Goal: Task Accomplishment & Management: Manage account settings

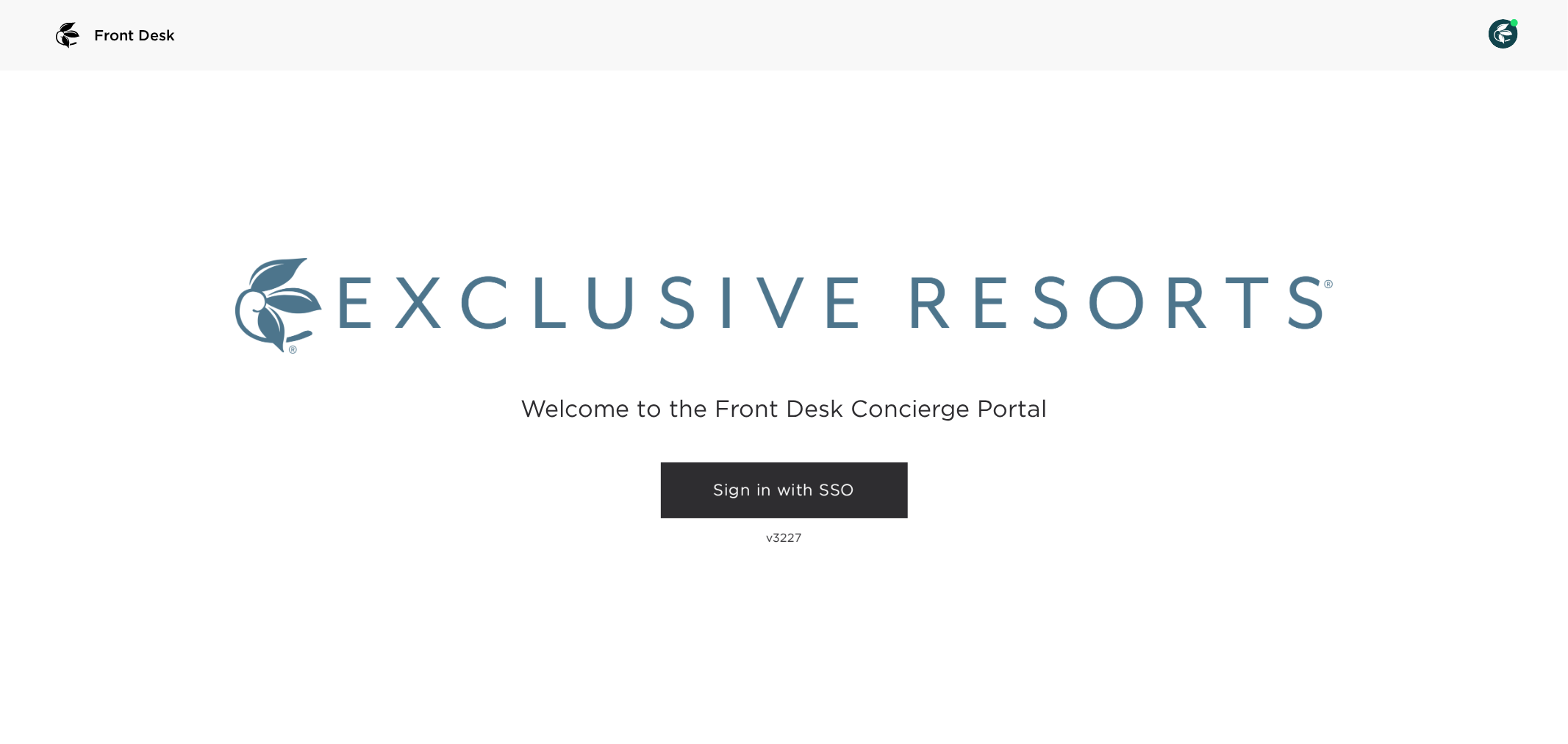
drag, startPoint x: 848, startPoint y: 491, endPoint x: 882, endPoint y: 498, distance: 34.7
click at [848, 489] on link "Sign in with SSO" at bounding box center [784, 490] width 247 height 55
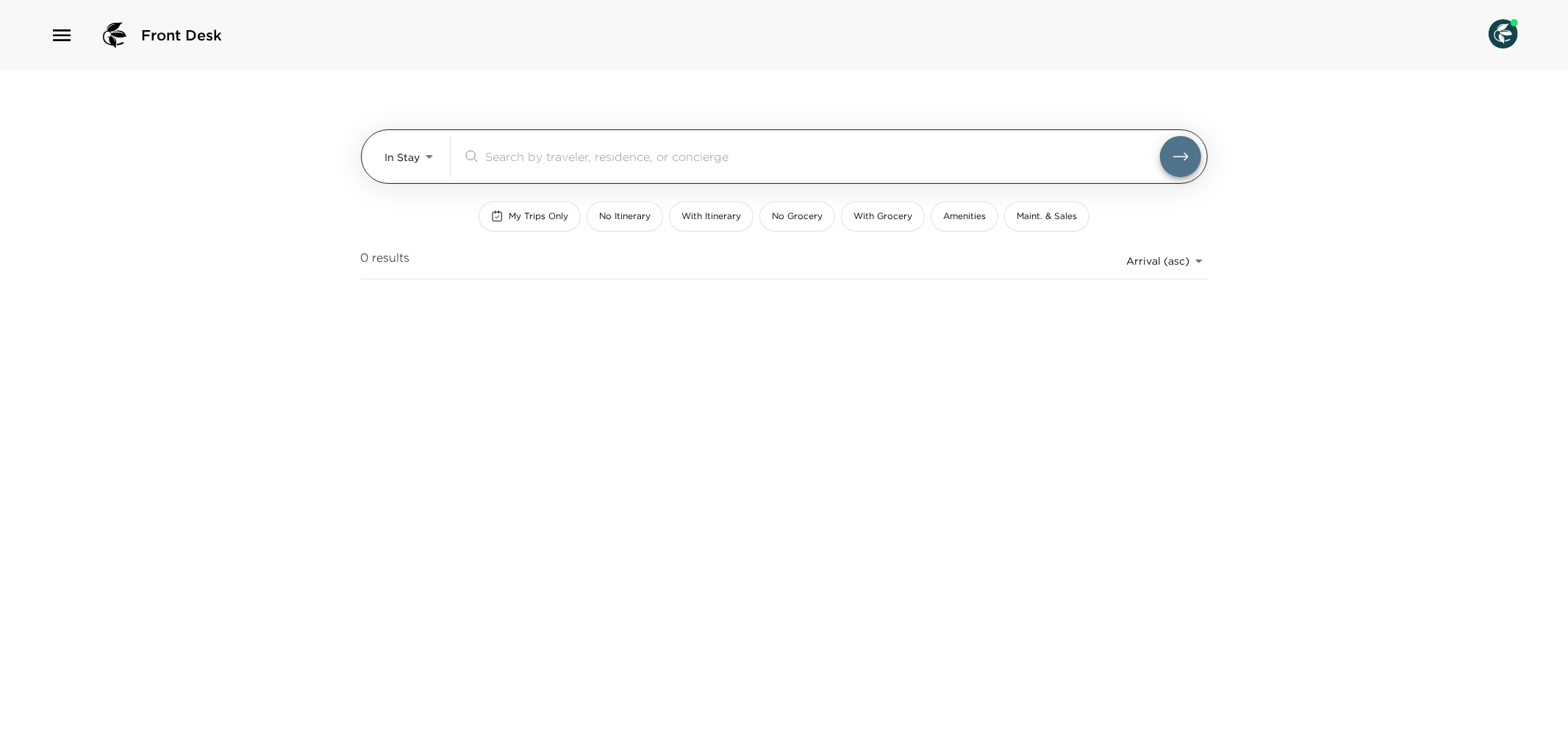
click at [431, 158] on body "Front Desk In Stay In-Stay ​ My Trips Only No Itinerary With Itinerary No Groce…" at bounding box center [784, 372] width 1568 height 744
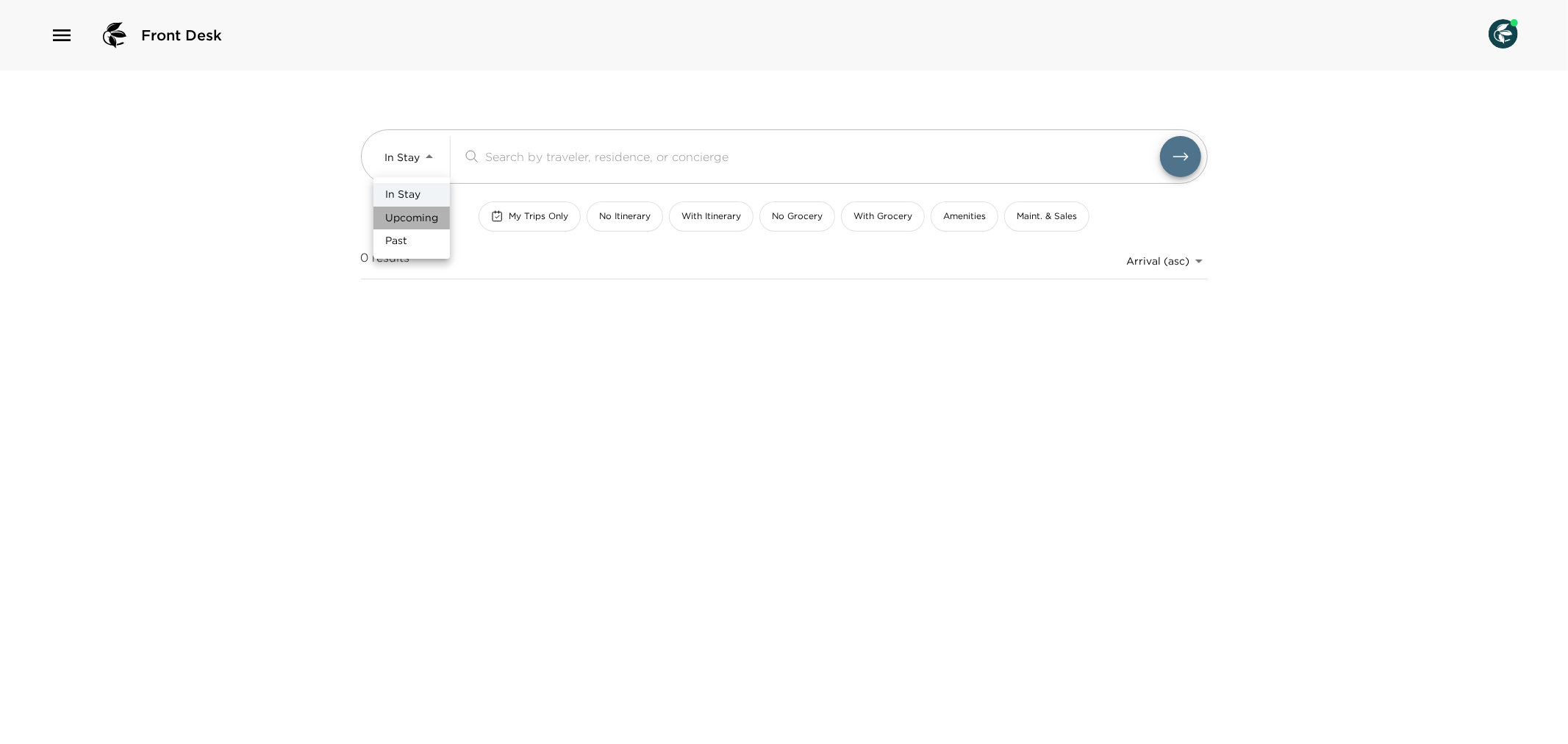
click at [423, 221] on span "Upcoming" at bounding box center [411, 218] width 53 height 15
type input "Upcoming"
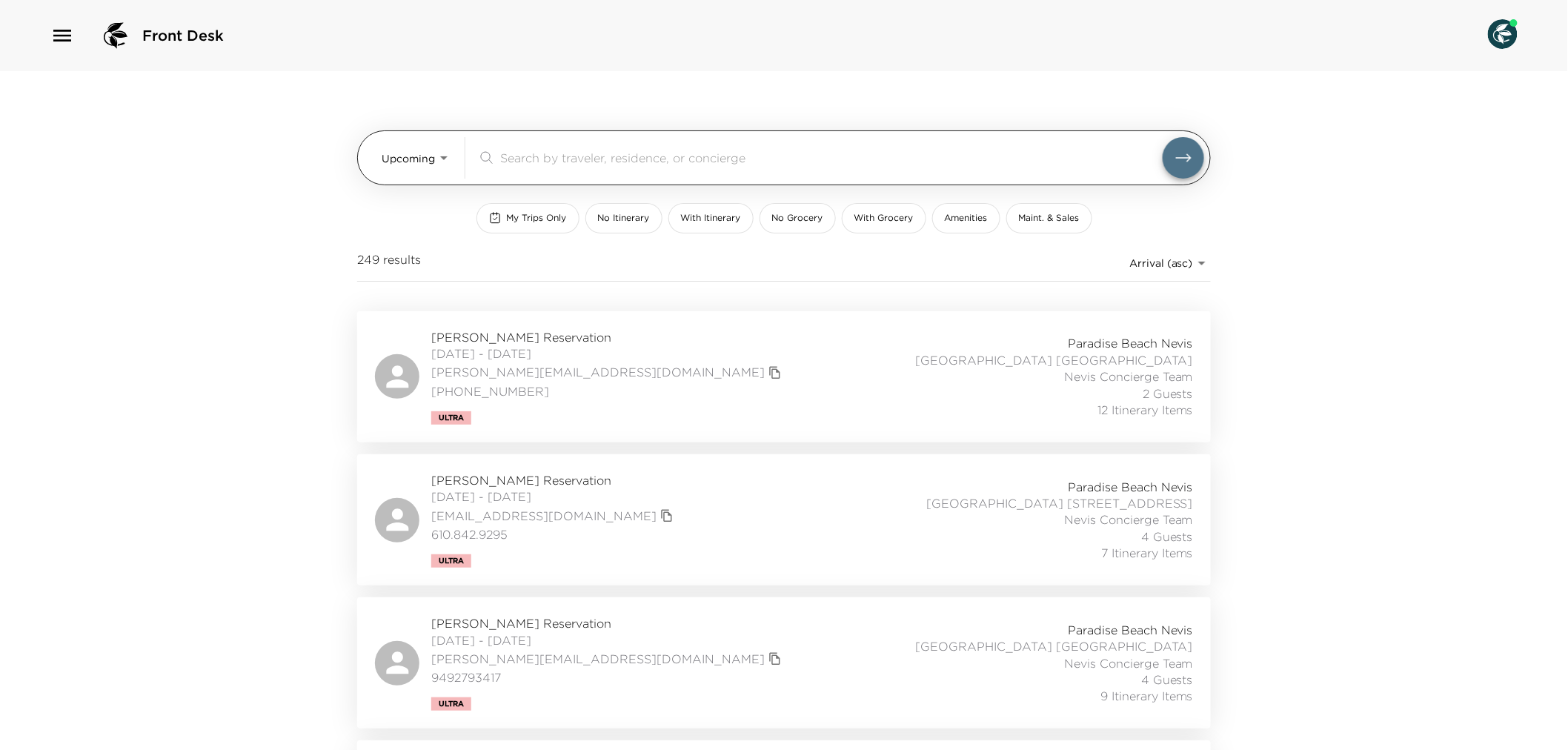
click at [543, 175] on div "​" at bounding box center [841, 158] width 727 height 42
click at [550, 149] on input "search" at bounding box center [831, 158] width 663 height 17
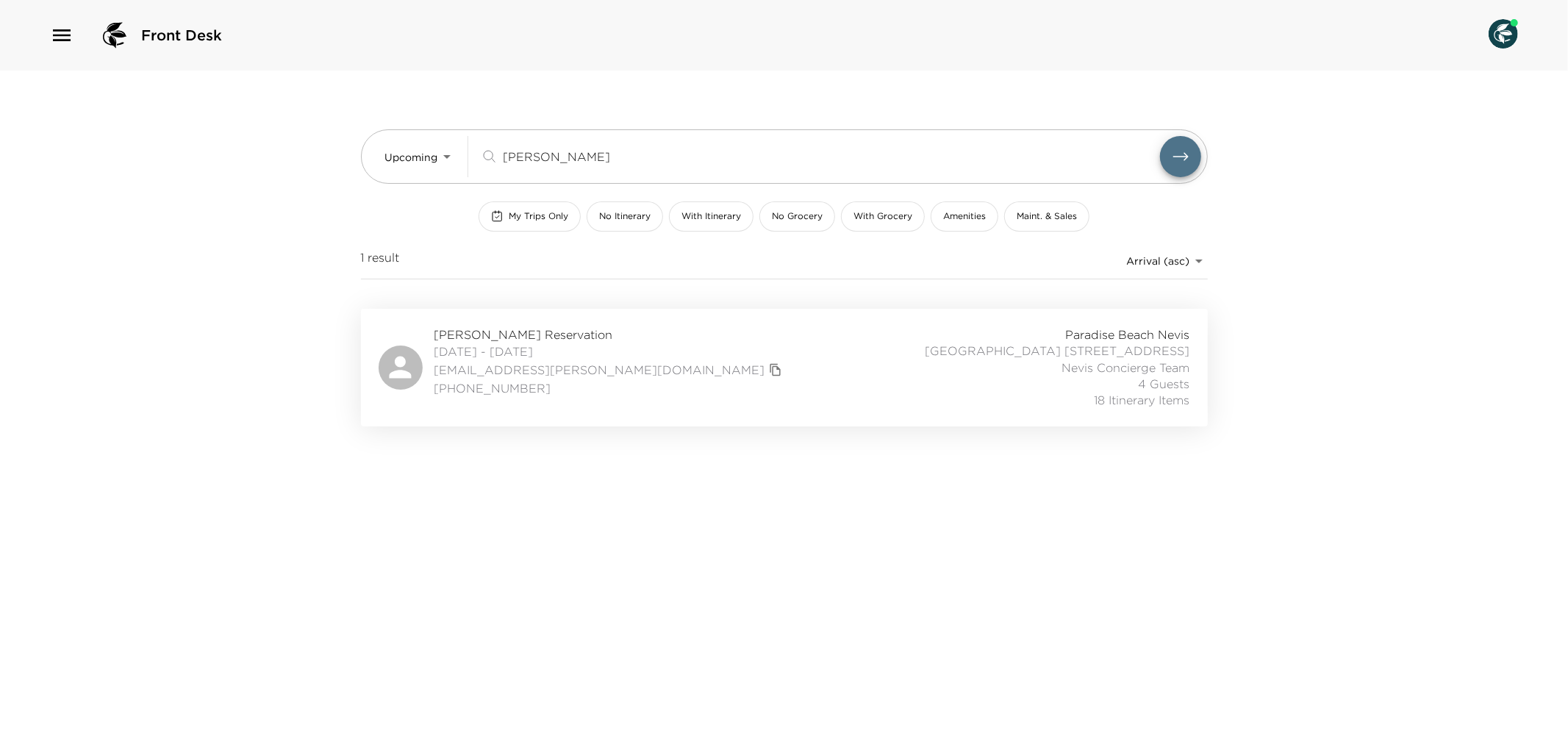
type input "Wright"
click at [693, 384] on div "Alex Wright Reservation 11/22/2025 - 11/29/2025 alex.w.wright@gmail.com (740) 3…" at bounding box center [784, 367] width 812 height 82
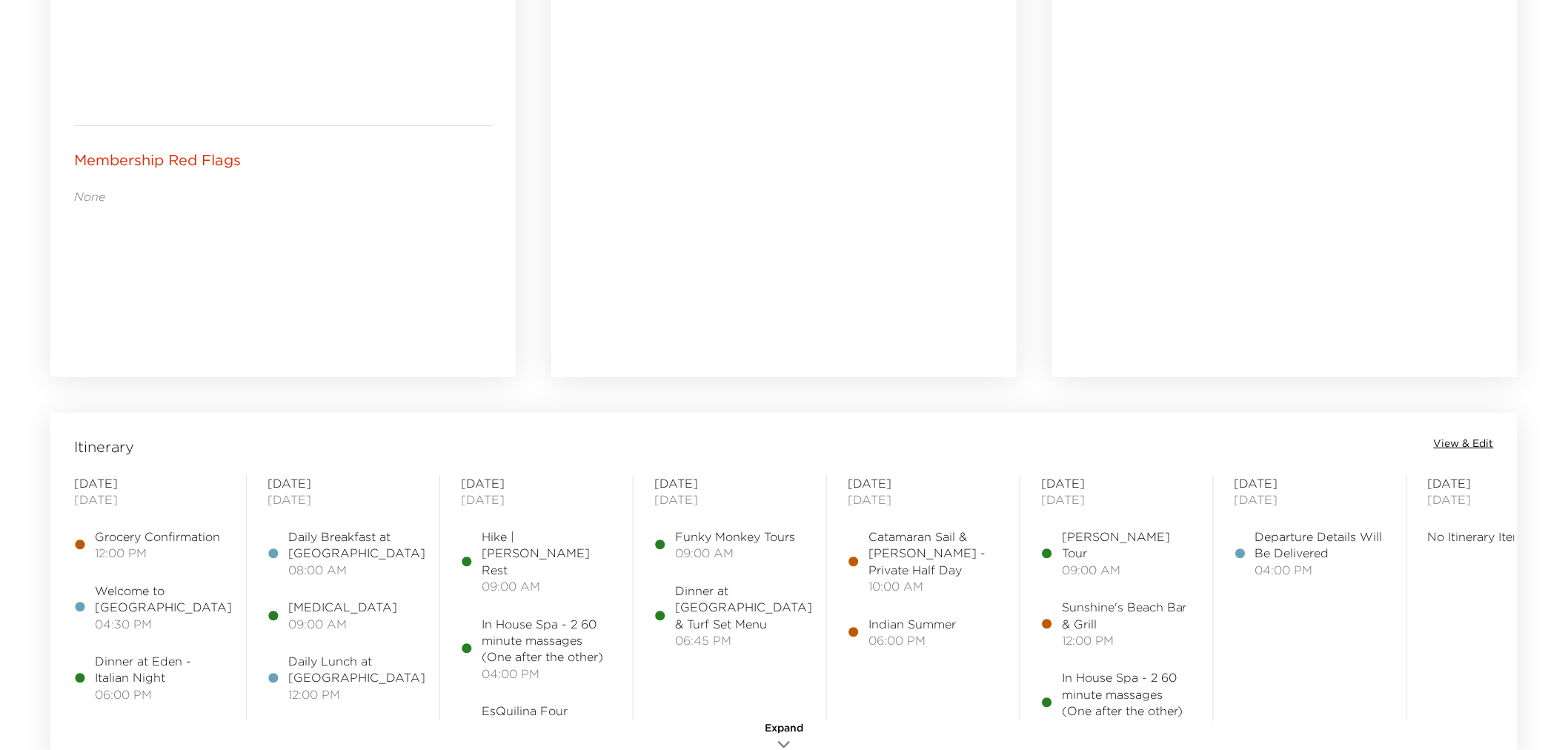
scroll to position [1070, 0]
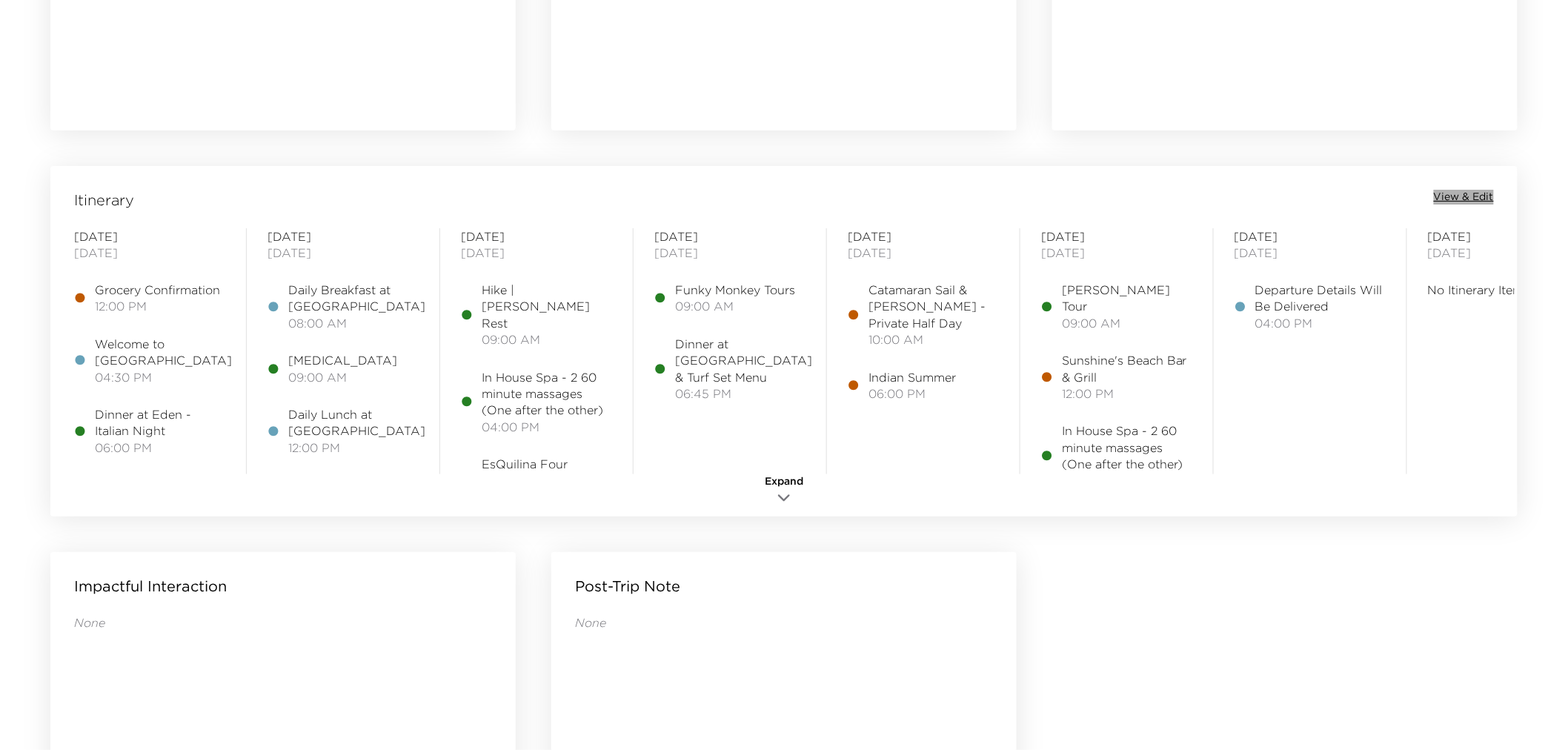
click at [1485, 189] on span "View & Edit" at bounding box center [1463, 196] width 60 height 15
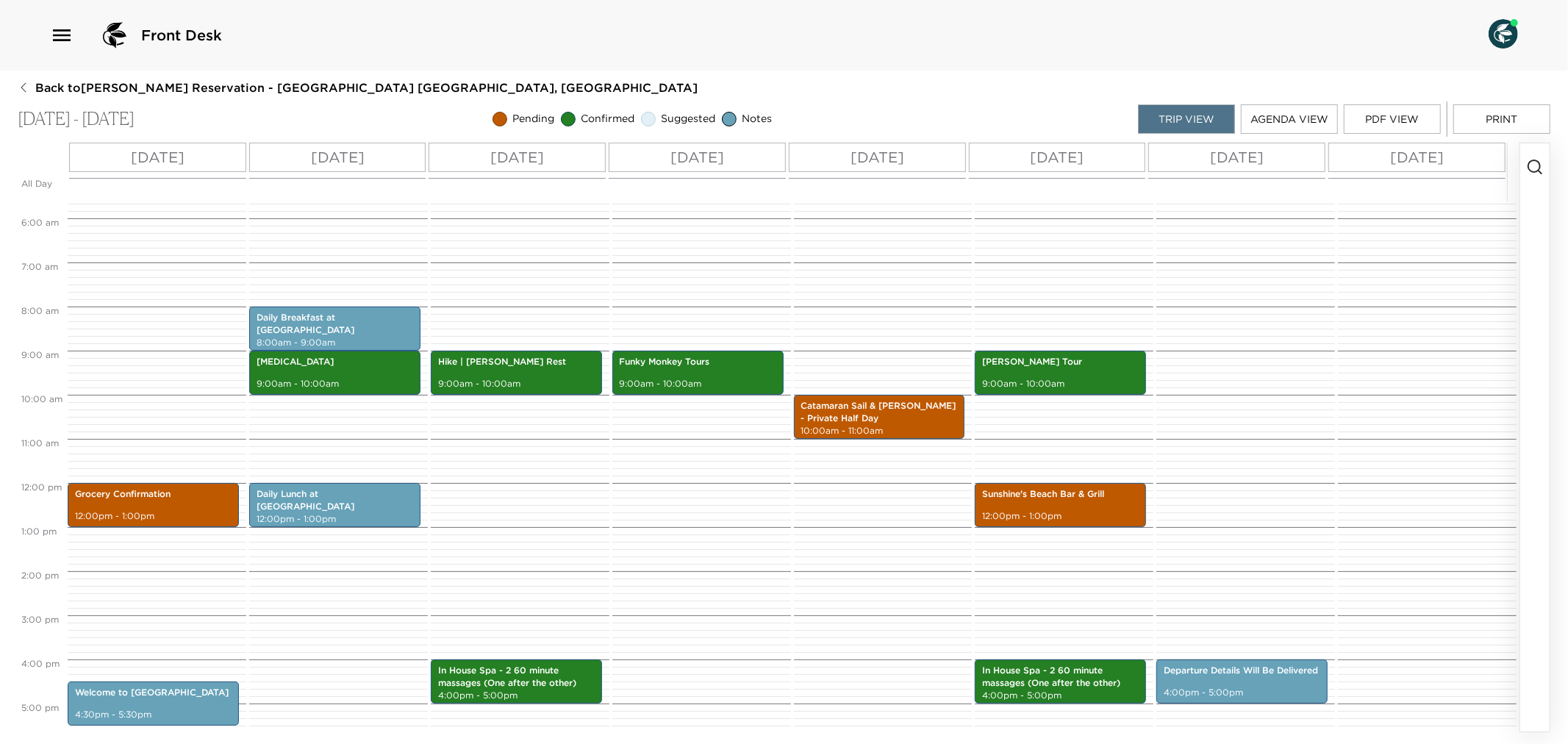
scroll to position [189, 0]
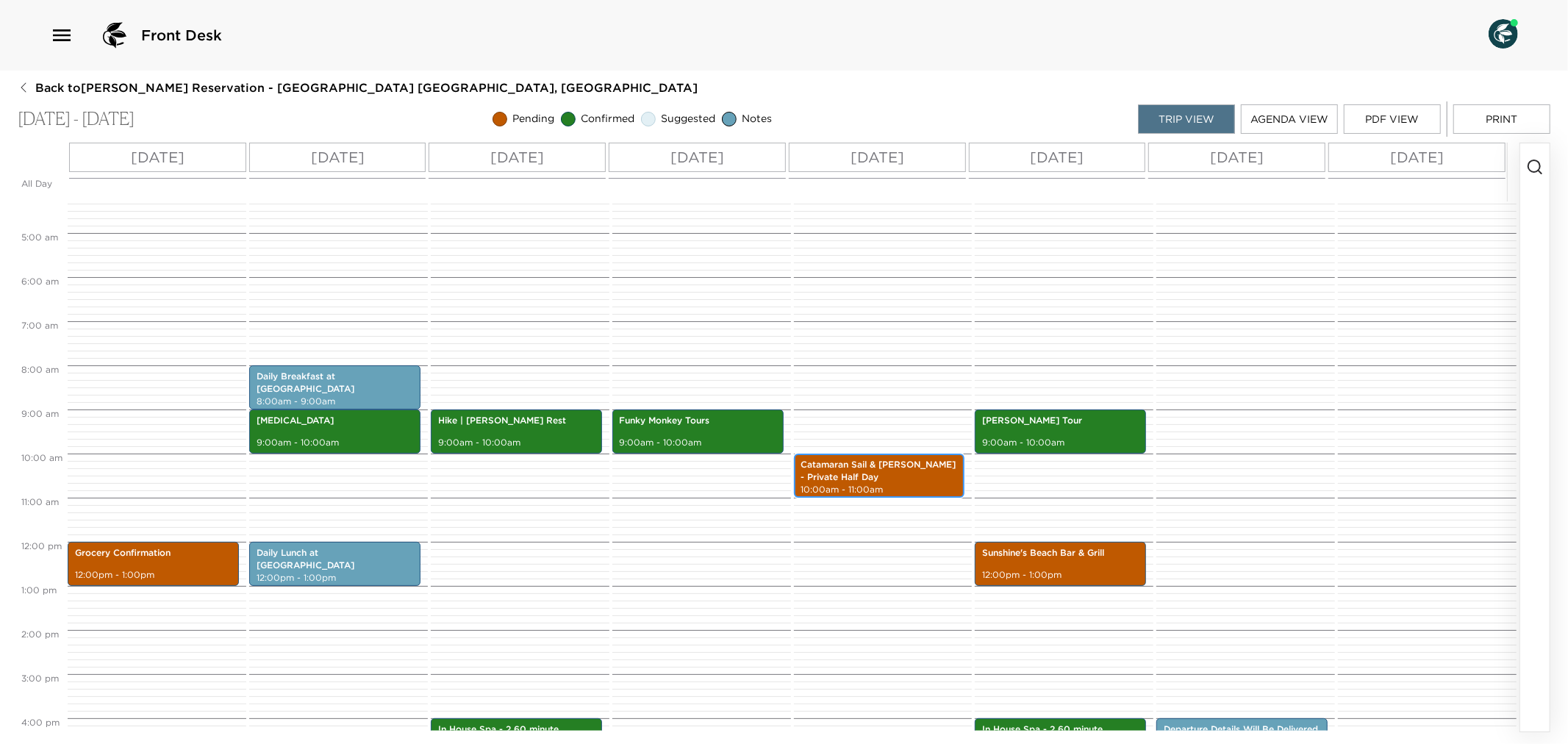
click at [864, 474] on p "Catamaran Sail & [PERSON_NAME] - Private Half Day" at bounding box center [879, 471] width 157 height 25
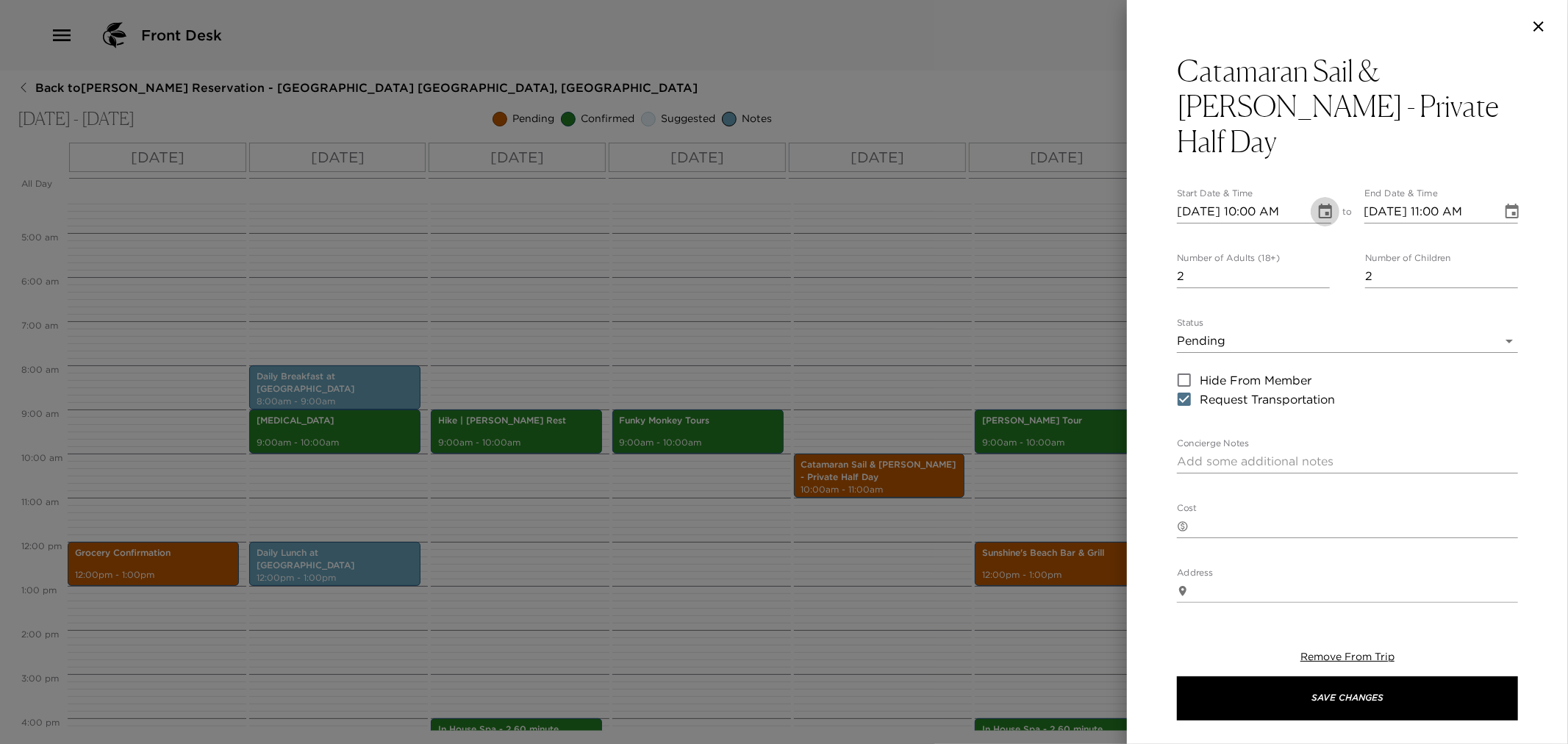
click at [1319, 204] on icon "Choose date, selected date is Nov 26, 2025" at bounding box center [1325, 210] width 13 height 15
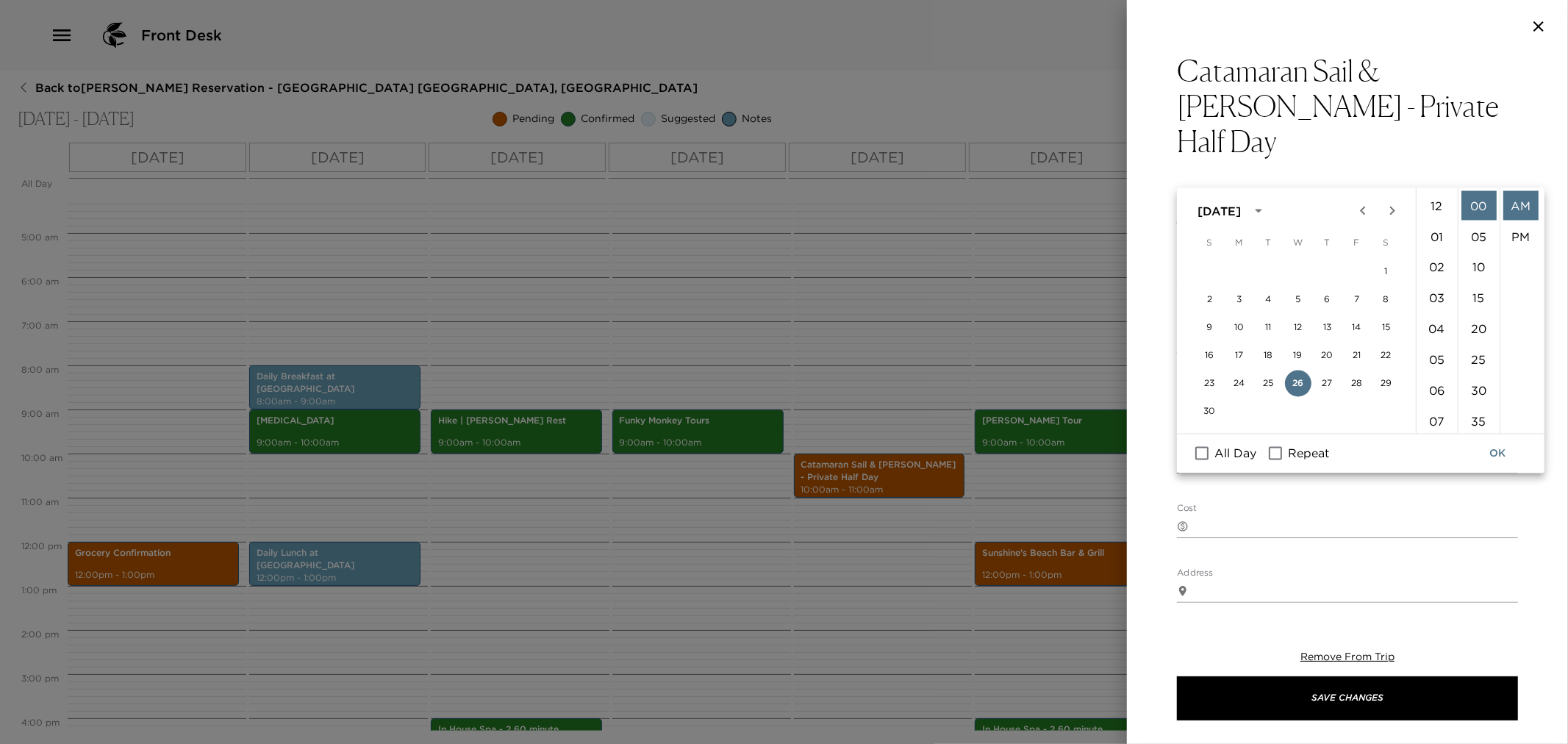
scroll to position [308, 0]
click at [1212, 378] on button "23" at bounding box center [1210, 384] width 27 height 27
type input "[DATE] 10:00 AM"
type input "[DATE] 11:00 AM"
click at [1493, 444] on button "OK" at bounding box center [1498, 453] width 47 height 27
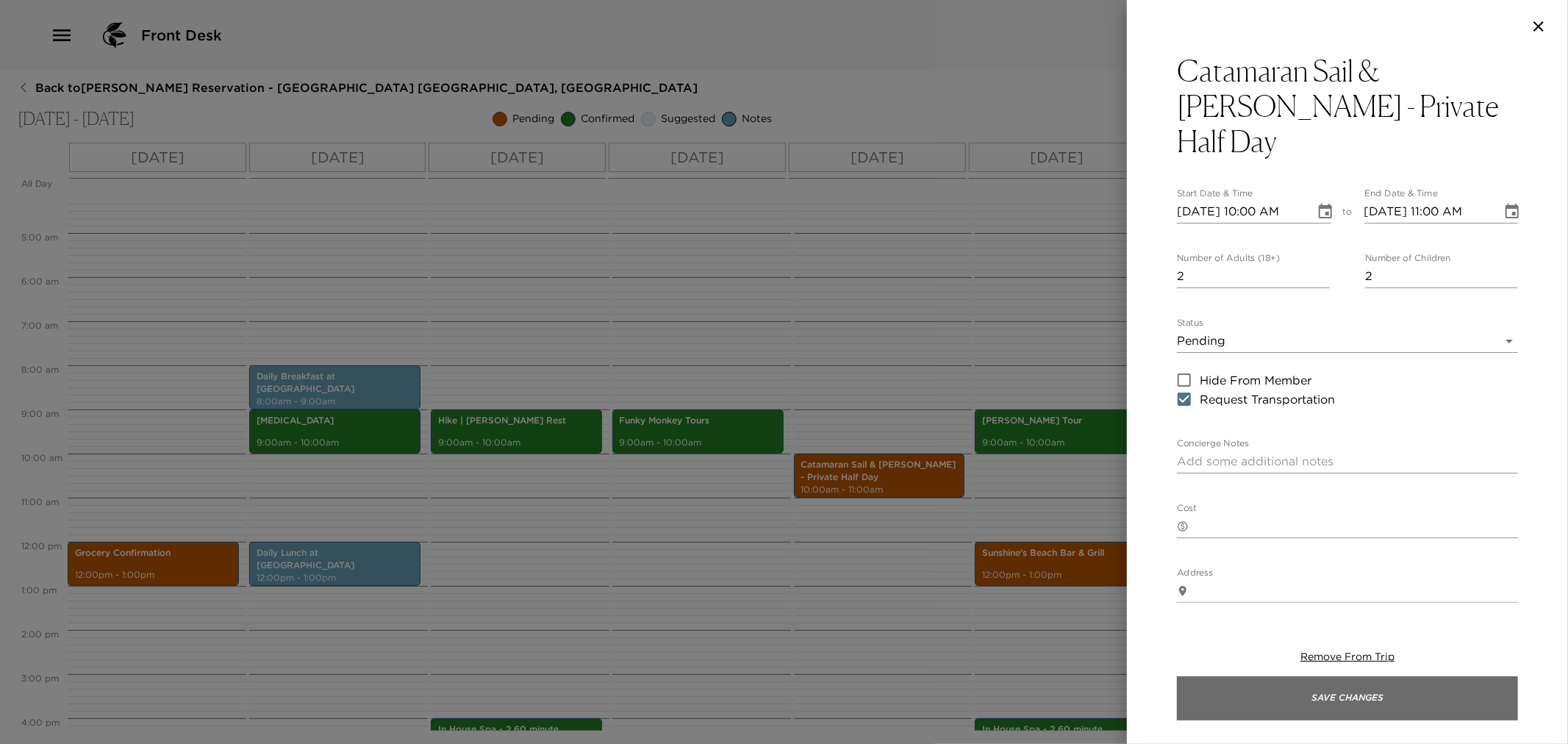
click at [1353, 703] on button "Save Changes" at bounding box center [1348, 698] width 341 height 44
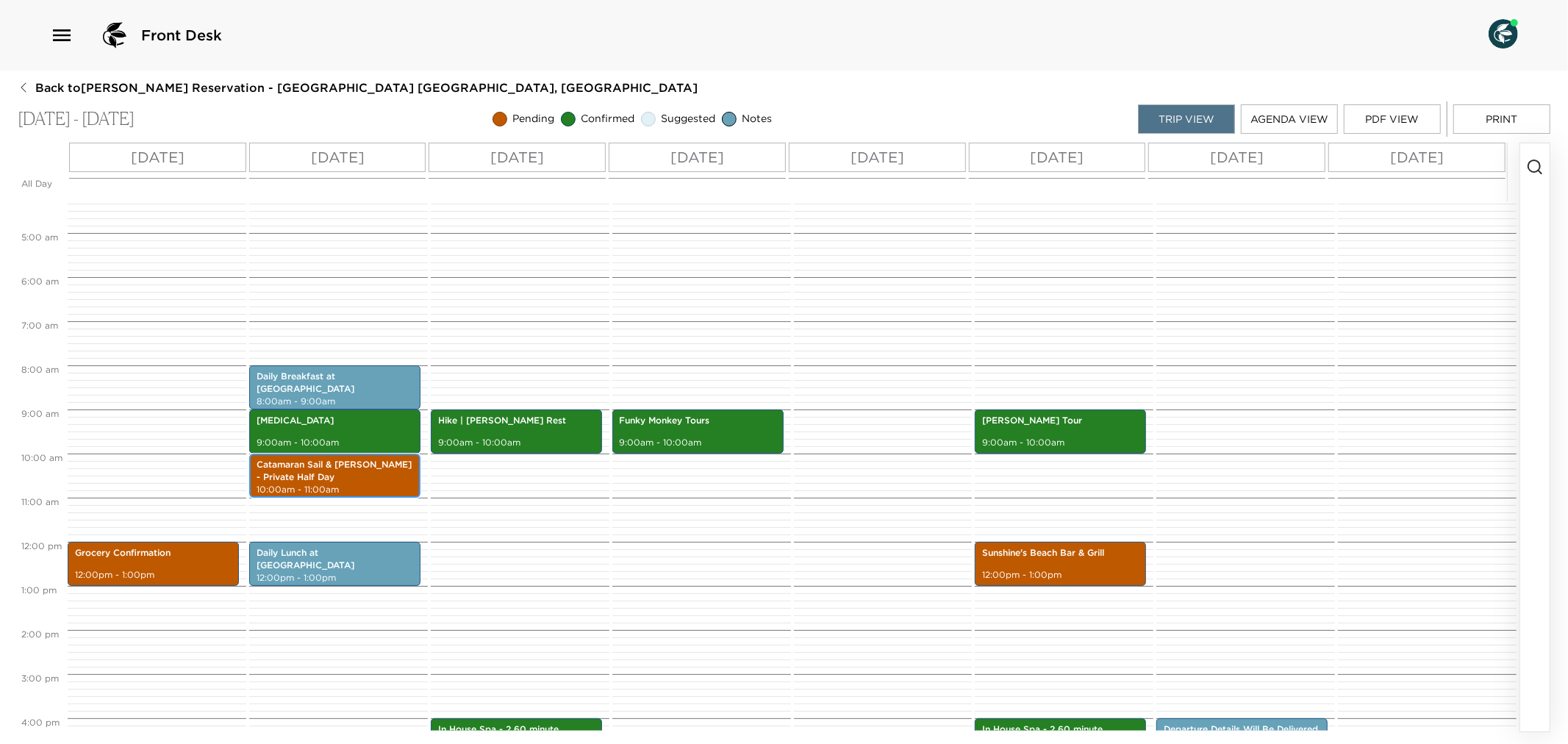
click at [340, 475] on p "Catamaran Sail & [PERSON_NAME] - Private Half Day" at bounding box center [334, 471] width 157 height 25
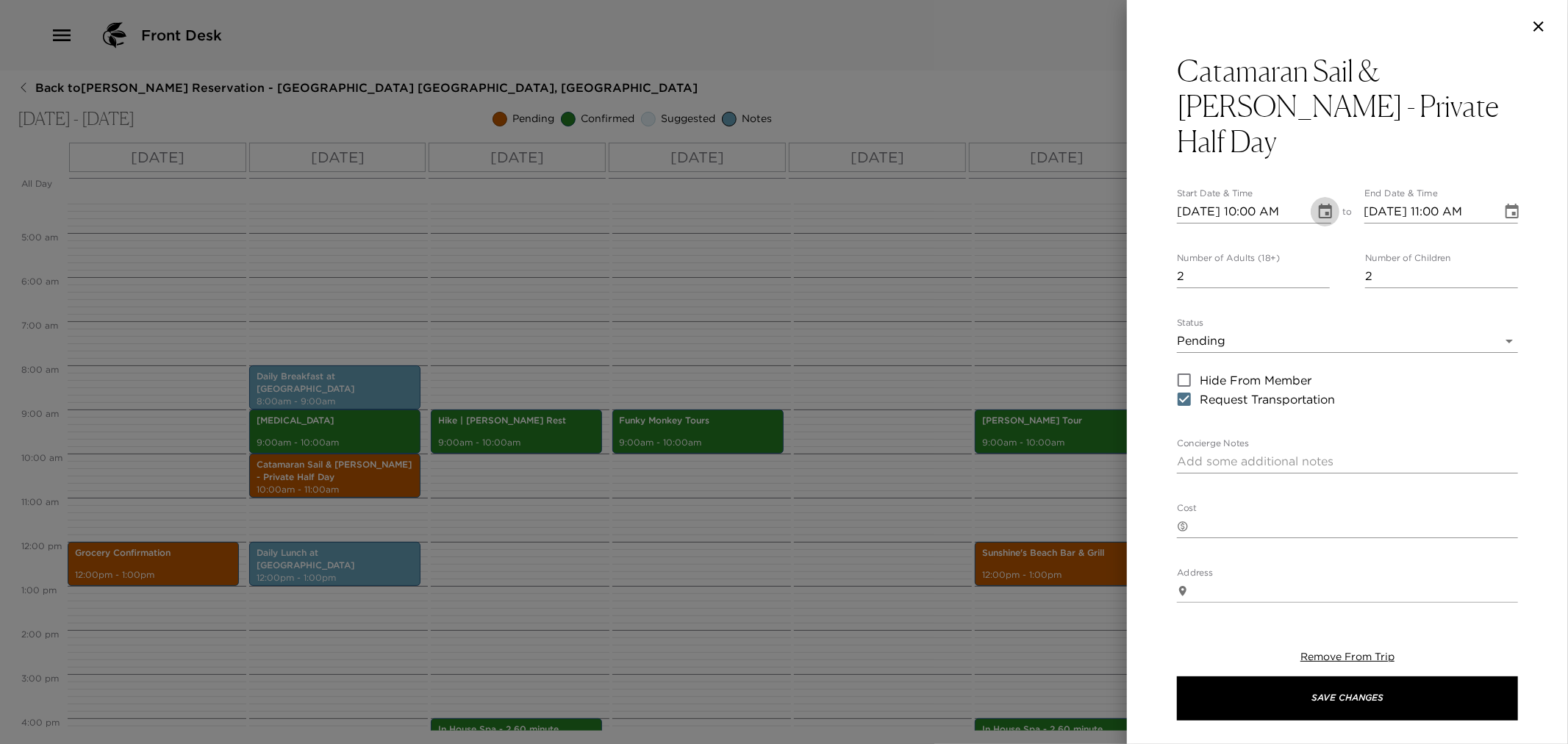
click at [1317, 203] on icon "Choose date, selected date is Nov 23, 2025" at bounding box center [1325, 211] width 17 height 17
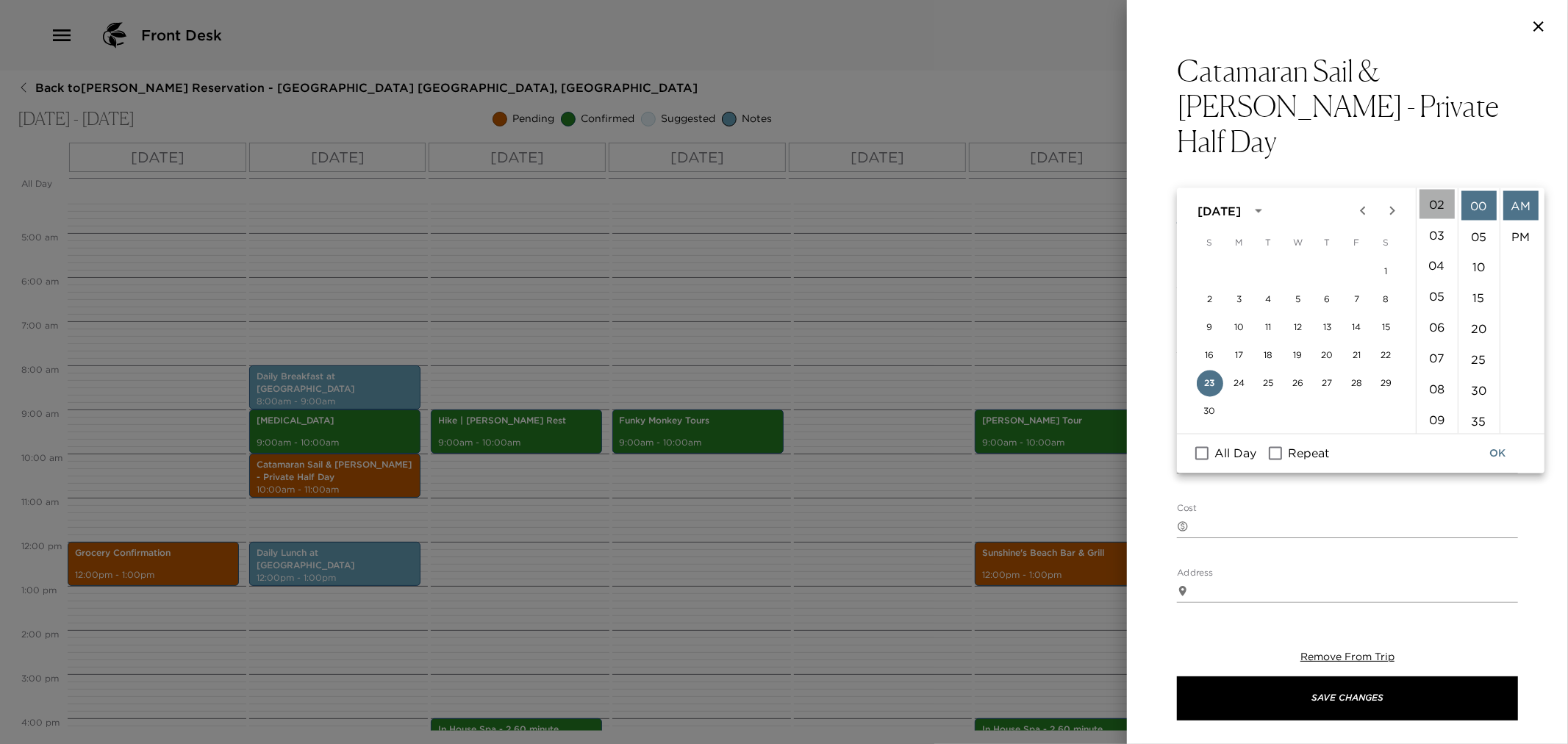
drag, startPoint x: 1435, startPoint y: 202, endPoint x: 1493, endPoint y: 308, distance: 120.8
click at [1435, 202] on li "02" at bounding box center [1437, 204] width 36 height 29
drag, startPoint x: 1474, startPoint y: 386, endPoint x: 1496, endPoint y: 338, distance: 52.8
click at [1474, 386] on li "30" at bounding box center [1479, 391] width 36 height 29
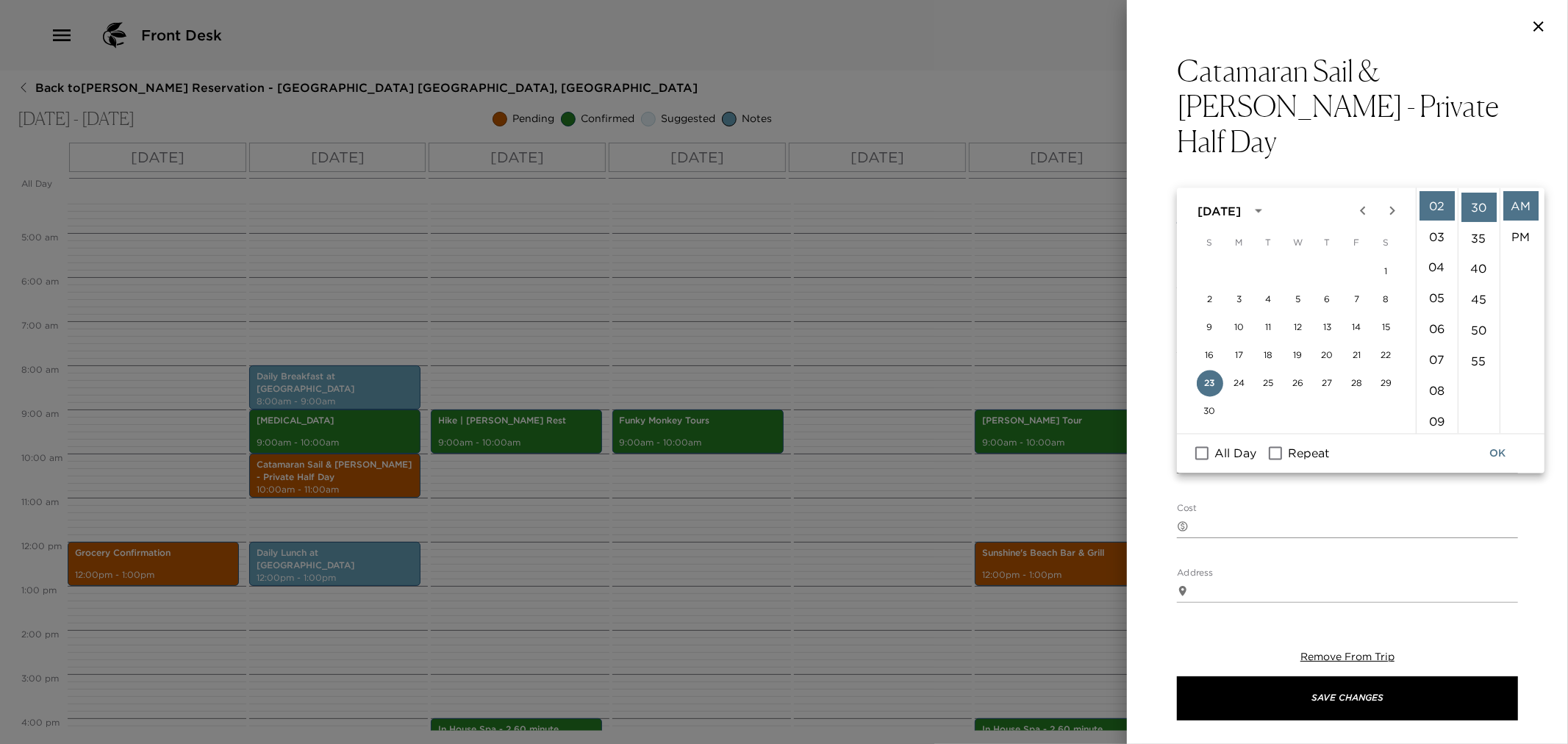
scroll to position [185, 0]
drag, startPoint x: 1527, startPoint y: 231, endPoint x: 1526, endPoint y: 241, distance: 10.0
click at [1526, 230] on li "PM" at bounding box center [1520, 236] width 36 height 29
type input "[DATE] 02:30 PM"
type input "[DATE] 03:30 PM"
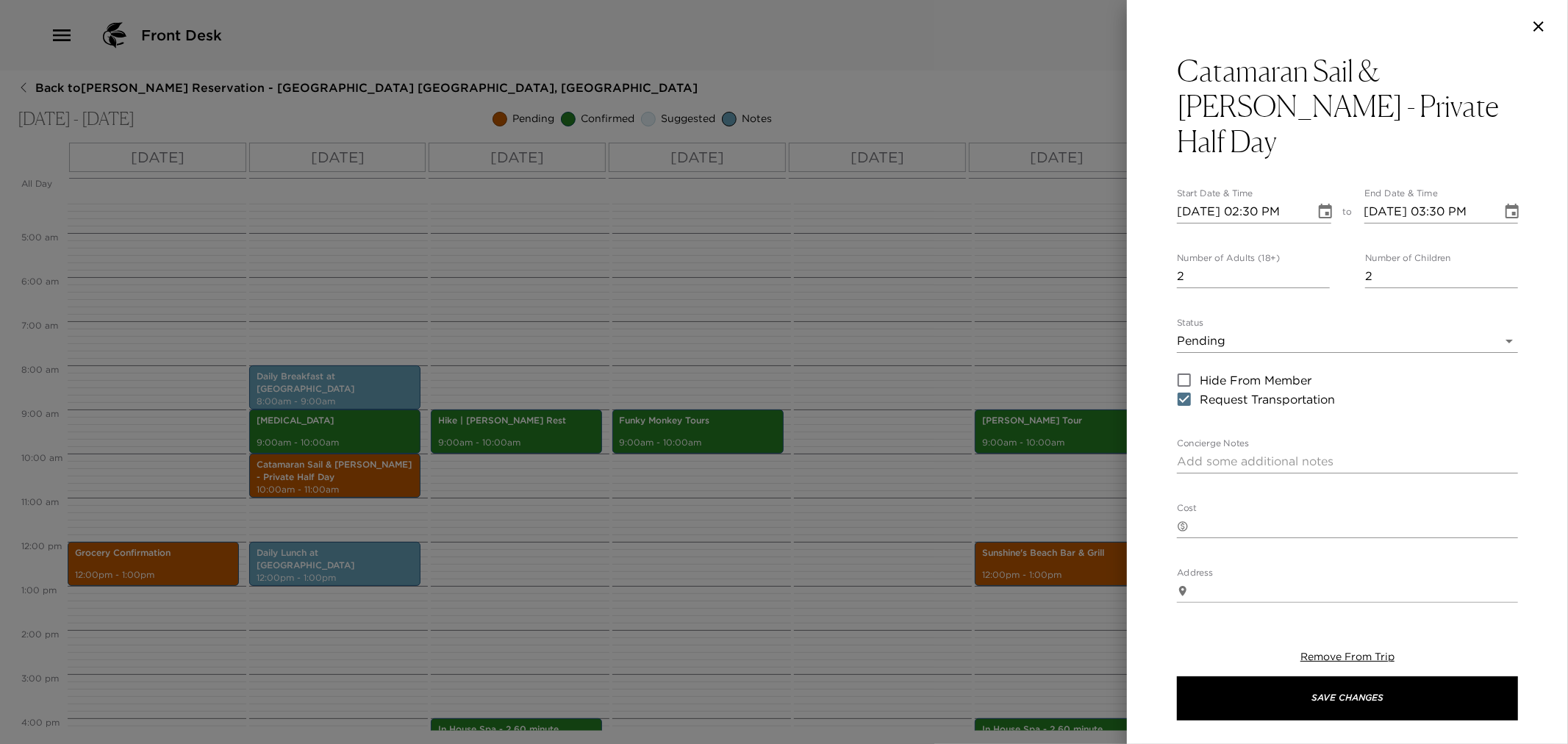
scroll to position [30, 0]
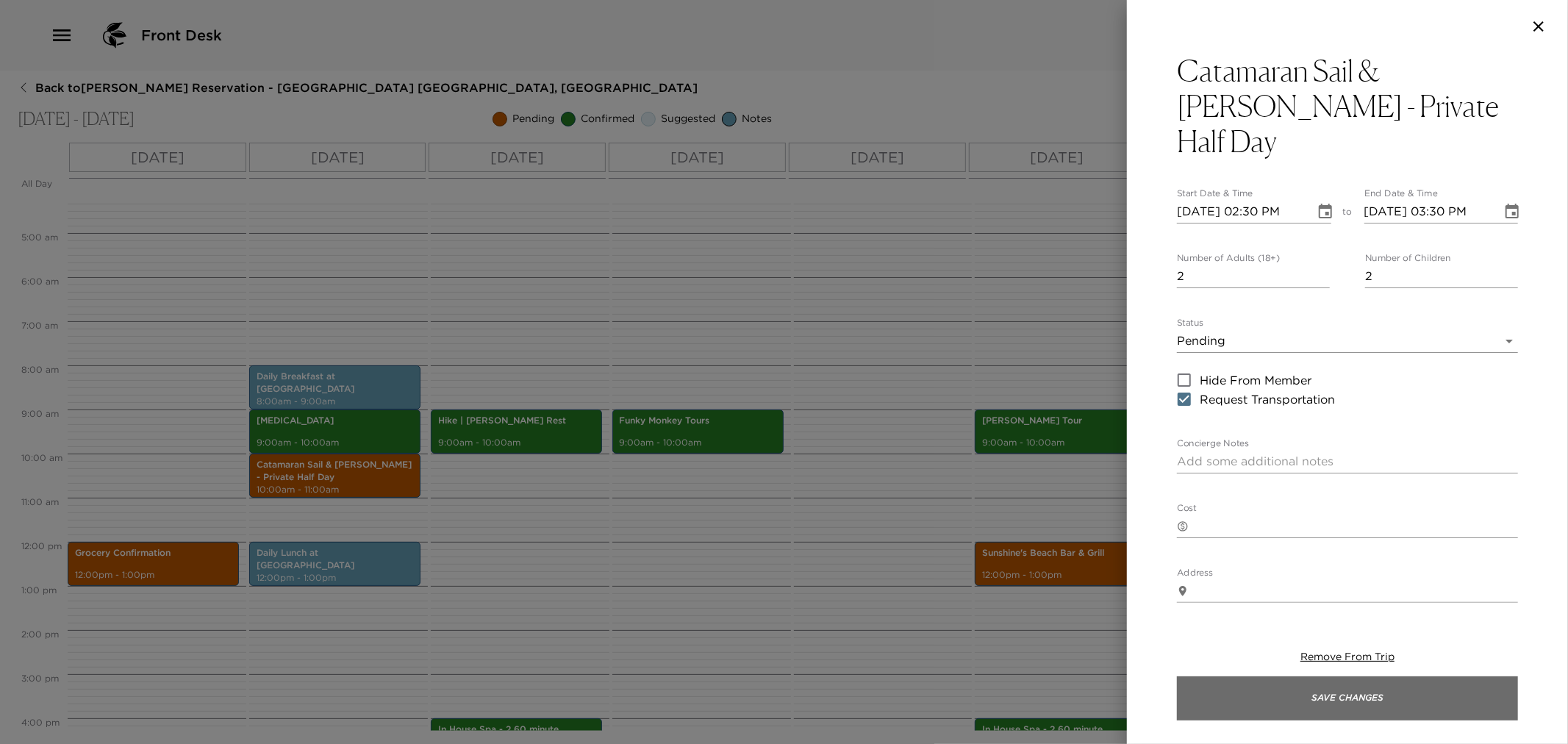
drag, startPoint x: 1284, startPoint y: 689, endPoint x: 1270, endPoint y: 687, distance: 14.1
click at [1282, 689] on button "Save Changes" at bounding box center [1348, 698] width 341 height 44
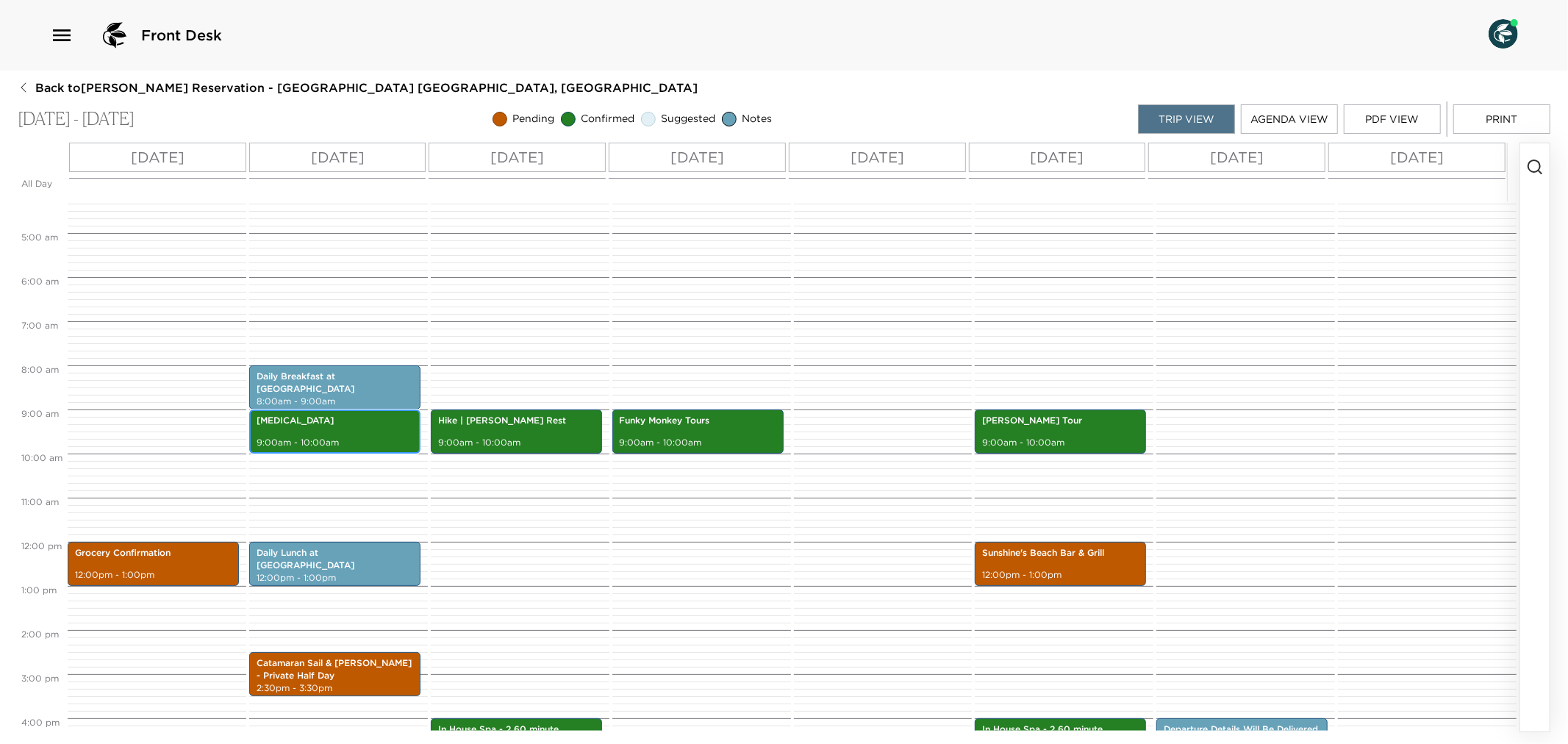
click at [307, 437] on p "9:00am - 10:00am" at bounding box center [334, 443] width 157 height 12
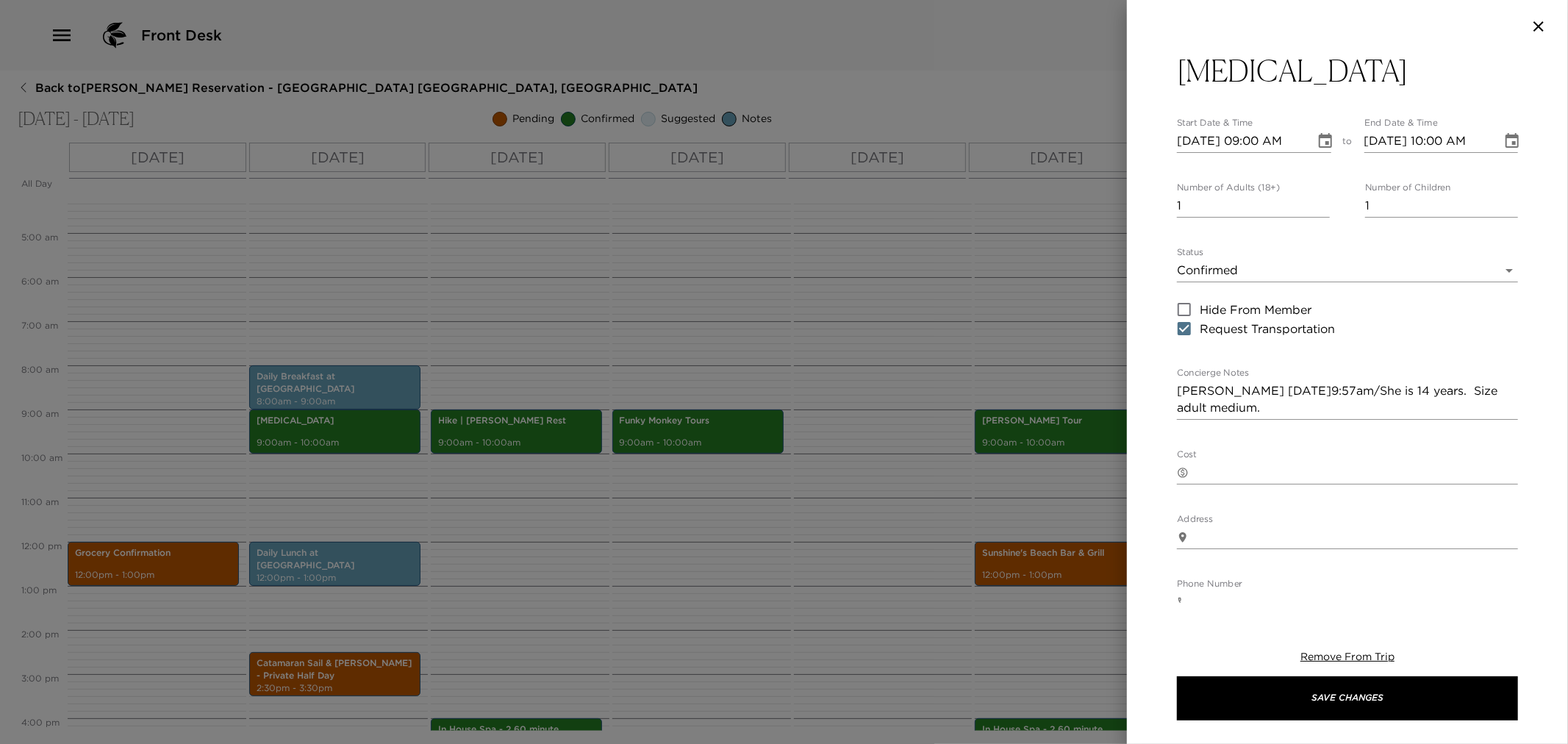
click at [1321, 139] on icon "Choose date, selected date is Nov 23, 2025" at bounding box center [1325, 141] width 17 height 17
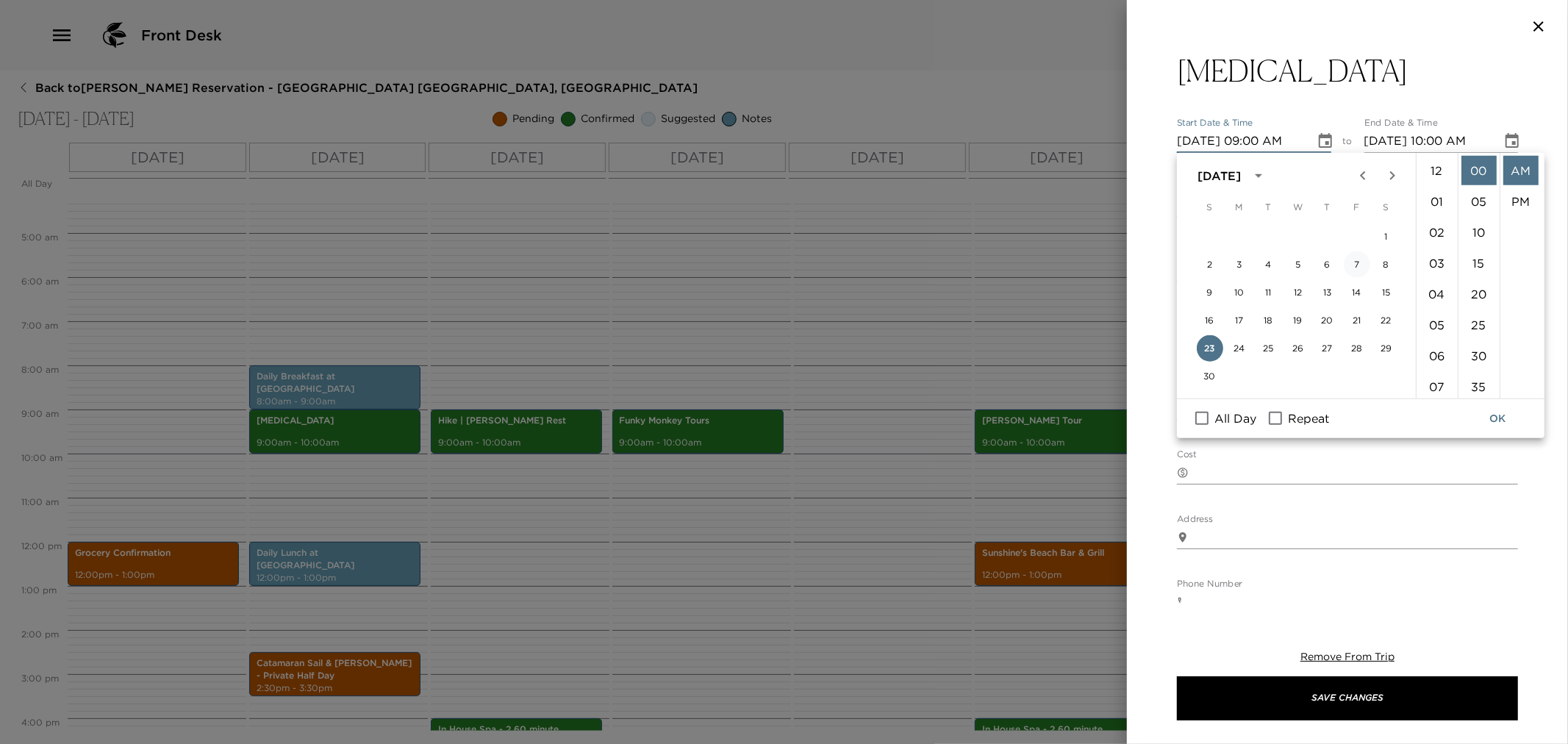
scroll to position [277, 0]
drag, startPoint x: 1294, startPoint y: 340, endPoint x: 1319, endPoint y: 347, distance: 26.0
click at [1294, 340] on button "26" at bounding box center [1298, 348] width 27 height 27
type input "[DATE] 09:00 AM"
type input "[DATE] 10:00 AM"
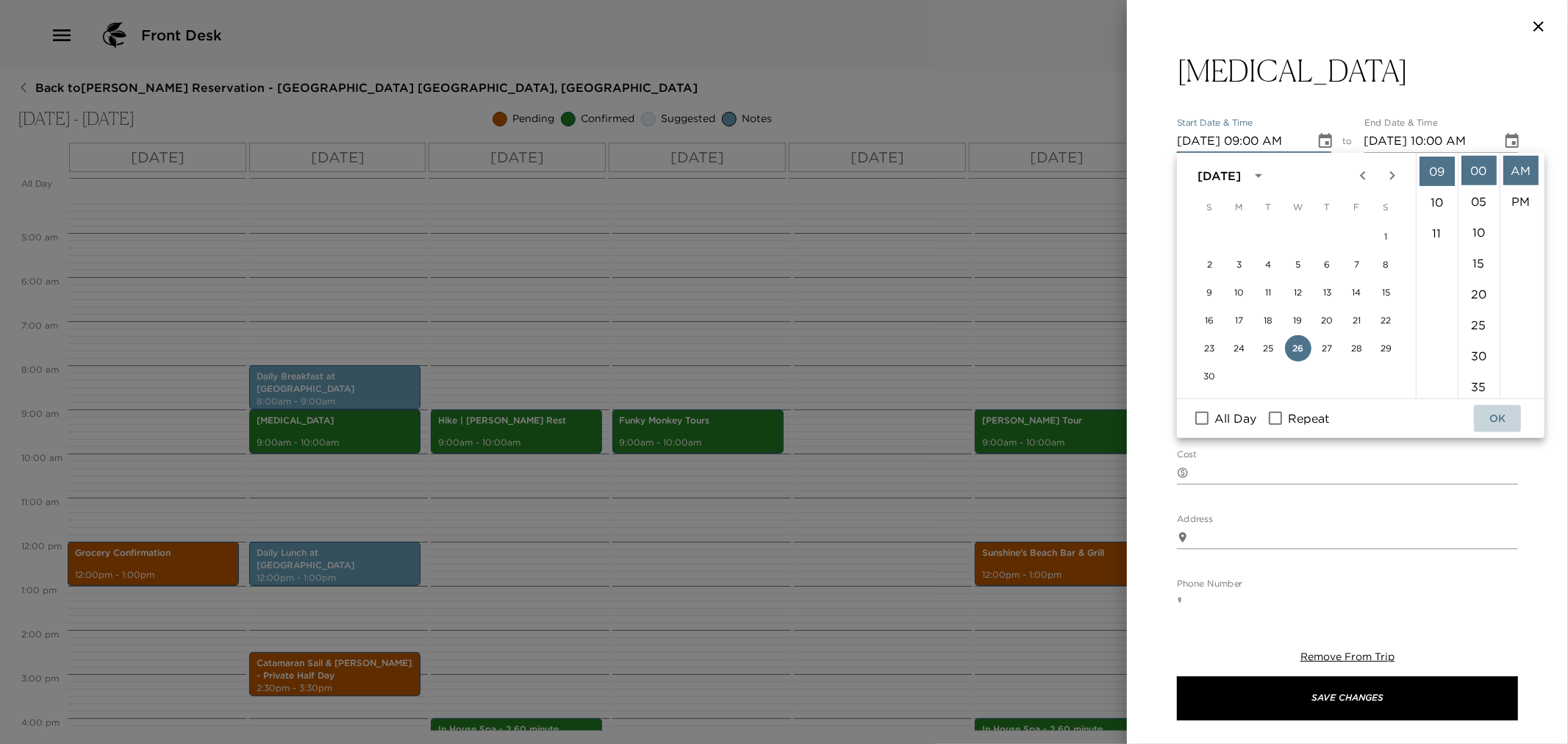
click at [1488, 413] on button "OK" at bounding box center [1498, 418] width 47 height 27
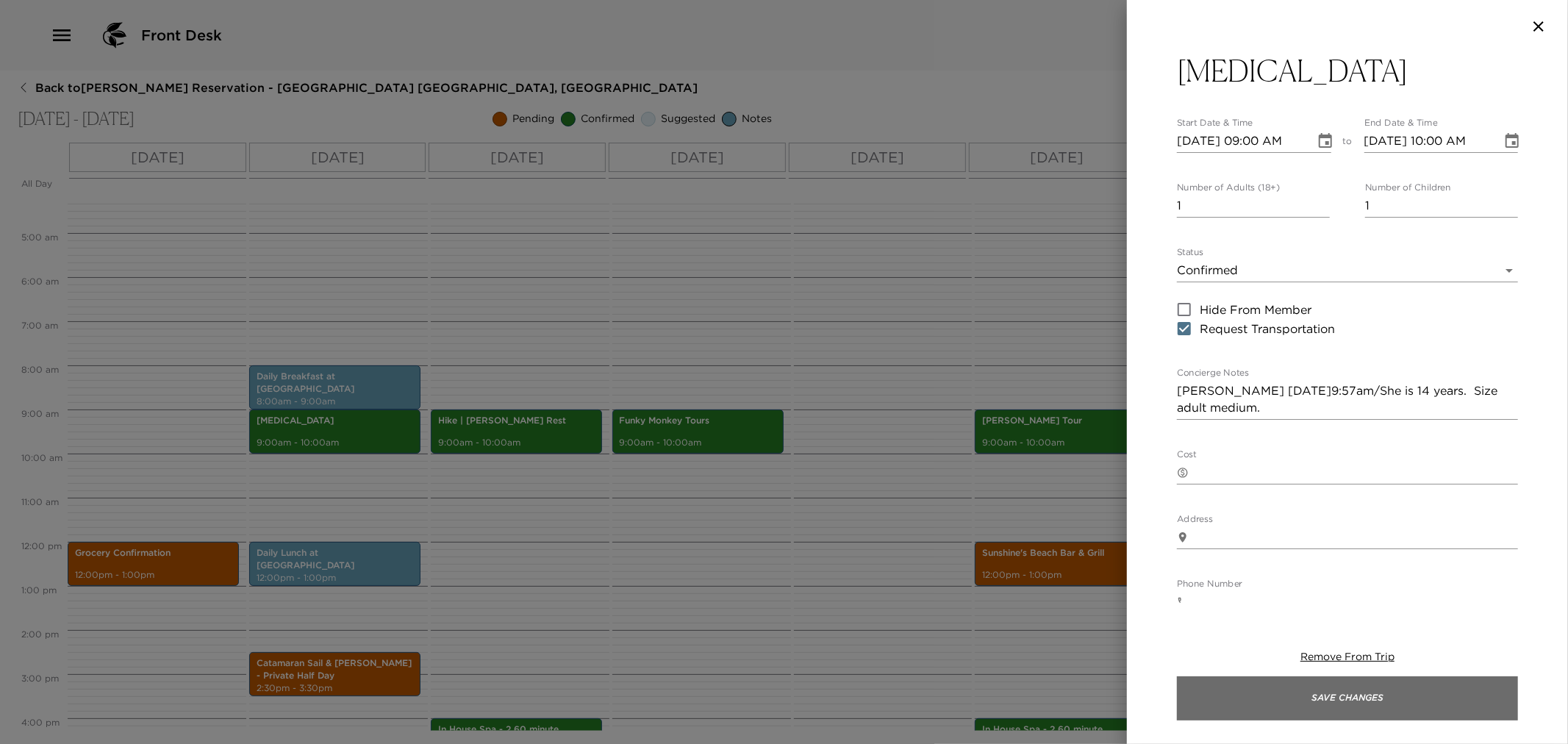
click at [1343, 693] on button "Save Changes" at bounding box center [1348, 698] width 341 height 44
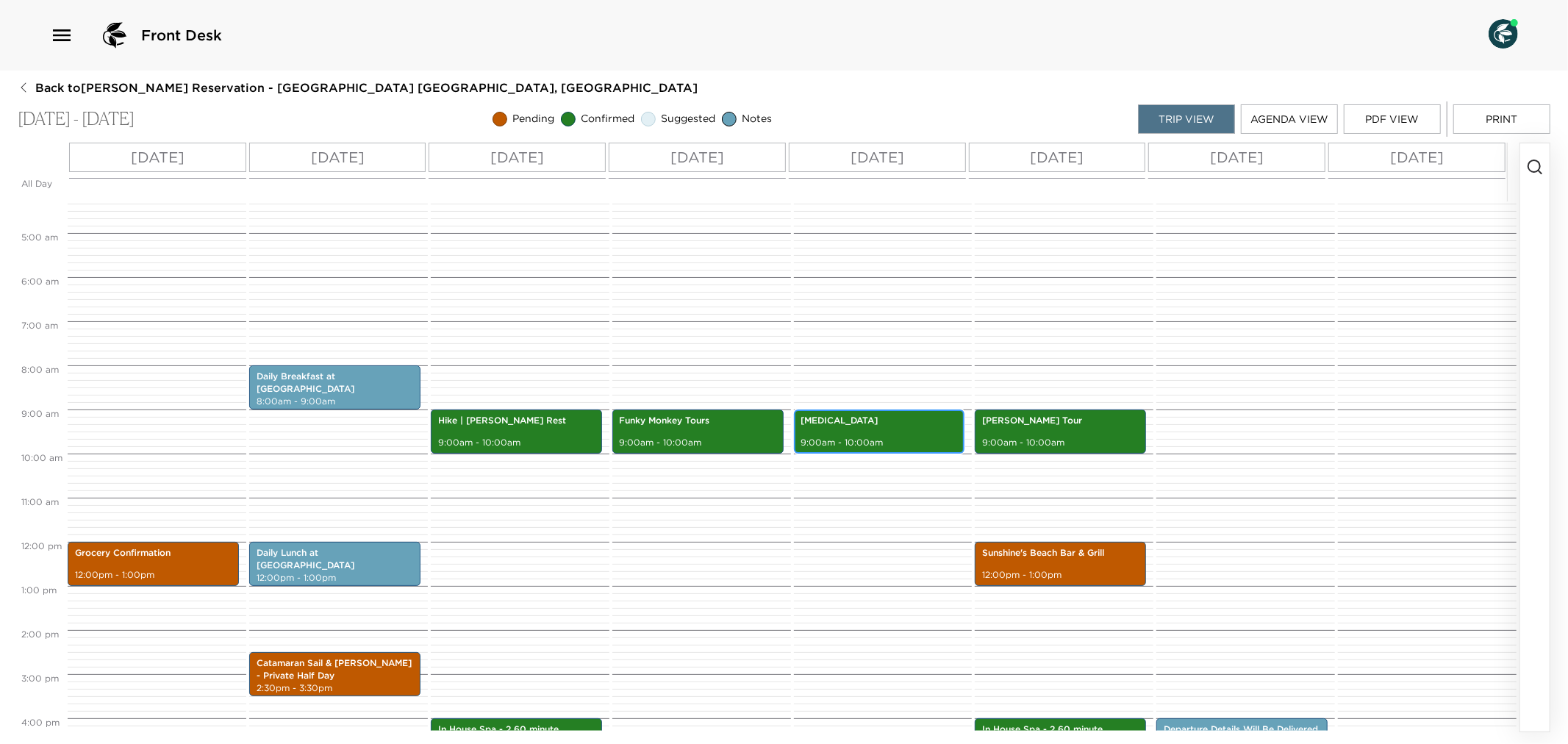
click at [868, 431] on div "[MEDICAL_DATA] 9:00am - 10:00am" at bounding box center [880, 431] width 163 height 40
click at [871, 439] on p "9:00am - 10:00am" at bounding box center [879, 443] width 157 height 12
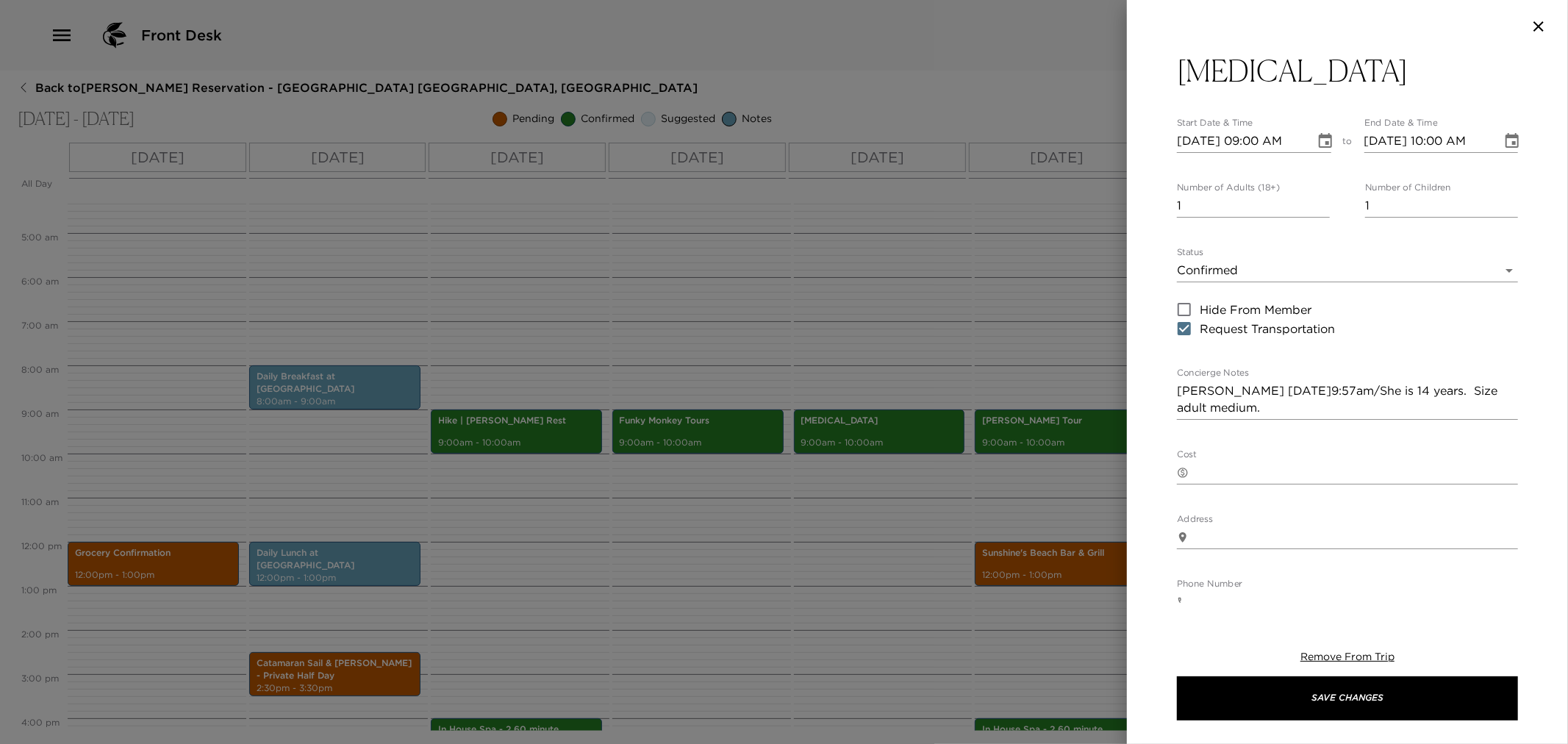
click at [1495, 273] on body "Front Desk Back to [PERSON_NAME][GEOGRAPHIC_DATA] - [GEOGRAPHIC_DATA] [GEOGRAPH…" at bounding box center [784, 372] width 1568 height 744
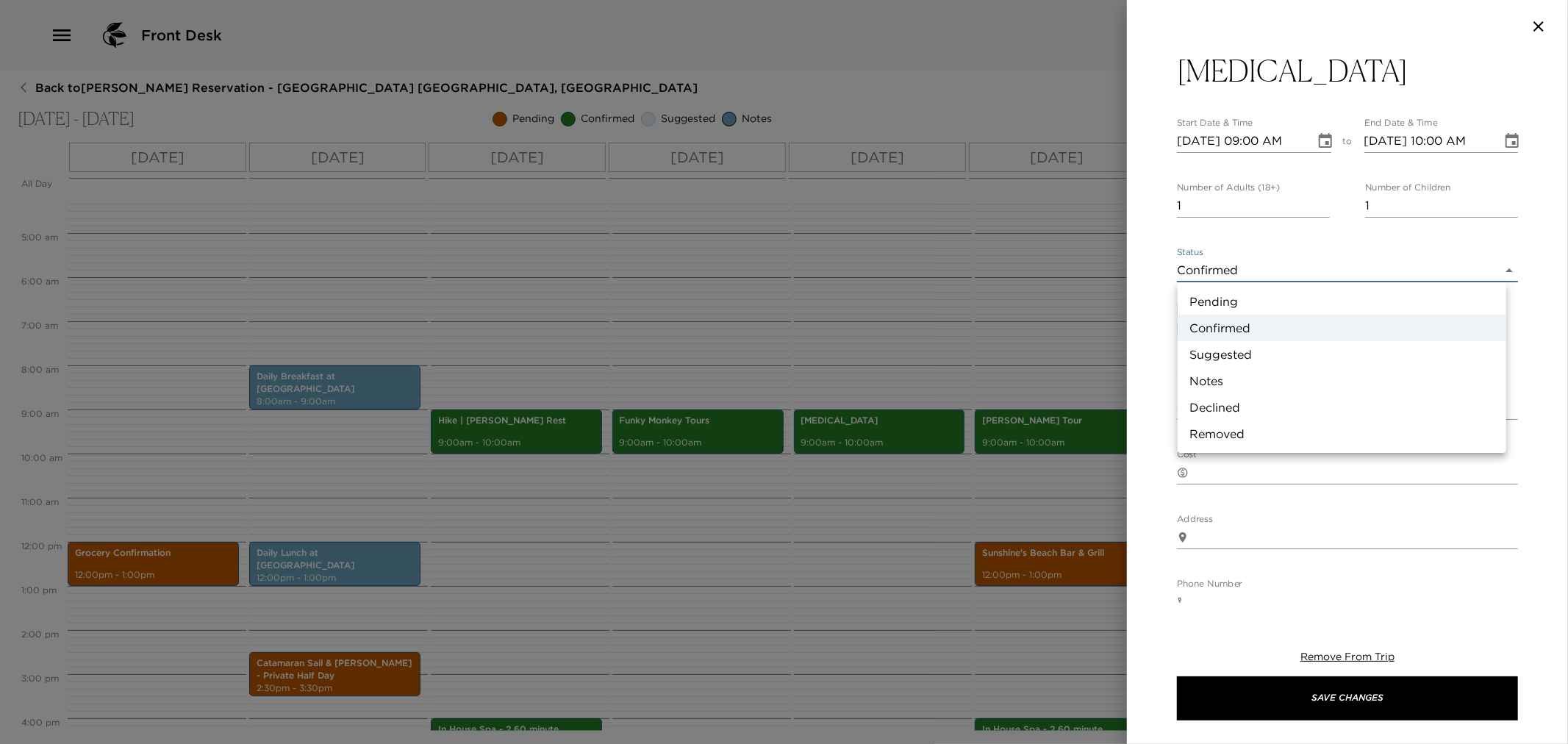
click at [1252, 304] on li "Pending" at bounding box center [1342, 301] width 328 height 27
type input "Pending"
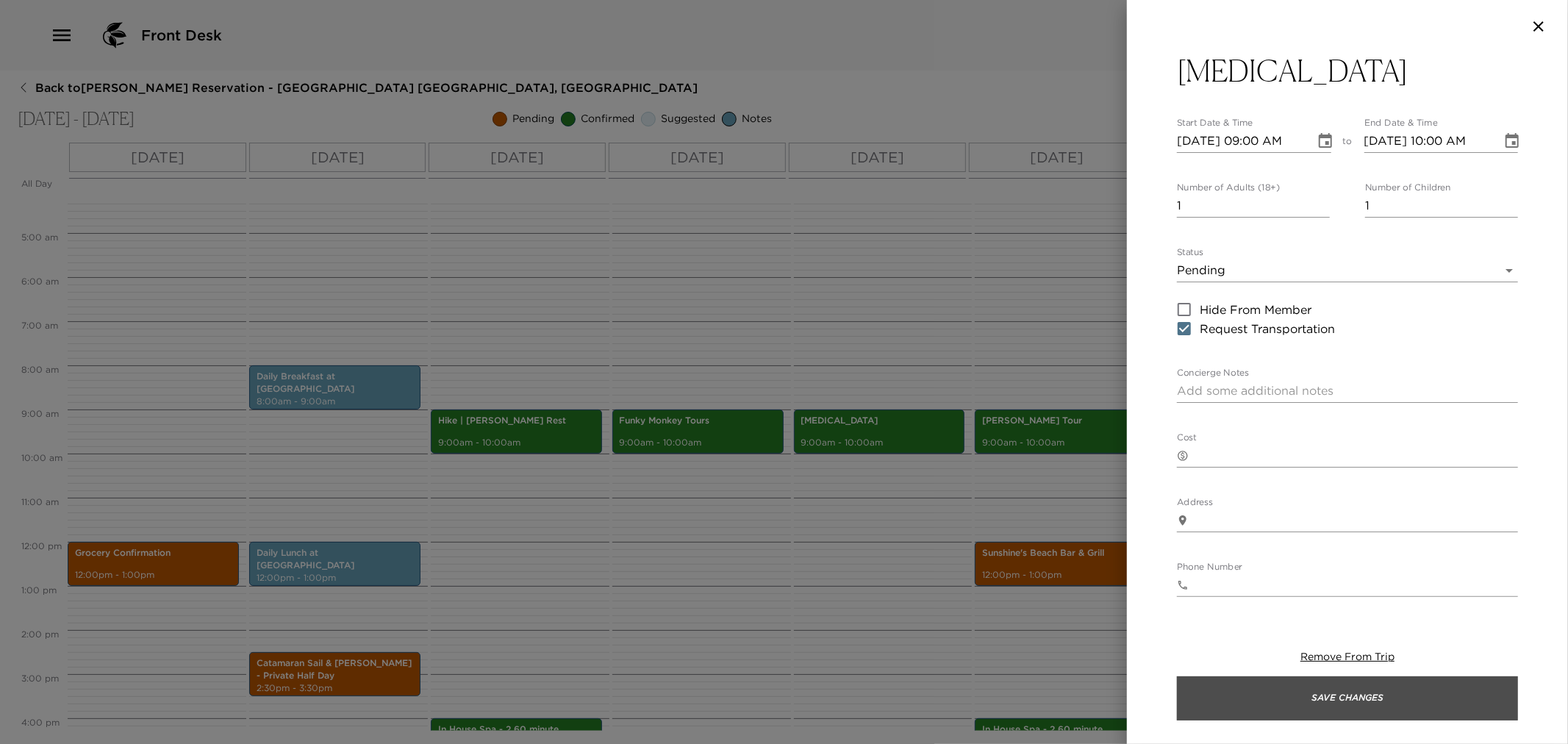
drag, startPoint x: 1278, startPoint y: 696, endPoint x: 1241, endPoint y: 635, distance: 71.3
click at [1276, 696] on button "Save Changes" at bounding box center [1348, 698] width 341 height 44
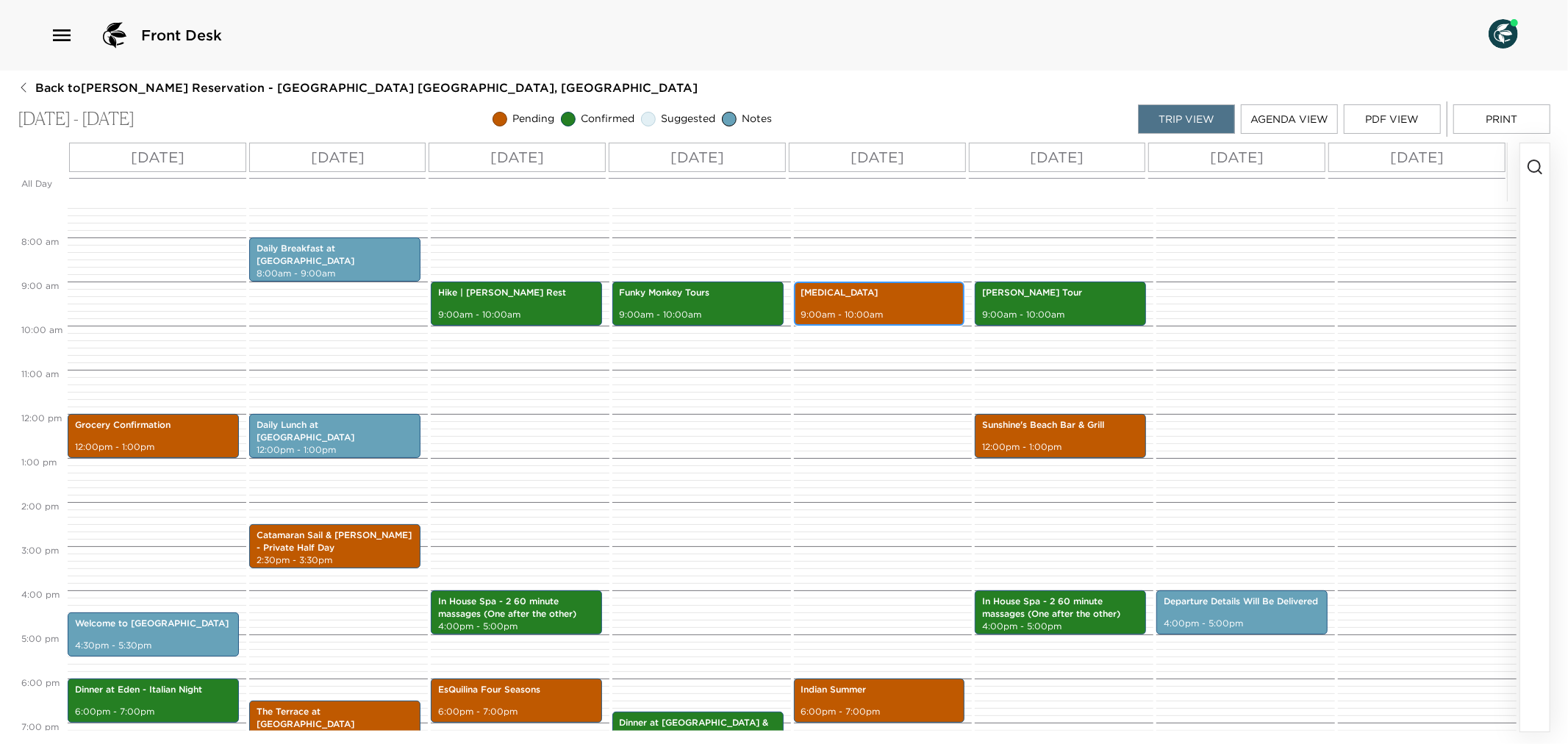
scroll to position [353, 0]
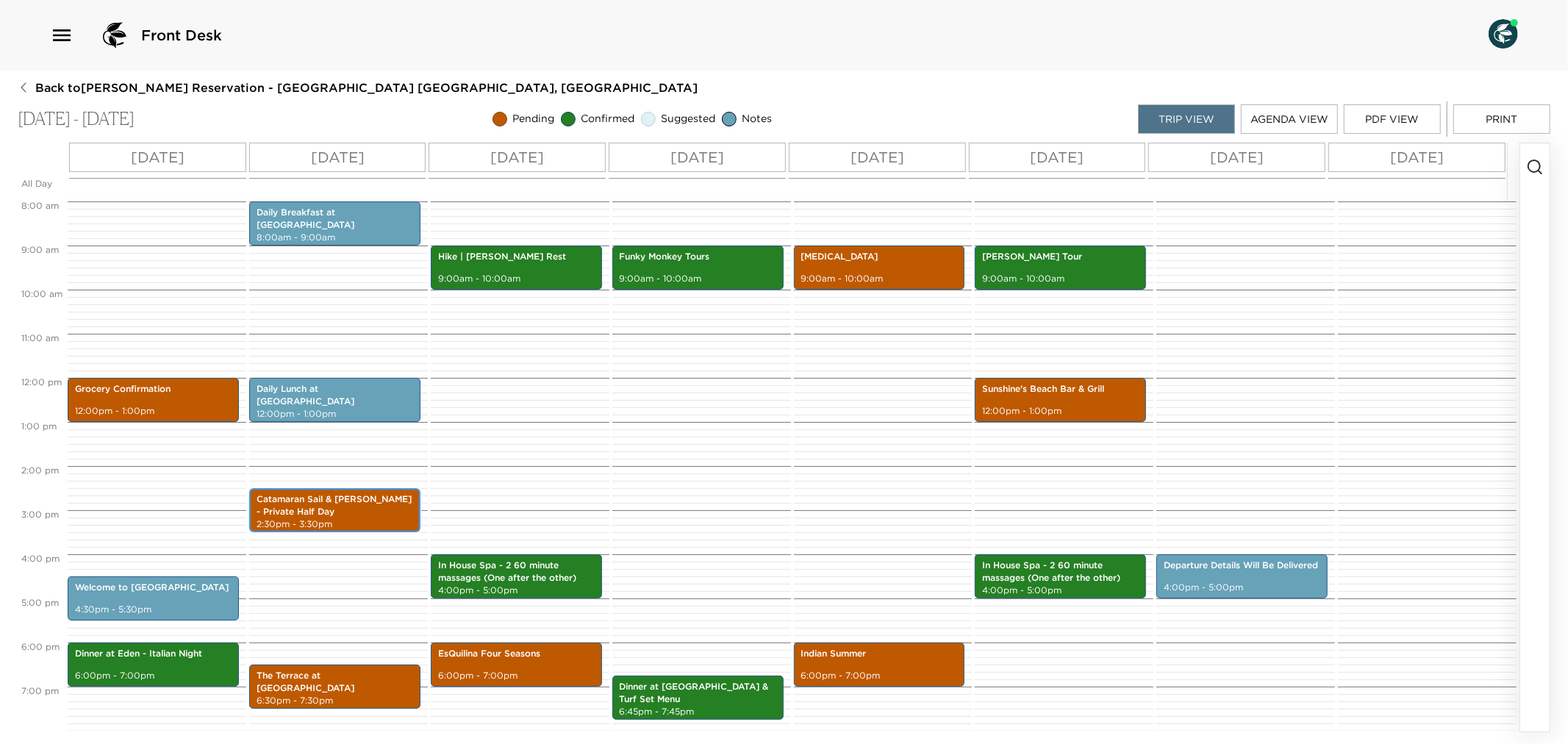
click at [328, 501] on p "Catamaran Sail & [PERSON_NAME] - Private Half Day" at bounding box center [334, 505] width 157 height 25
click at [327, 501] on p "Catamaran Sail & [PERSON_NAME] - Private Half Day" at bounding box center [334, 505] width 157 height 25
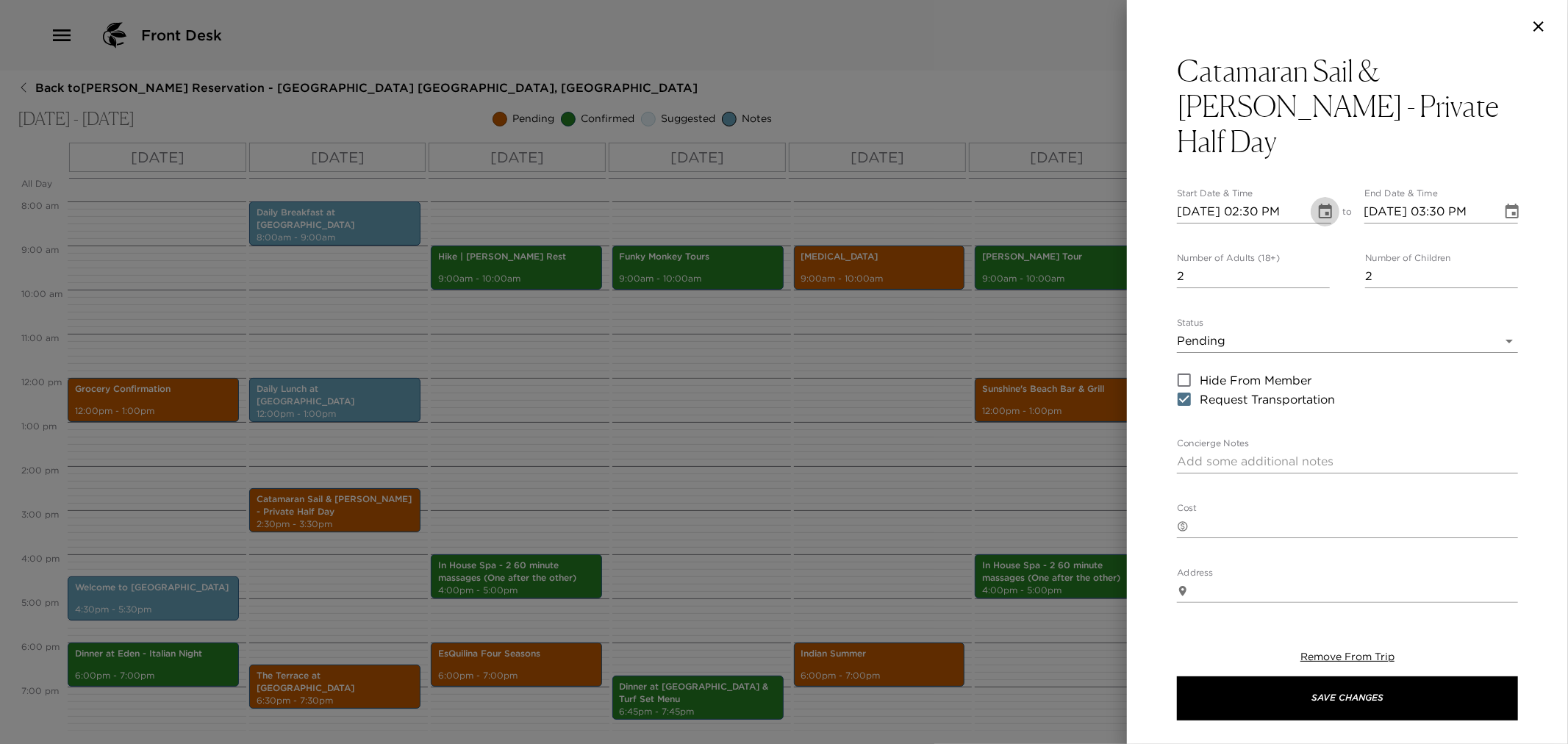
click at [1318, 203] on icon "Choose date, selected date is Nov 23, 2025" at bounding box center [1325, 211] width 17 height 17
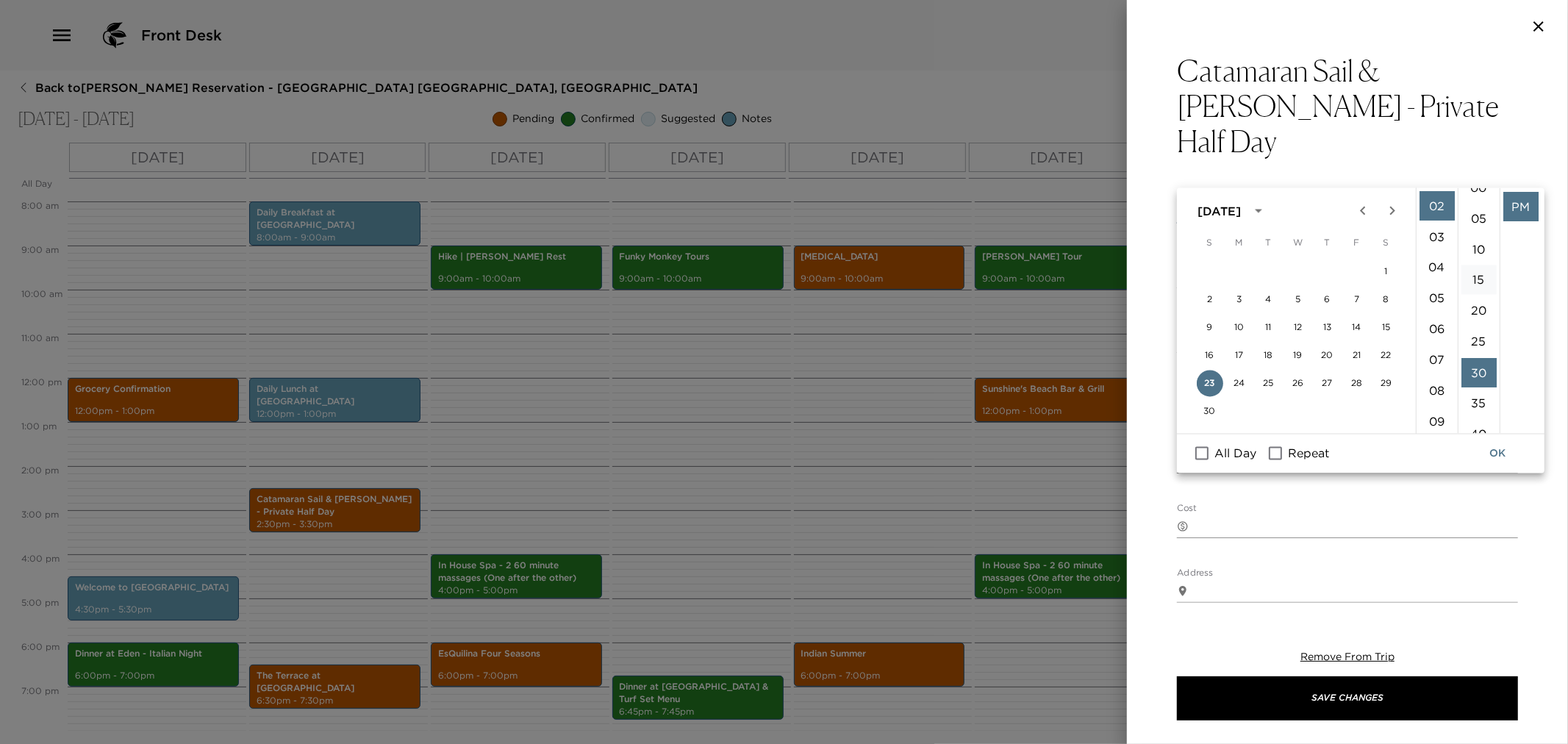
scroll to position [0, 0]
drag, startPoint x: 1481, startPoint y: 200, endPoint x: 1530, endPoint y: 257, distance: 75.2
click at [1482, 200] on li "00" at bounding box center [1479, 206] width 36 height 29
type input "[DATE] 02:00 PM"
click at [1493, 453] on button "OK" at bounding box center [1498, 453] width 47 height 27
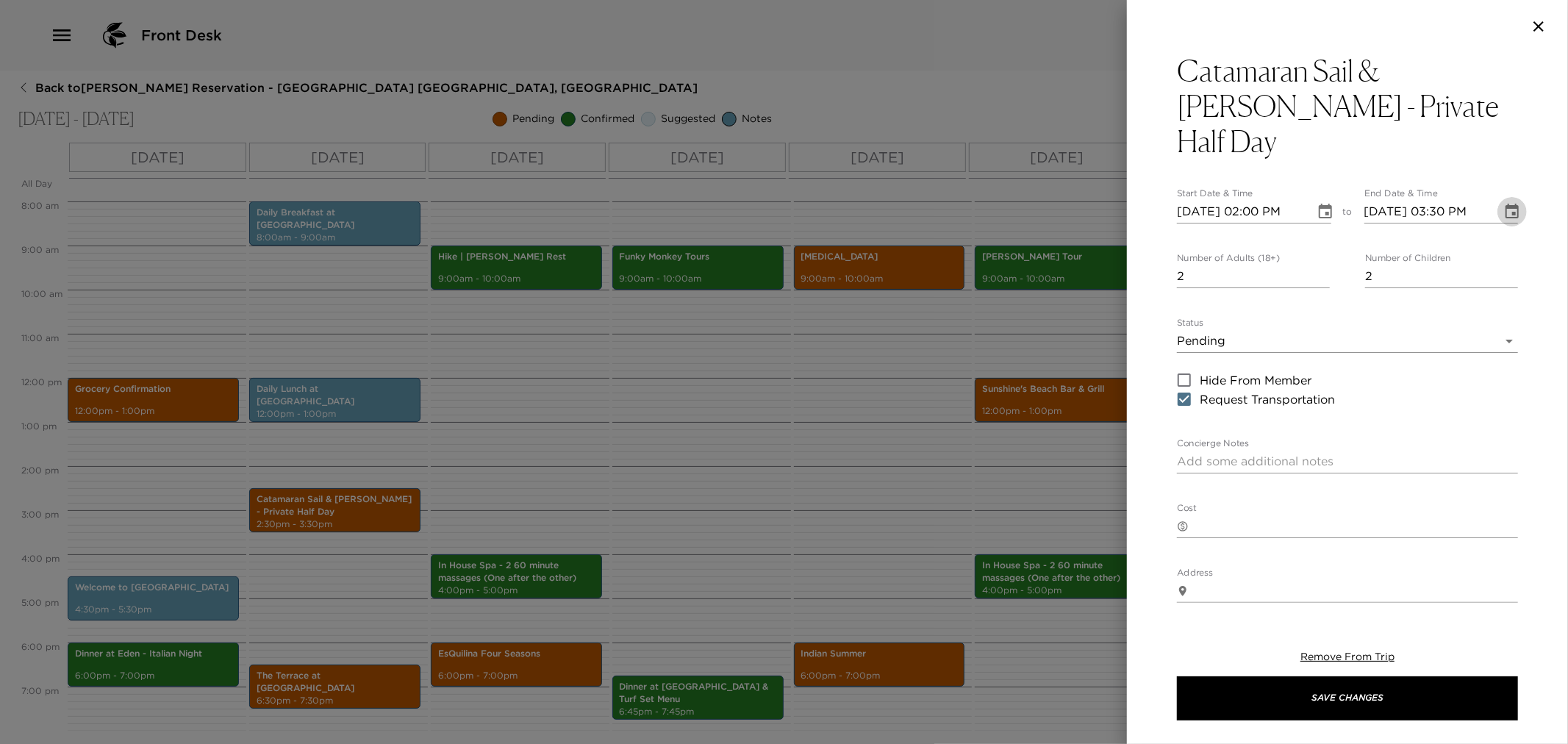
click at [1510, 197] on button "Choose date, selected date is Nov 23, 2025" at bounding box center [1513, 211] width 29 height 29
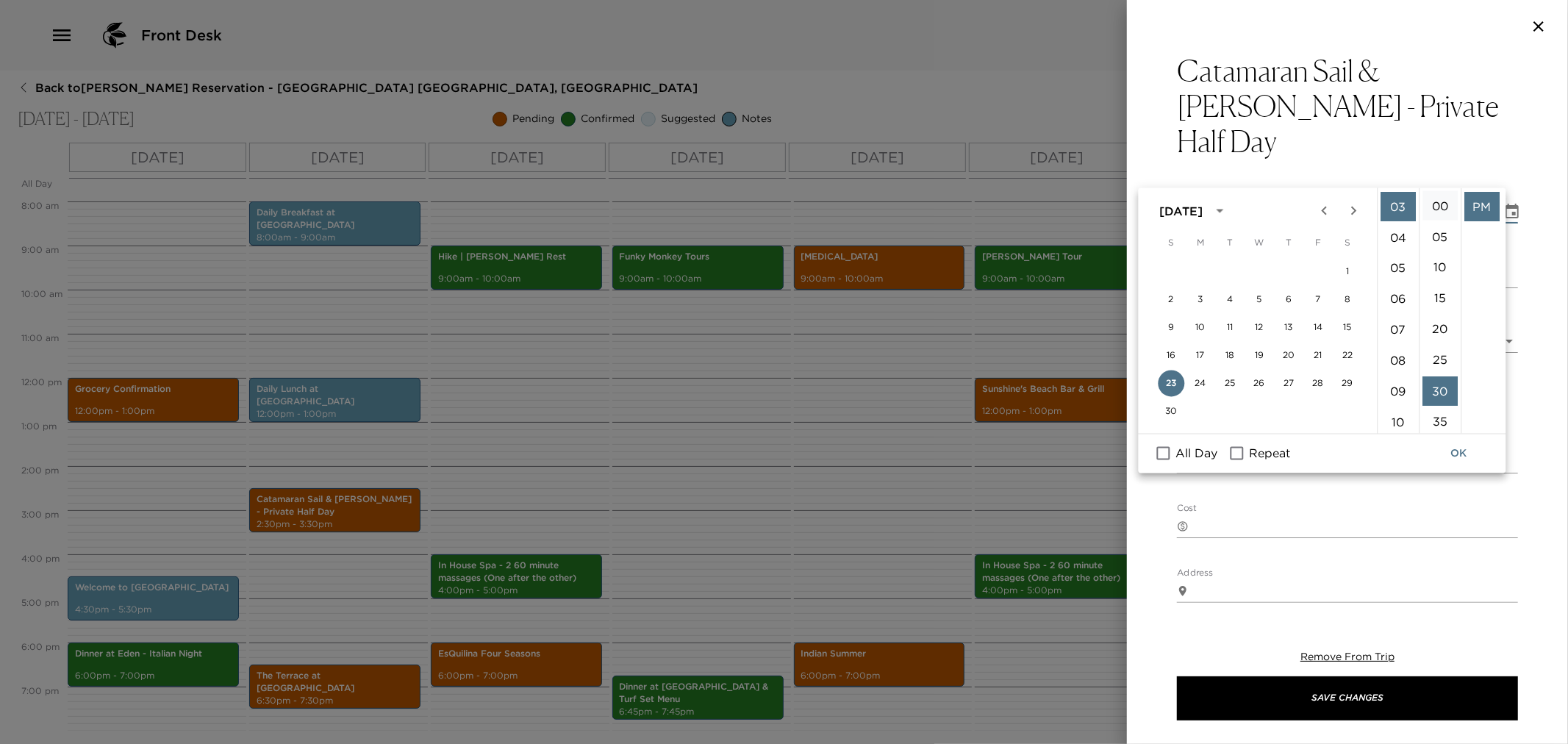
click at [1441, 198] on li "00" at bounding box center [1440, 206] width 36 height 29
type input "[DATE] 03:00 PM"
click at [1453, 449] on button "OK" at bounding box center [1459, 453] width 47 height 27
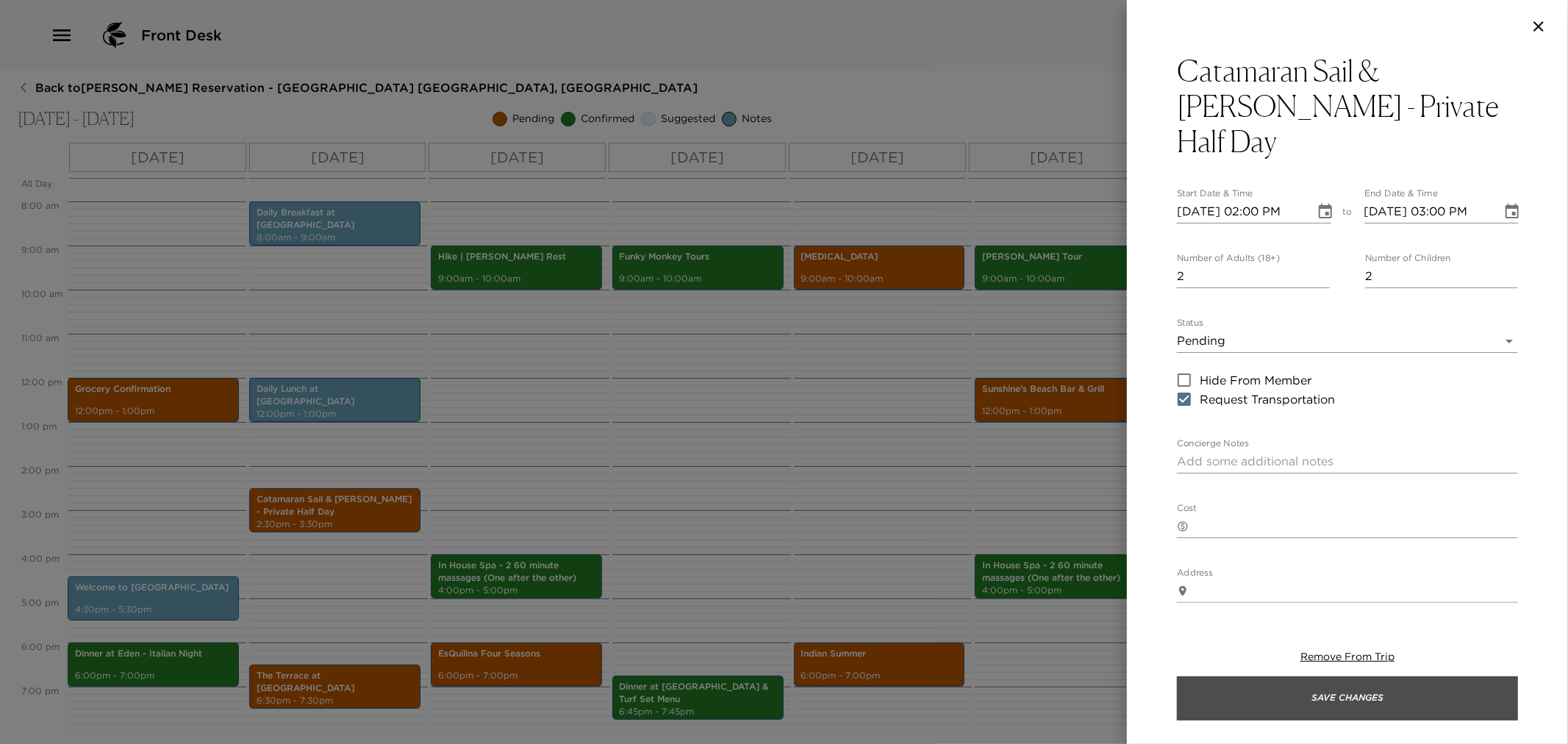
drag, startPoint x: 1278, startPoint y: 694, endPoint x: 1100, endPoint y: 698, distance: 178.0
click at [1277, 694] on button "Save Changes" at bounding box center [1348, 698] width 341 height 44
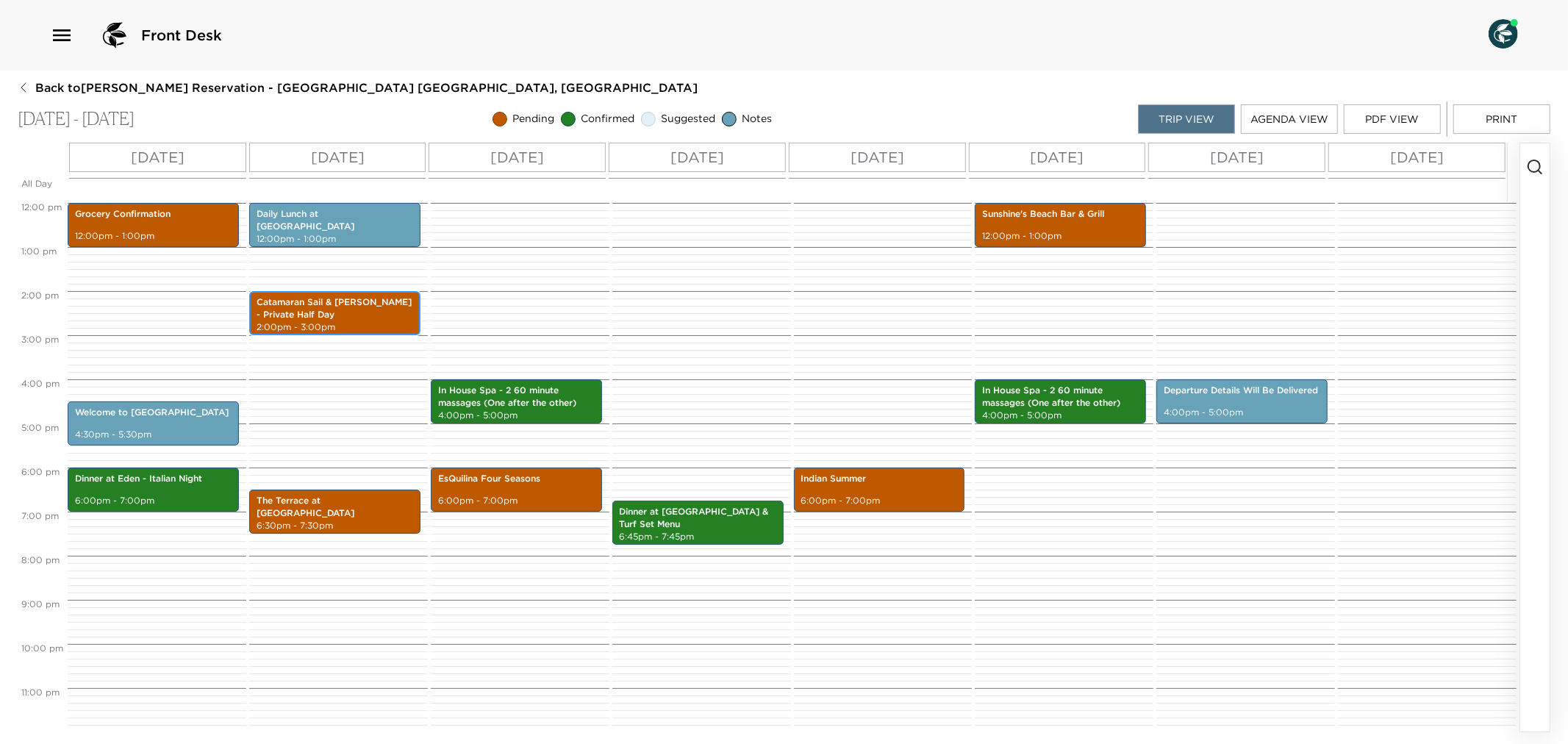
scroll to position [529, 0]
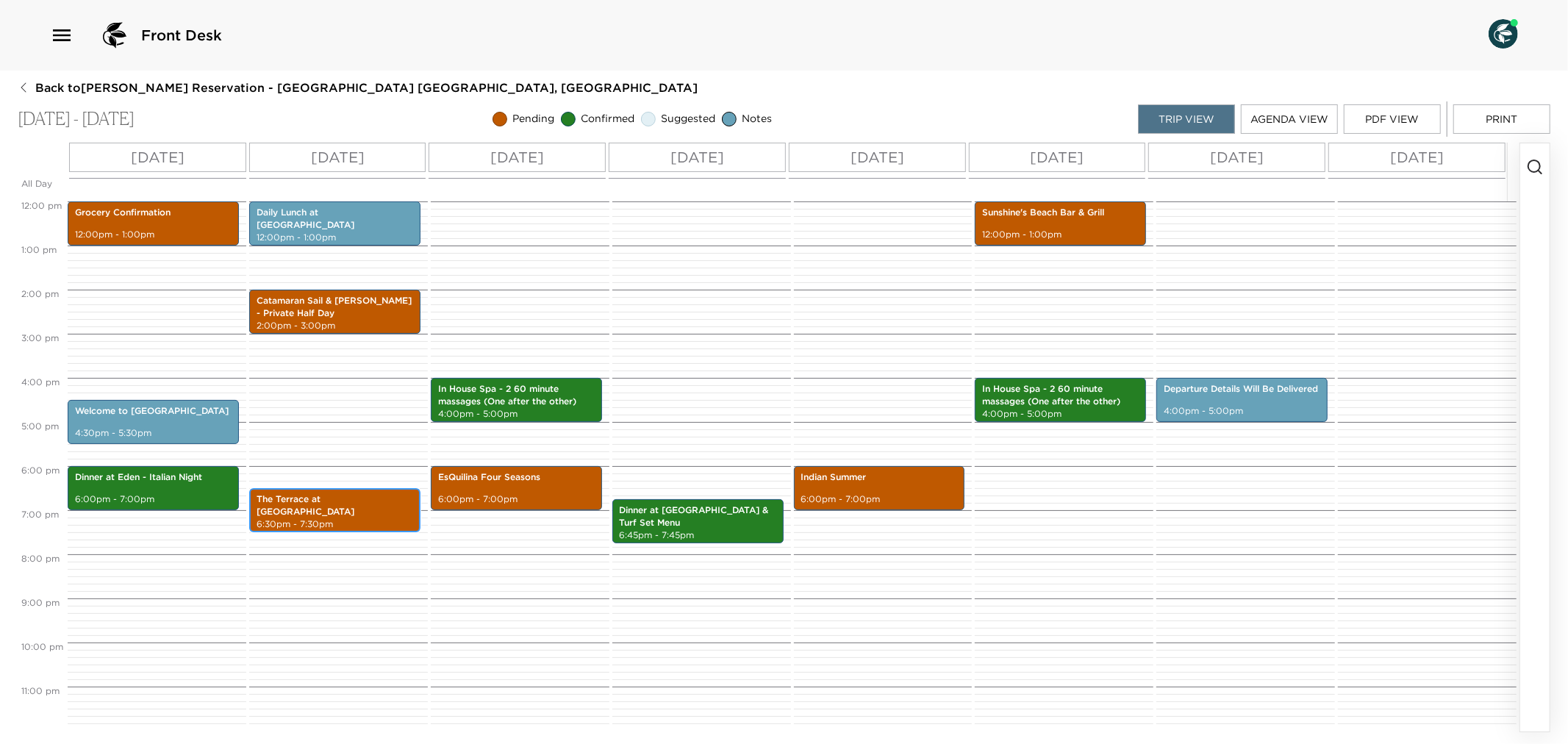
click at [333, 513] on div "The Terrace at [GEOGRAPHIC_DATA] 6:30pm - 7:30pm" at bounding box center [335, 510] width 163 height 40
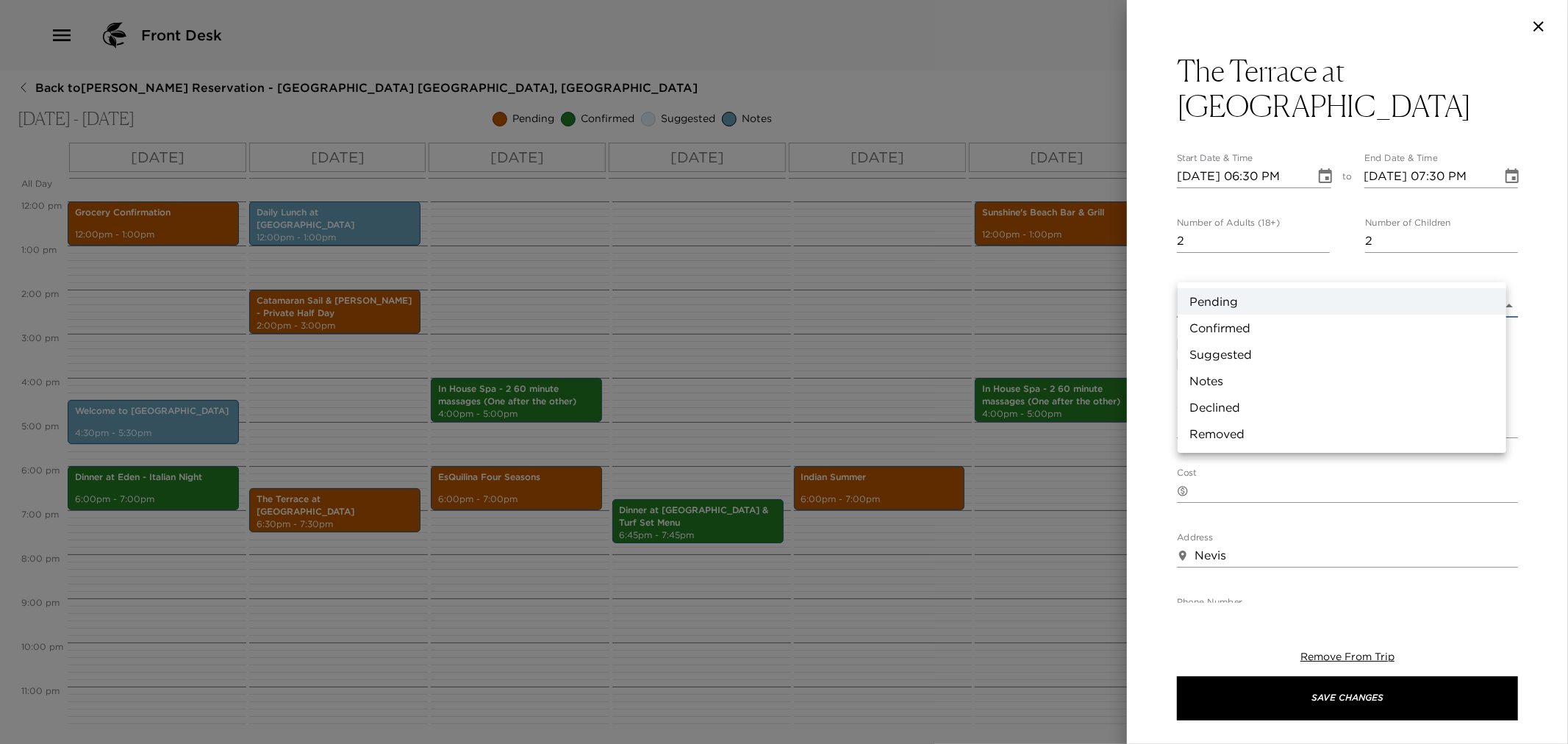
click at [1498, 266] on body "Front Desk Back to [PERSON_NAME][GEOGRAPHIC_DATA] - [GEOGRAPHIC_DATA] [GEOGRAPH…" at bounding box center [784, 372] width 1568 height 744
click at [1269, 326] on li "Confirmed" at bounding box center [1342, 327] width 328 height 27
type input "Confirmed"
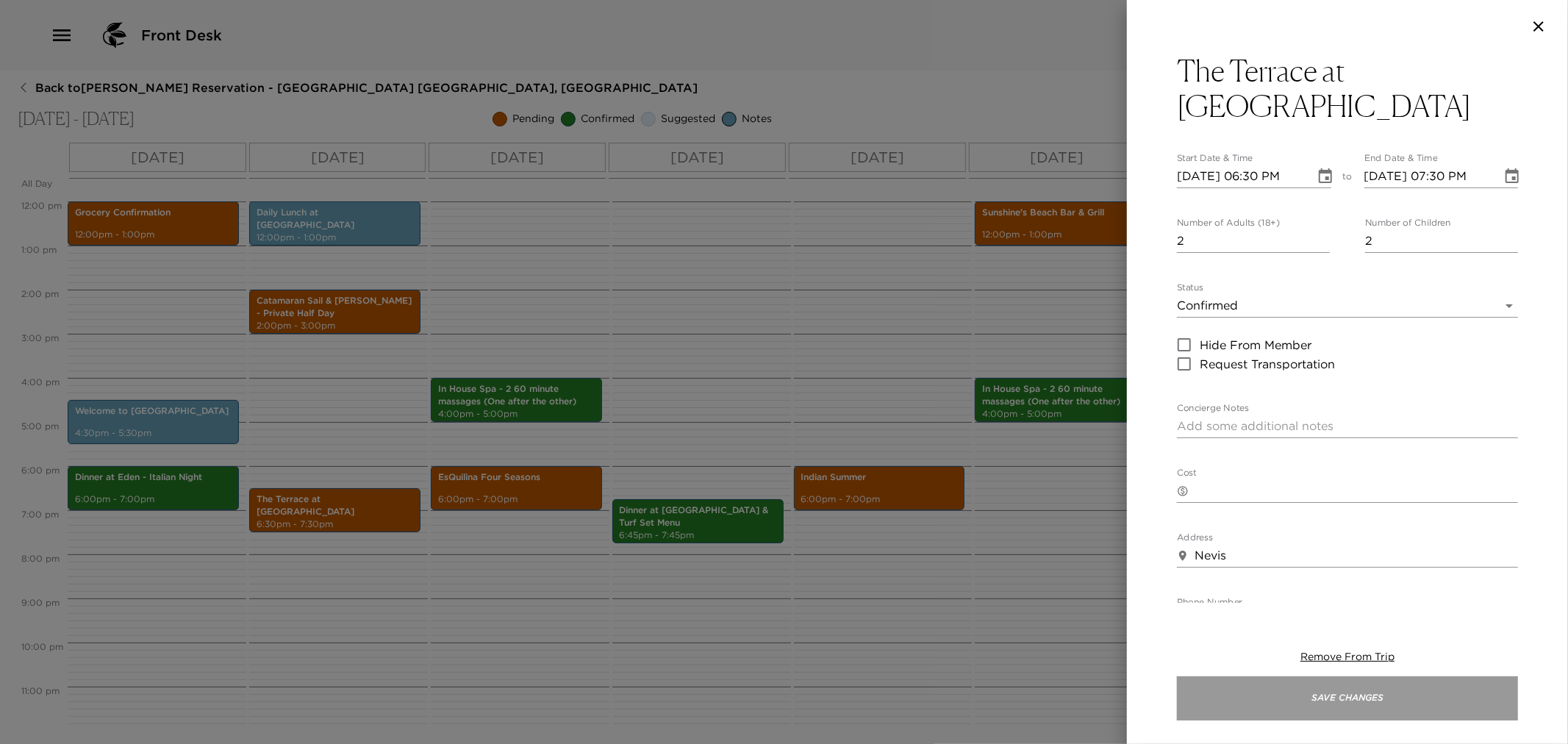
click at [1280, 704] on button "Save Changes" at bounding box center [1348, 698] width 341 height 44
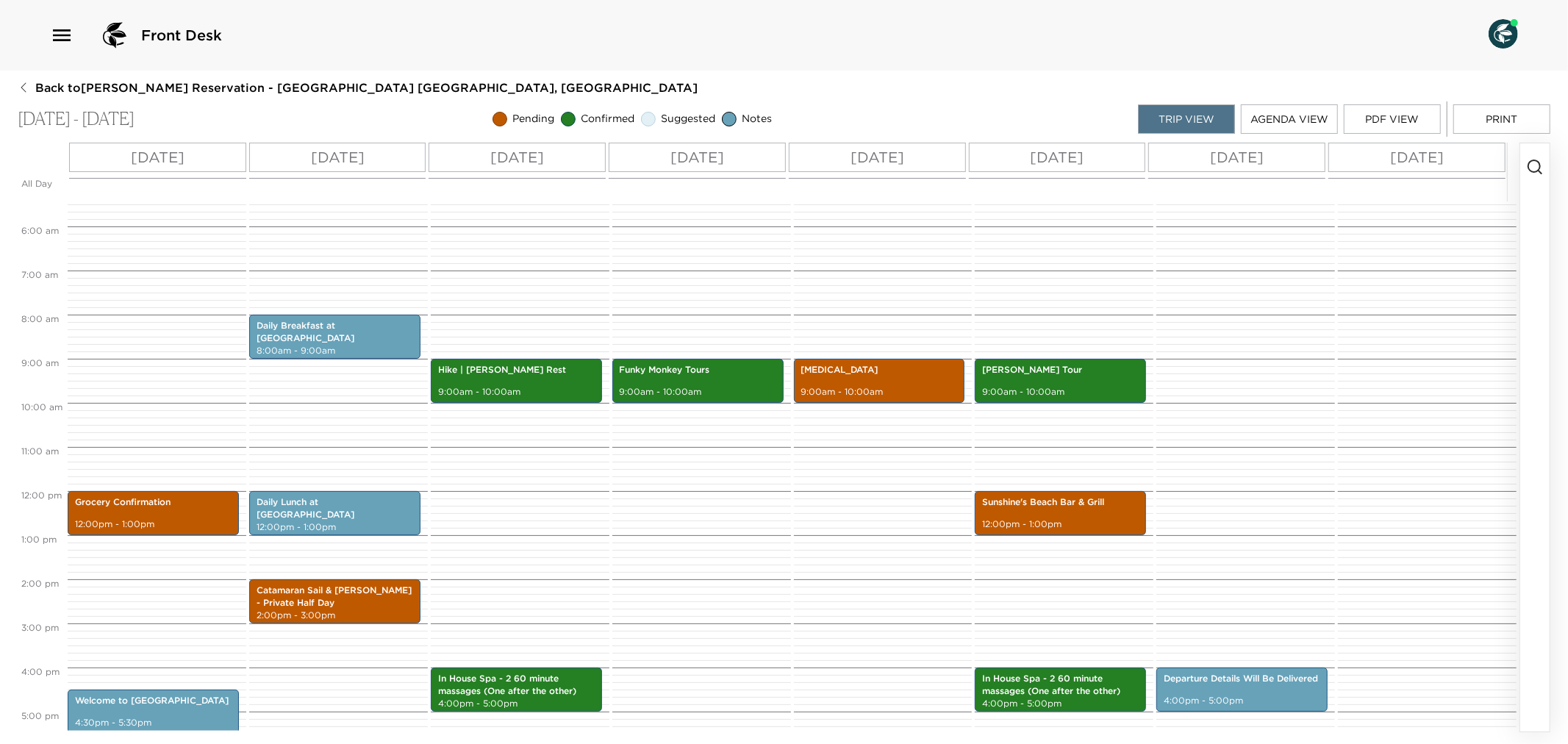
scroll to position [202, 0]
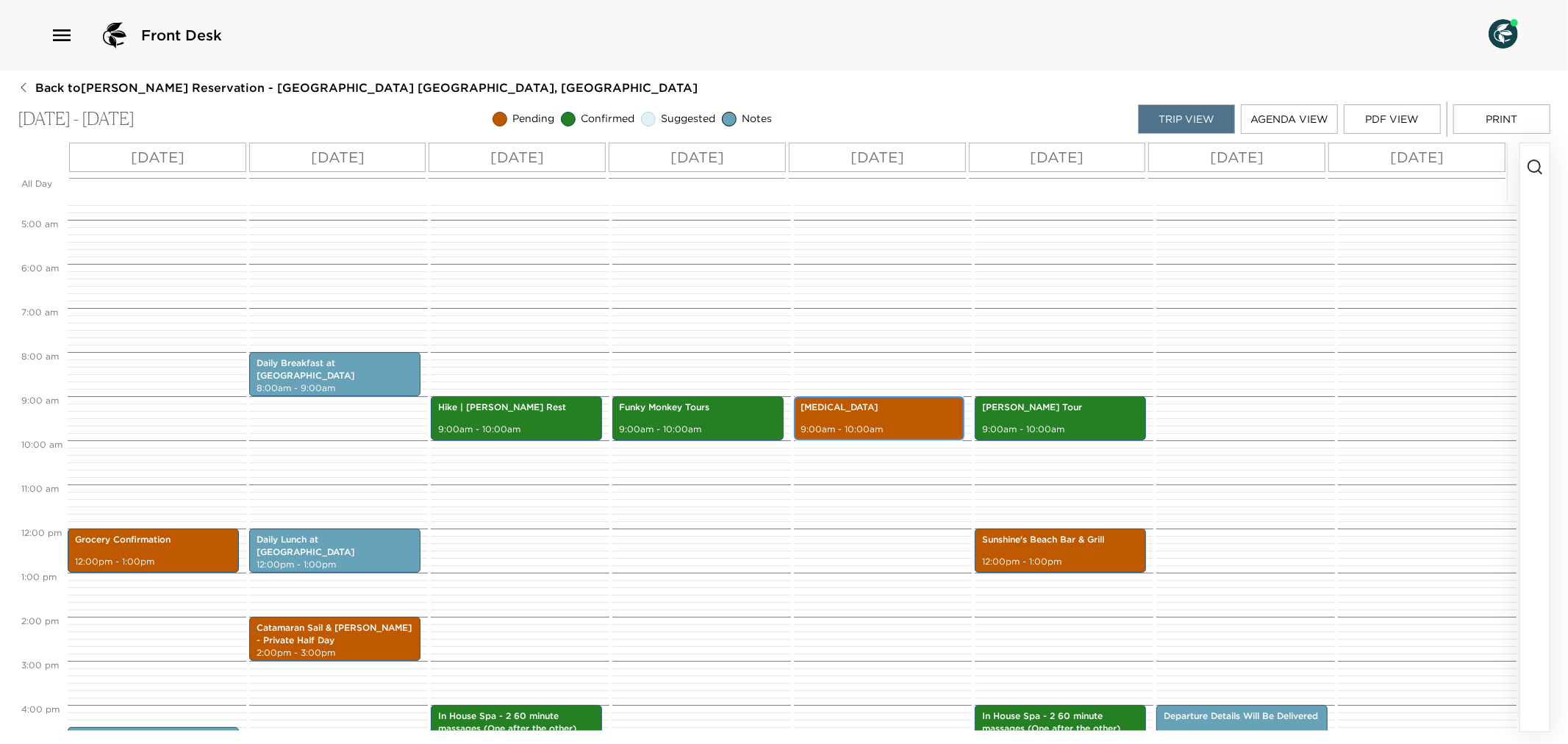
click at [883, 420] on div "[MEDICAL_DATA] 9:00am - 10:00am" at bounding box center [880, 418] width 163 height 40
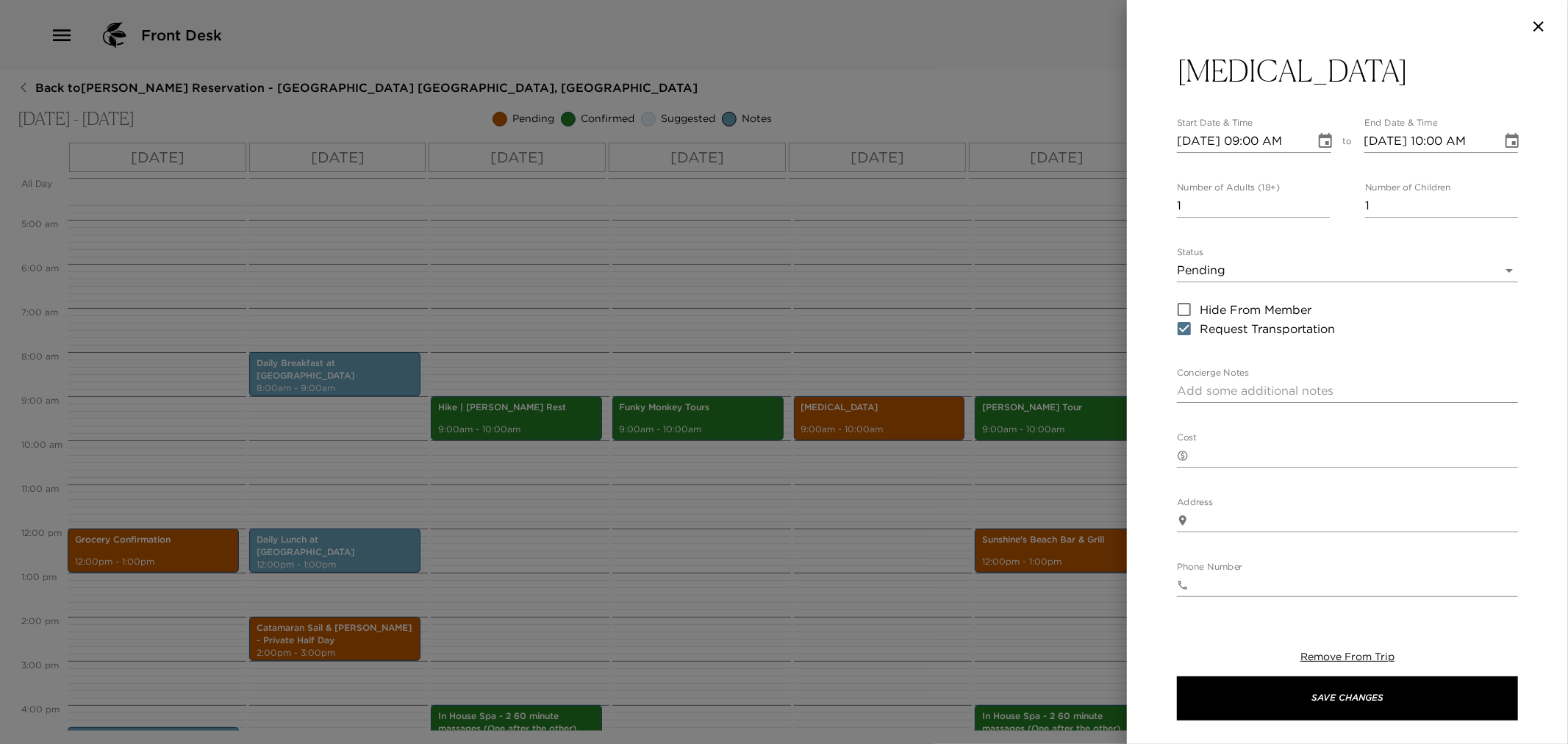
click at [684, 564] on div at bounding box center [784, 372] width 1568 height 744
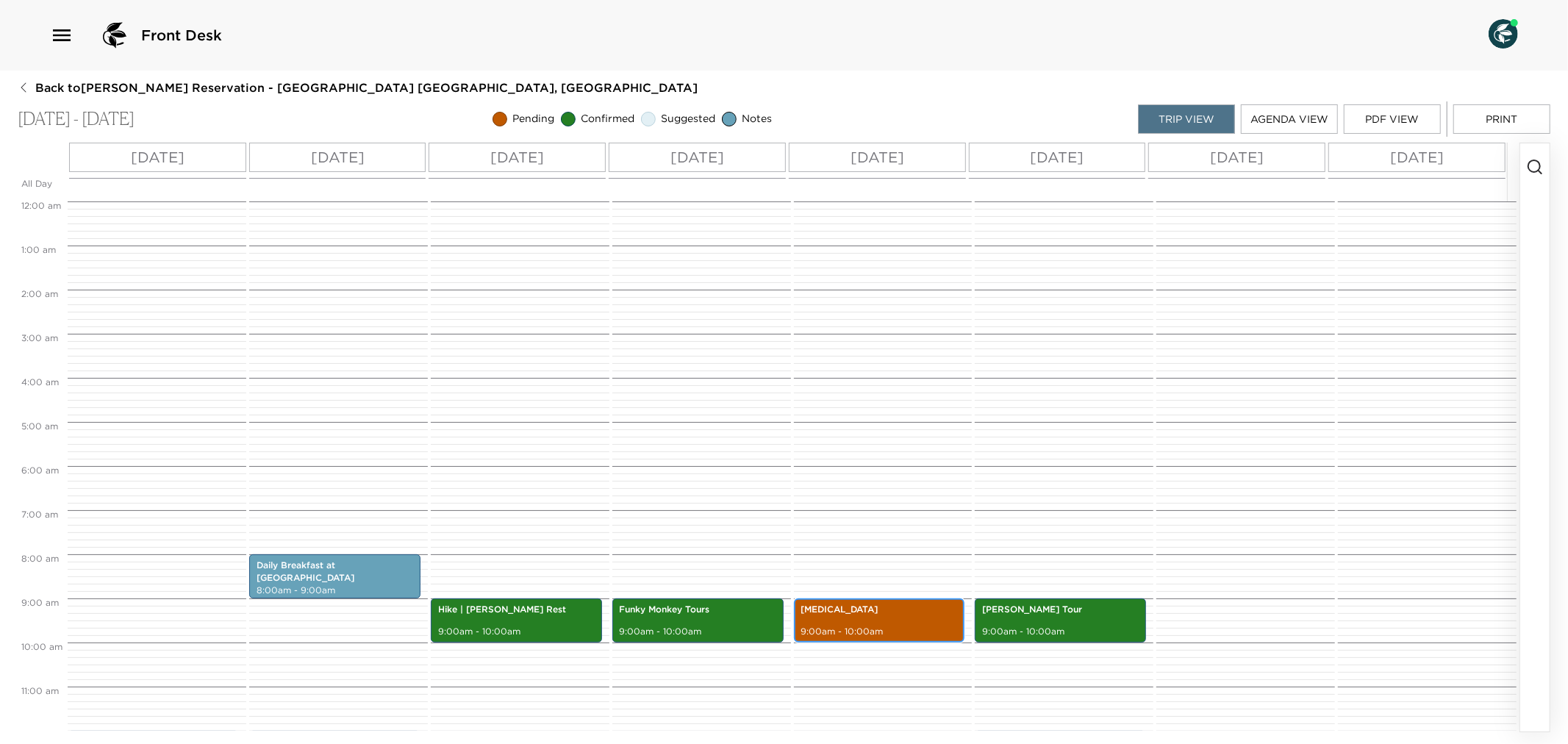
scroll to position [327, 0]
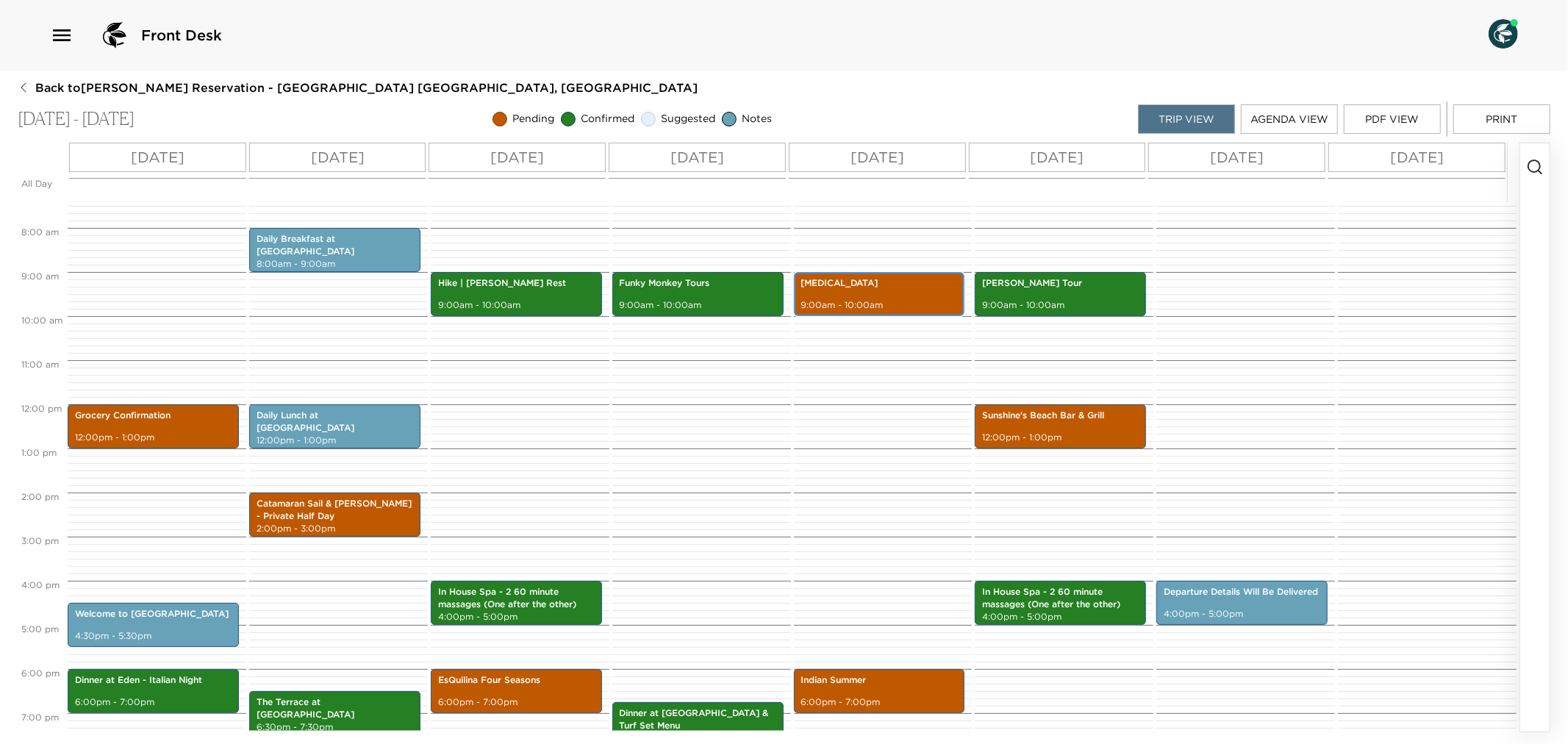
click at [873, 288] on p "[MEDICAL_DATA]" at bounding box center [879, 283] width 157 height 12
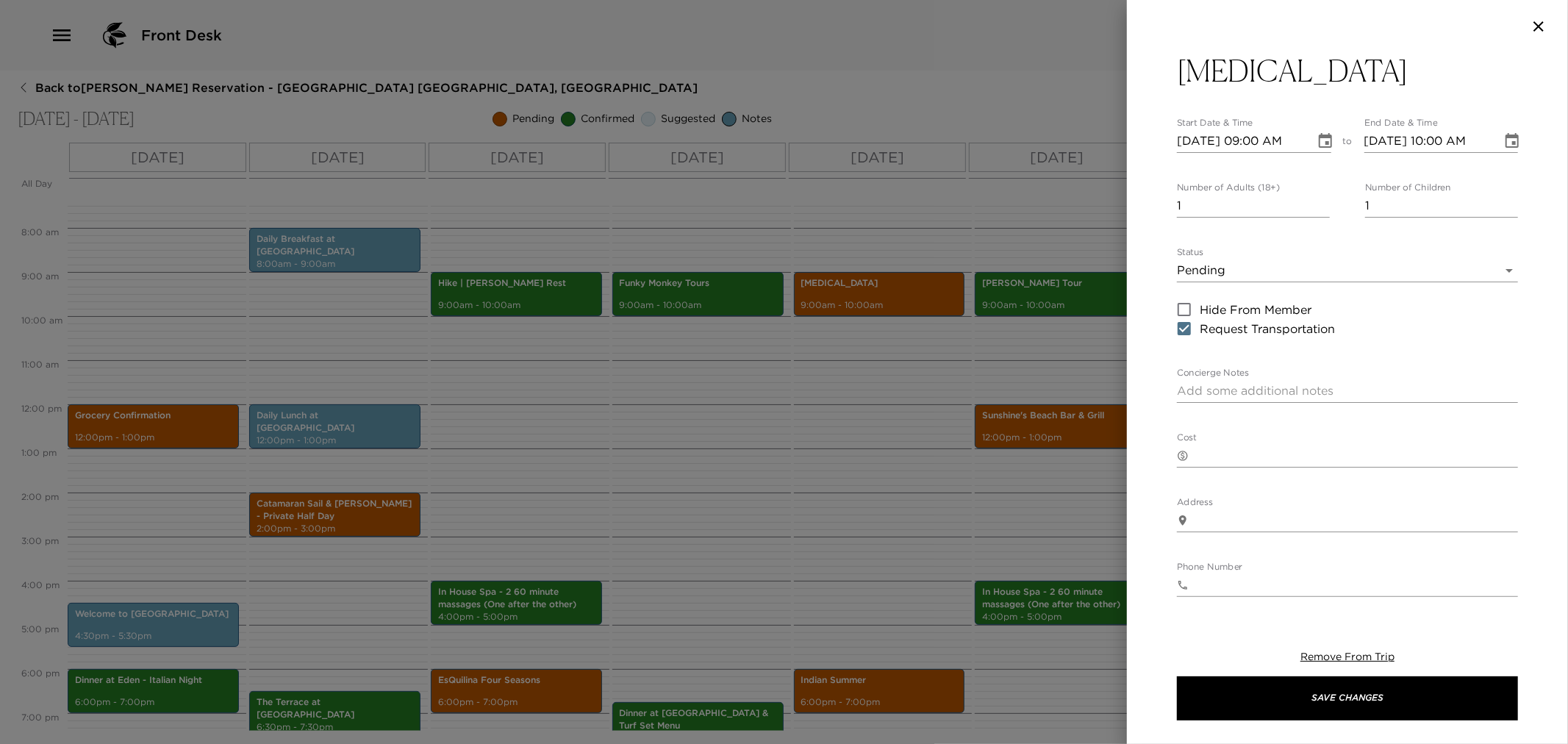
click at [1493, 273] on body "Front Desk Back to [PERSON_NAME][GEOGRAPHIC_DATA] - [GEOGRAPHIC_DATA] [GEOGRAPH…" at bounding box center [784, 372] width 1568 height 744
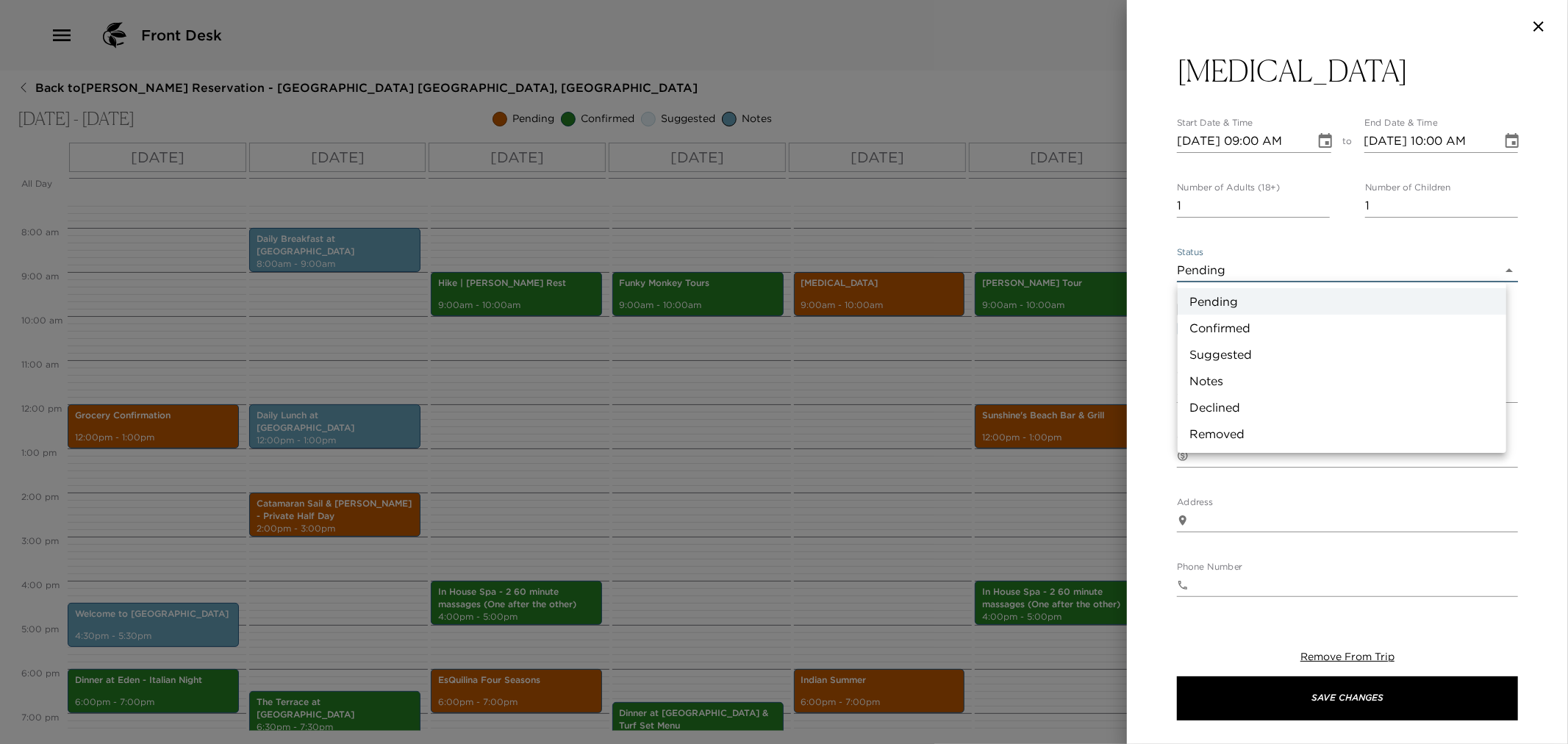
click at [1230, 324] on li "Confirmed" at bounding box center [1342, 327] width 328 height 27
type input "Confirmed"
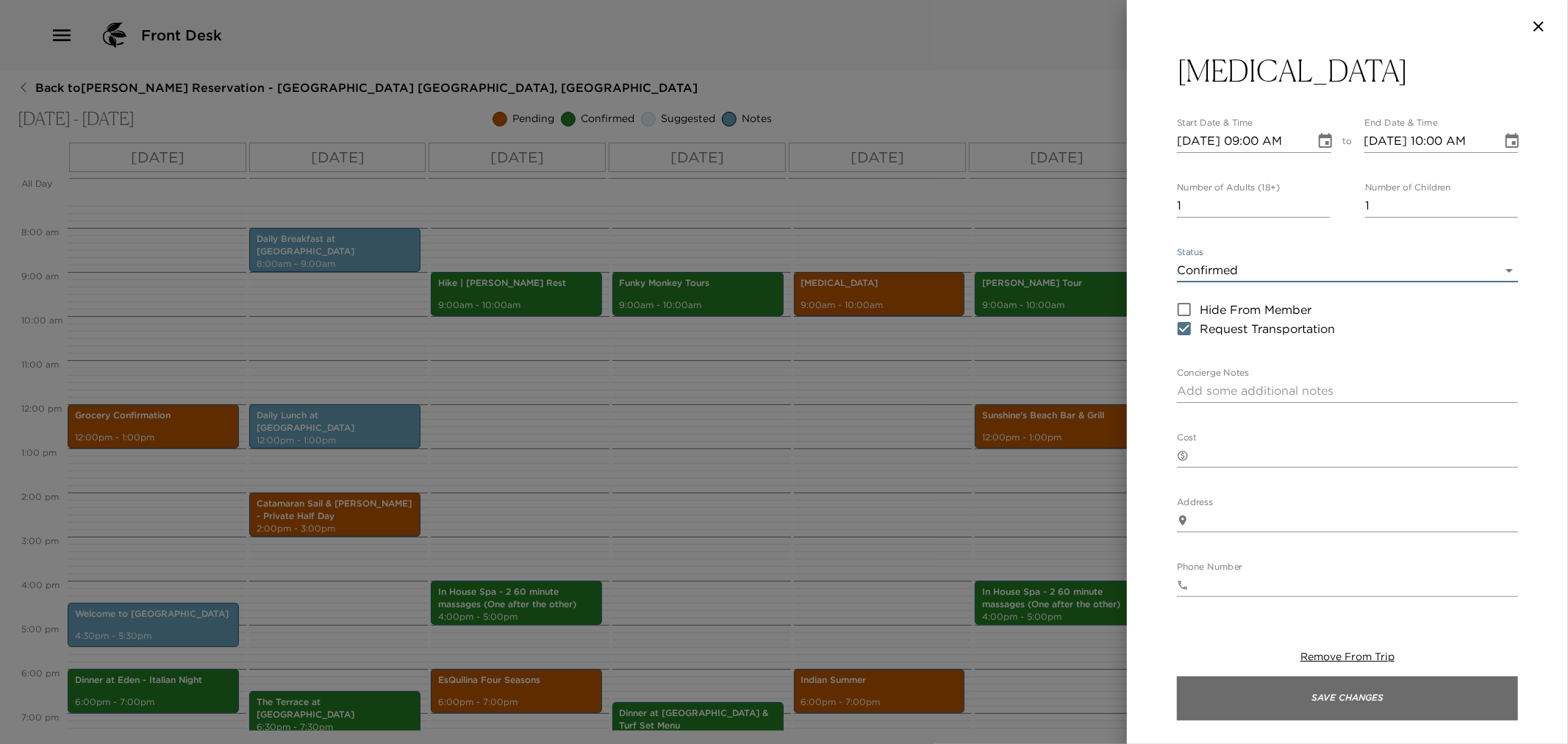
click at [1294, 692] on button "Save Changes" at bounding box center [1348, 698] width 341 height 44
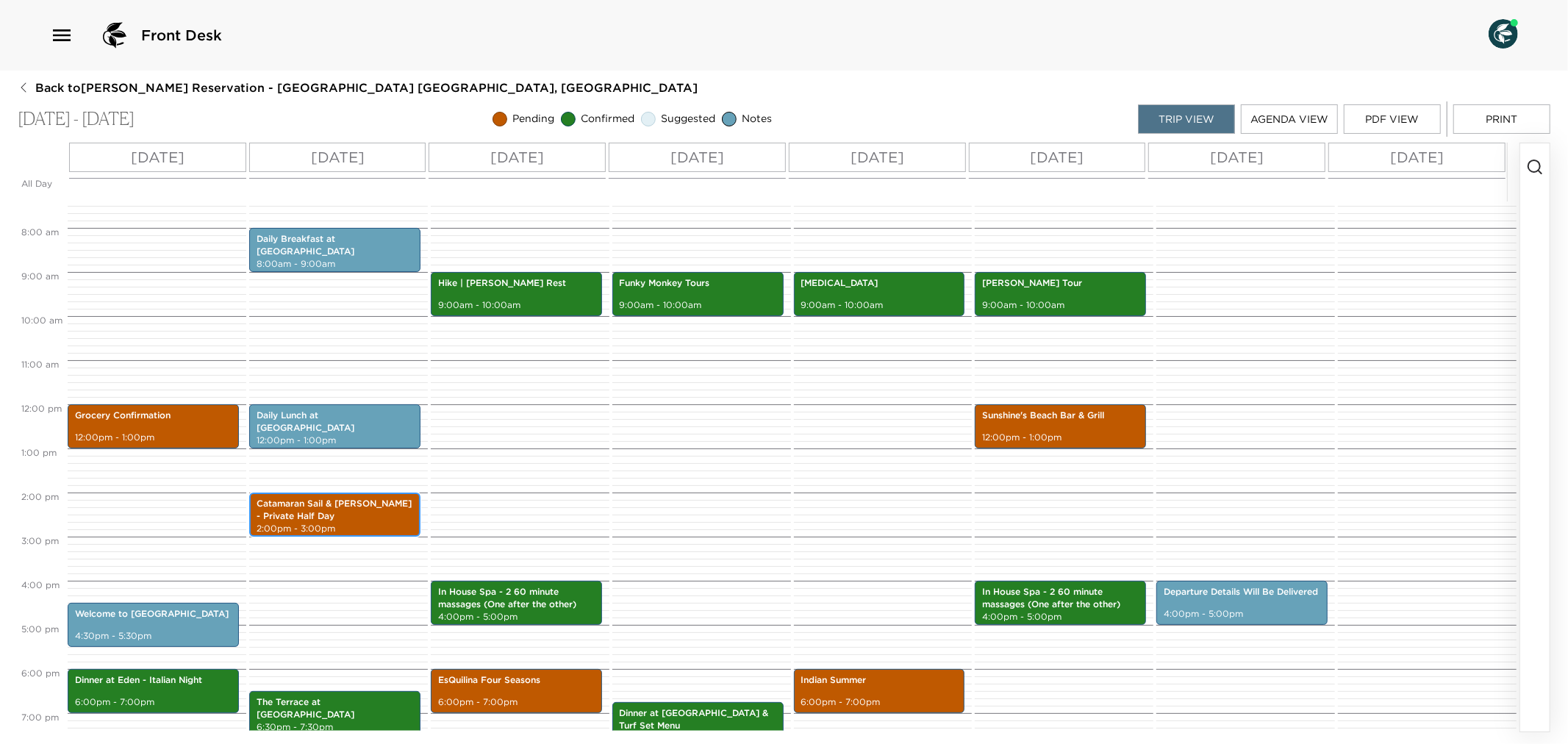
click at [364, 510] on p "Catamaran Sail & [PERSON_NAME] - Private Half Day" at bounding box center [334, 510] width 157 height 25
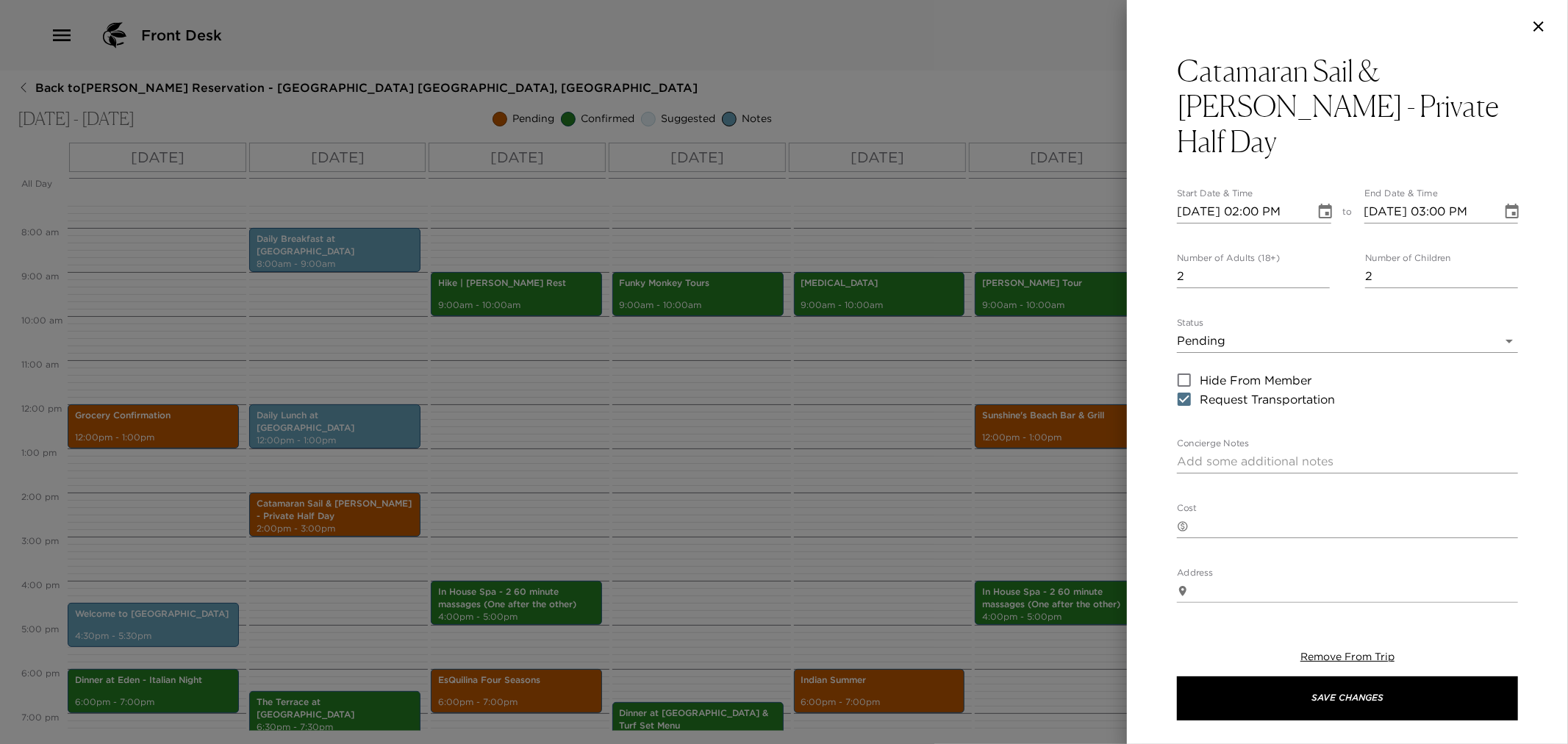
click at [1498, 303] on body "Front Desk Back to [PERSON_NAME][GEOGRAPHIC_DATA] - [GEOGRAPHIC_DATA] [GEOGRAPH…" at bounding box center [784, 372] width 1568 height 744
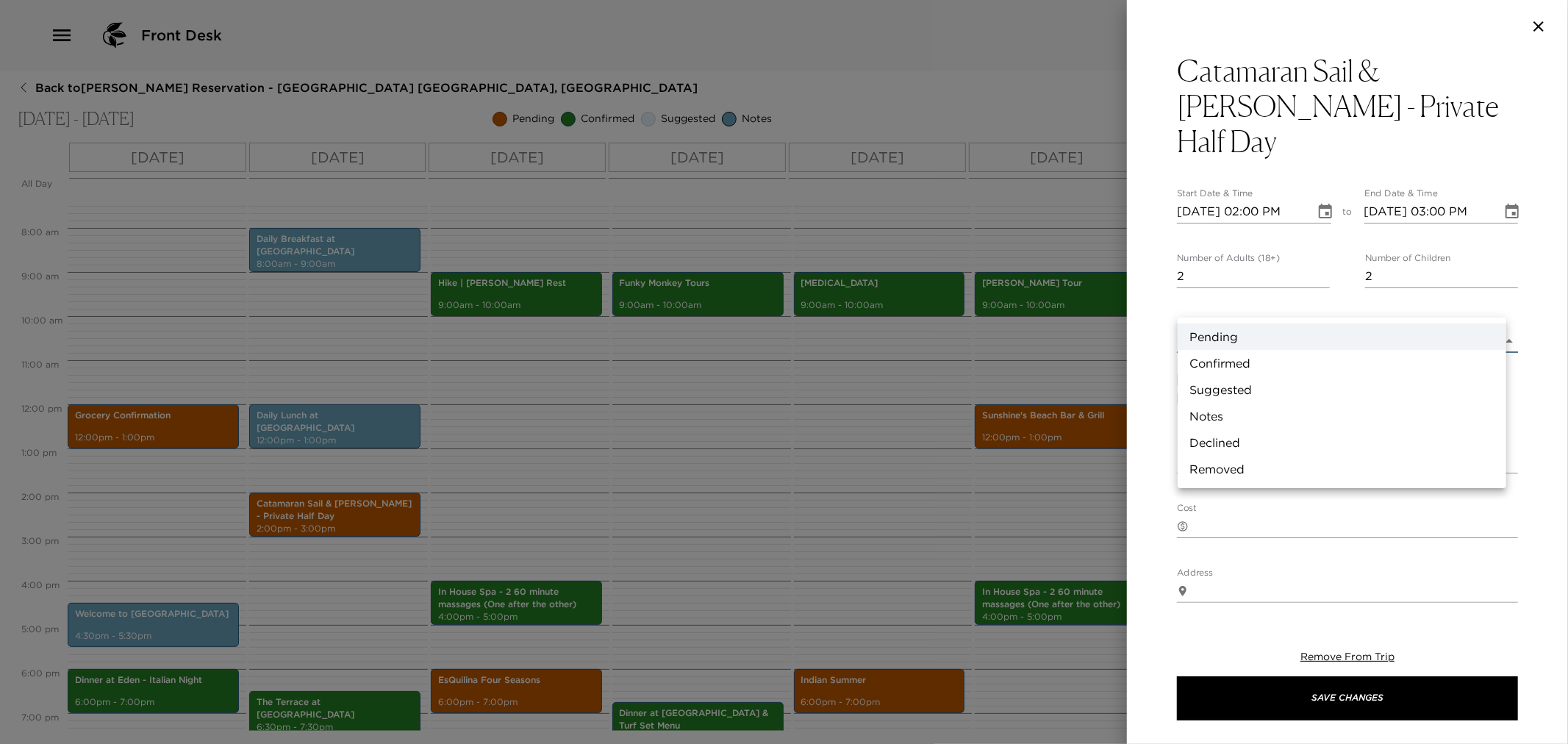
click at [1235, 353] on li "Confirmed" at bounding box center [1342, 363] width 328 height 27
type input "Confirmed"
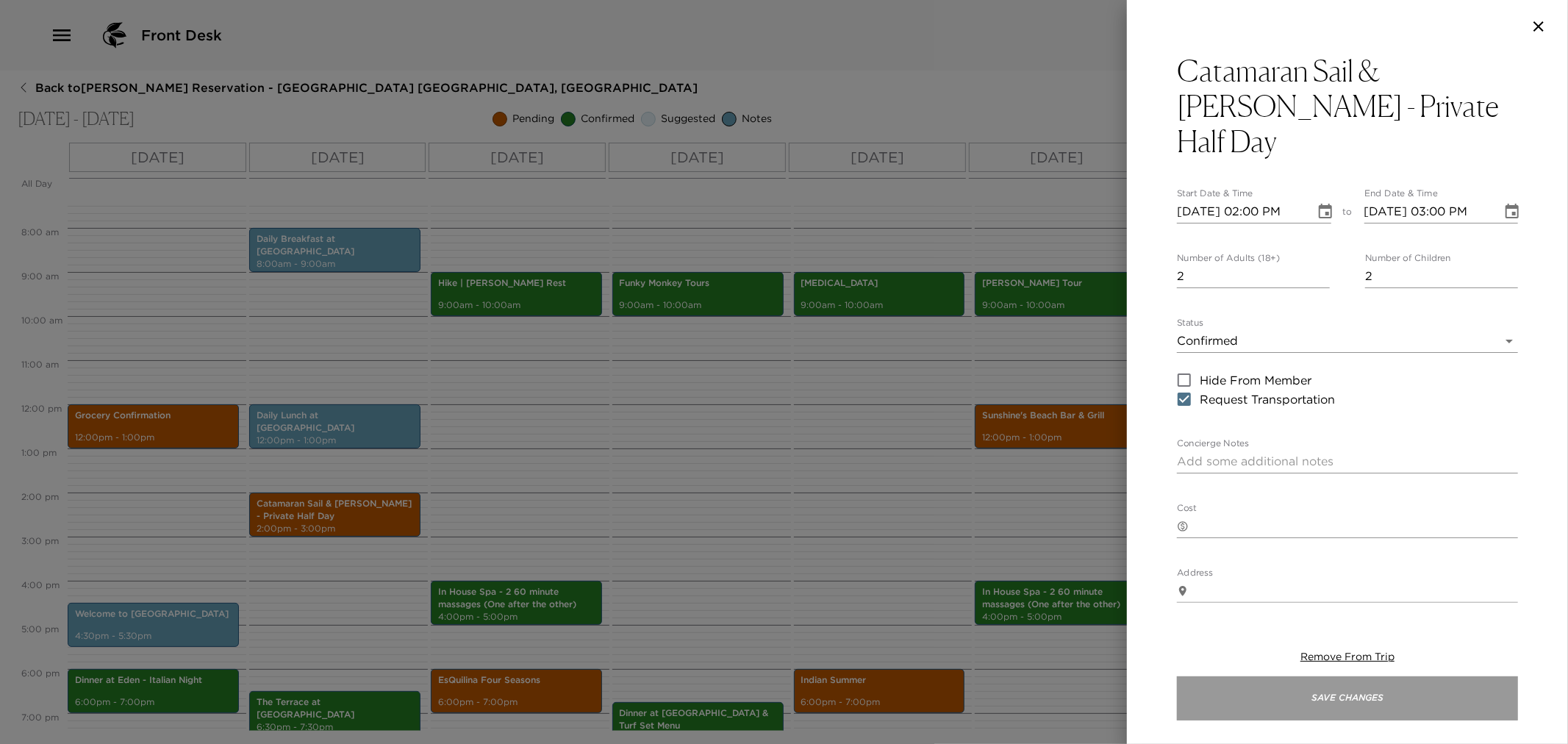
click at [1257, 691] on button "Save Changes" at bounding box center [1348, 698] width 341 height 44
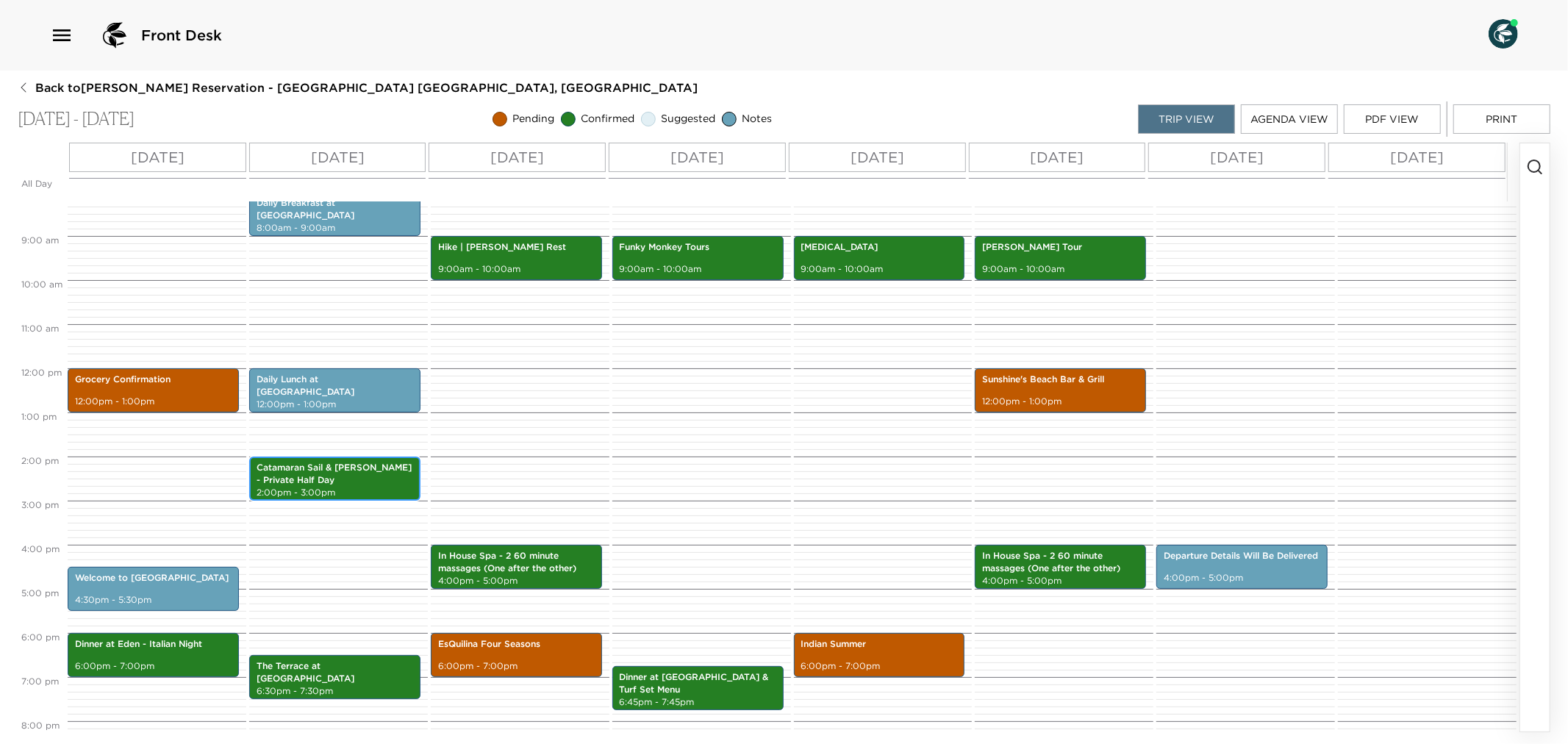
scroll to position [120, 0]
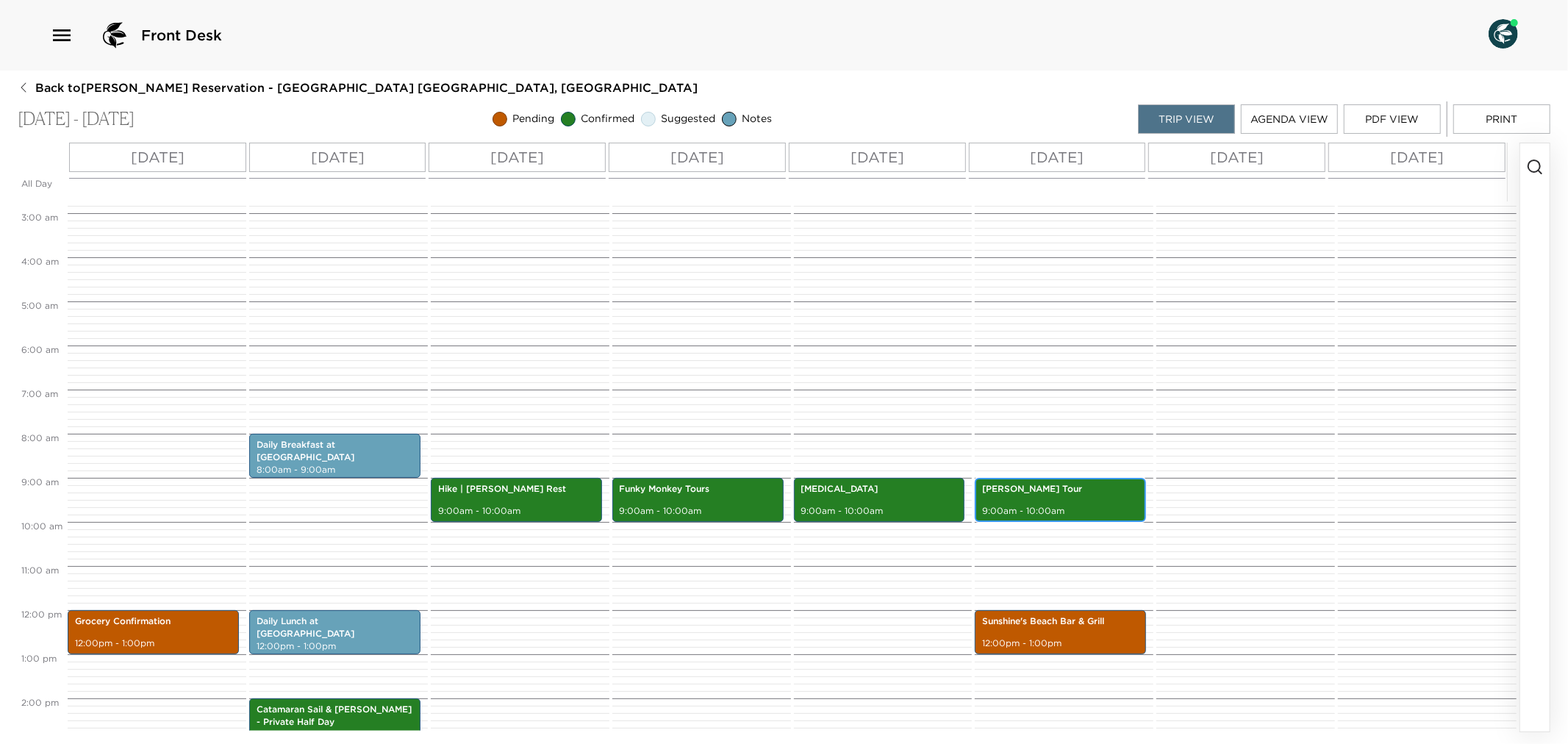
click at [1035, 497] on div "[PERSON_NAME] Tour 9:00am - 10:00am" at bounding box center [1060, 500] width 163 height 40
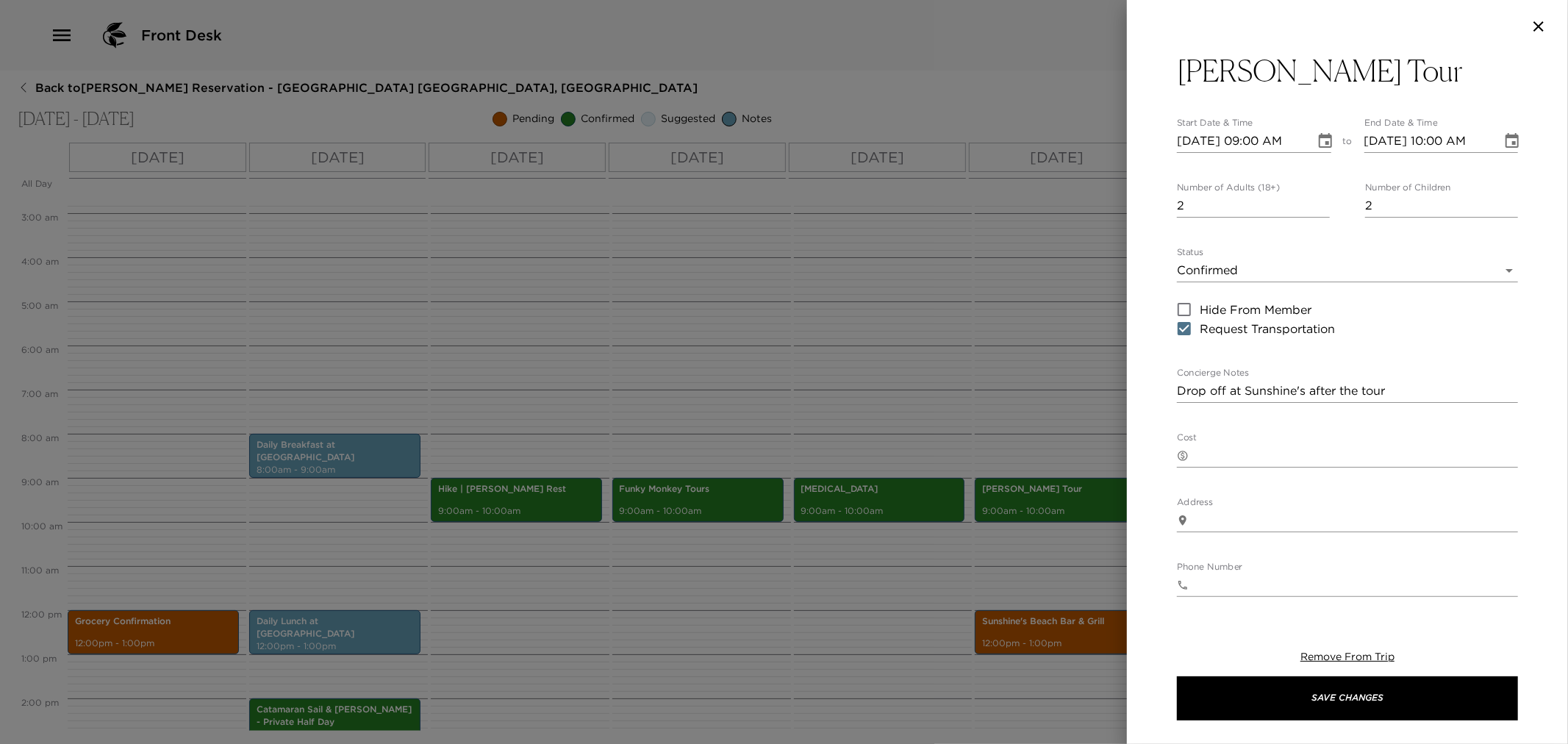
click at [982, 387] on div at bounding box center [784, 372] width 1568 height 744
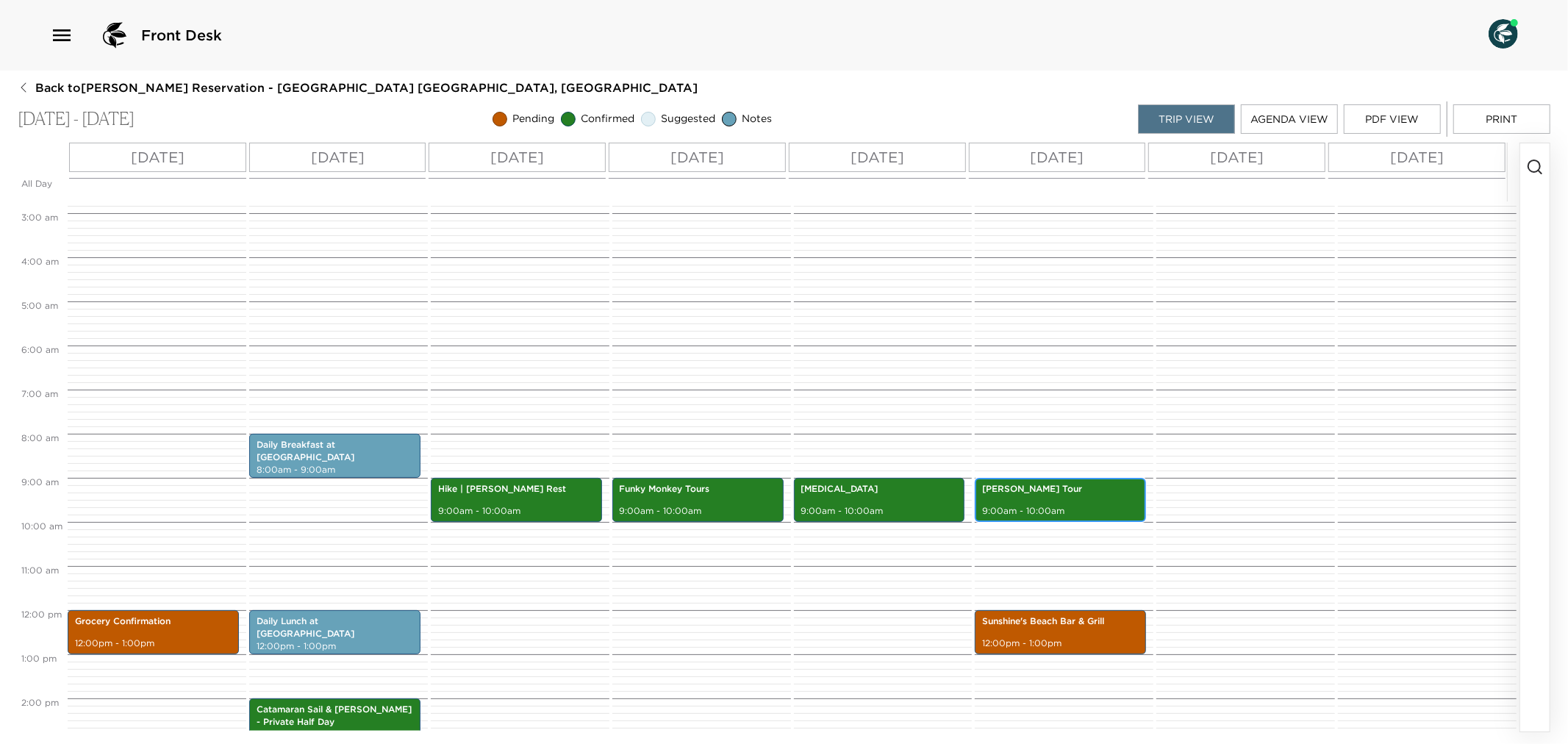
click at [1085, 498] on div "[PERSON_NAME] Tour 9:00am - 10:00am" at bounding box center [1060, 500] width 163 height 40
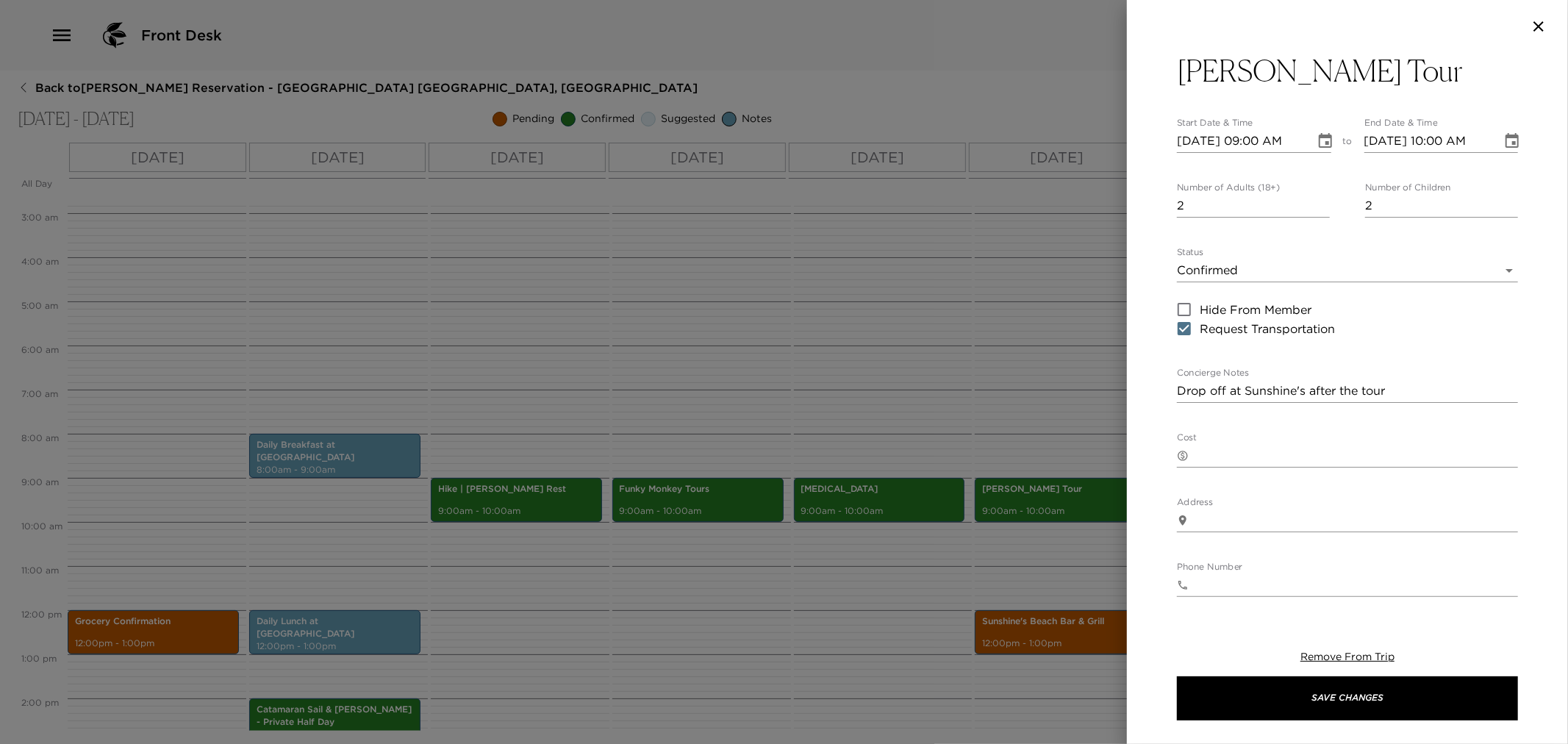
click at [929, 356] on div at bounding box center [784, 372] width 1568 height 744
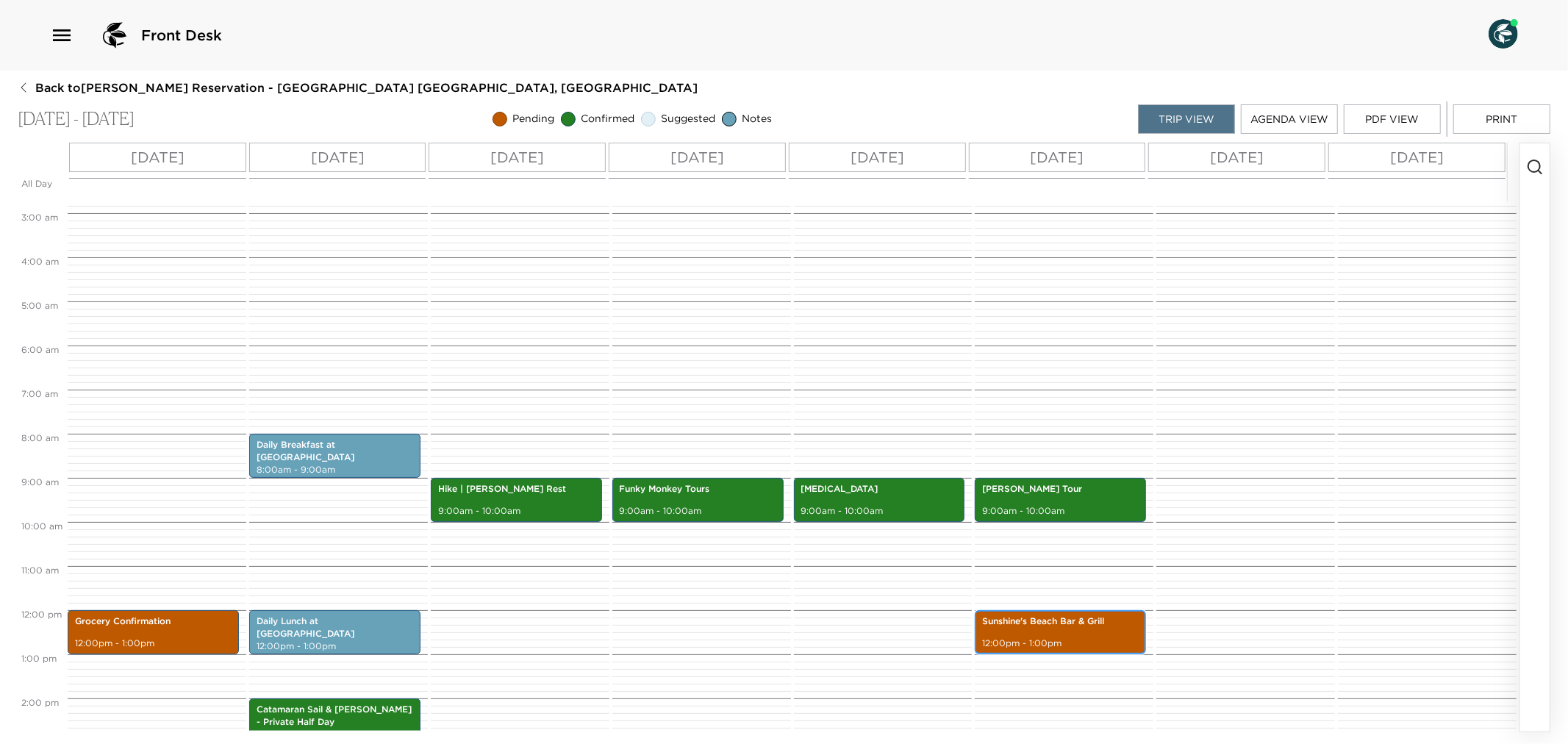
click at [1076, 639] on p "12:00pm - 1:00pm" at bounding box center [1060, 644] width 157 height 12
drag, startPoint x: 1076, startPoint y: 639, endPoint x: 1148, endPoint y: 578, distance: 94.4
click at [1076, 637] on div "[PERSON_NAME] Tour 9:00am - 10:00am Sunshine's Beach Bar & Grill 12:00pm - 1:00…" at bounding box center [1061, 610] width 174 height 1058
click at [1076, 637] on p "12:00pm - 1:00pm" at bounding box center [1060, 644] width 157 height 12
click at [1076, 635] on div "Sunshine's Beach Bar & Grill 12:00pm - 1:00pm" at bounding box center [1060, 632] width 163 height 40
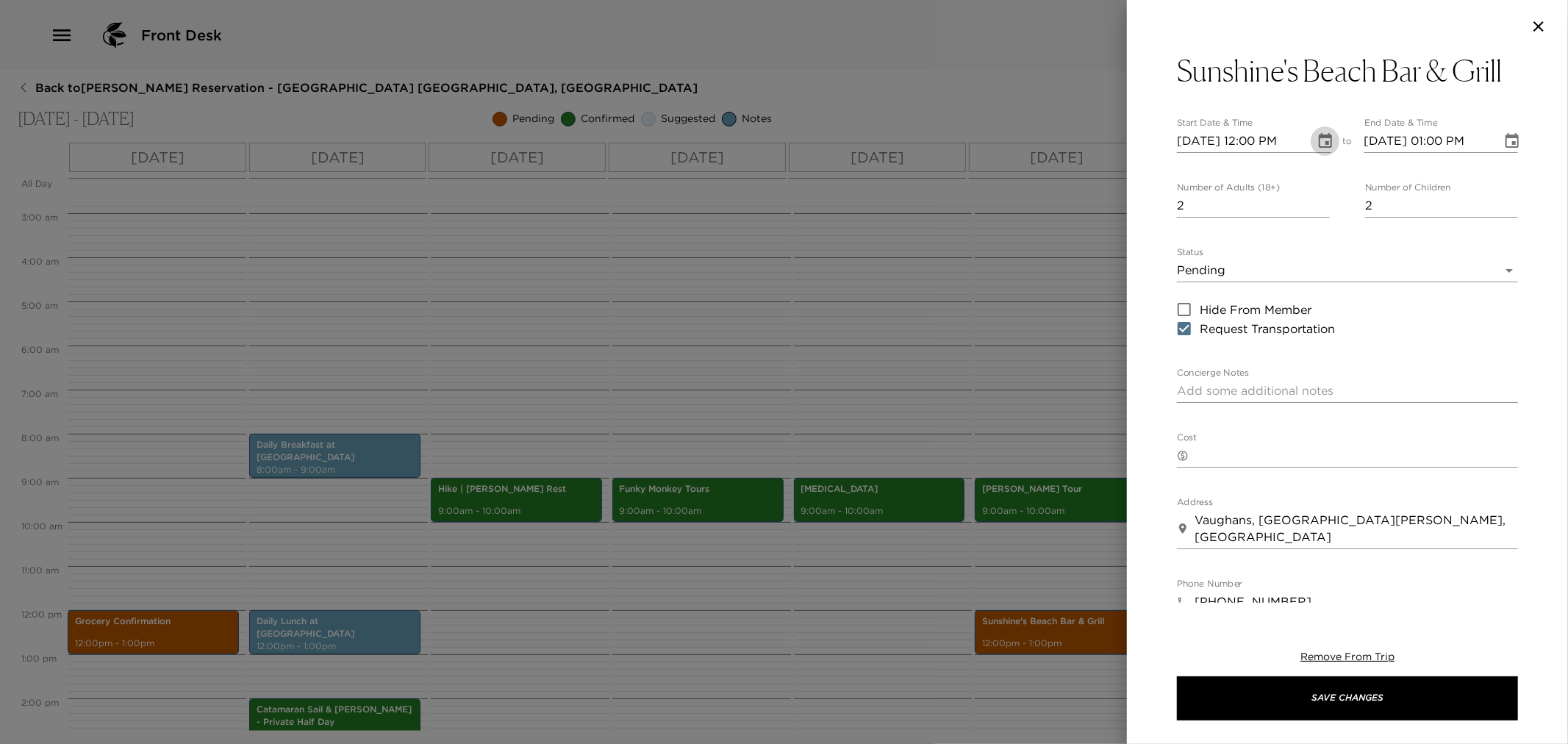
click at [1319, 130] on button "Choose date, selected date is Nov 27, 2025" at bounding box center [1325, 141] width 29 height 29
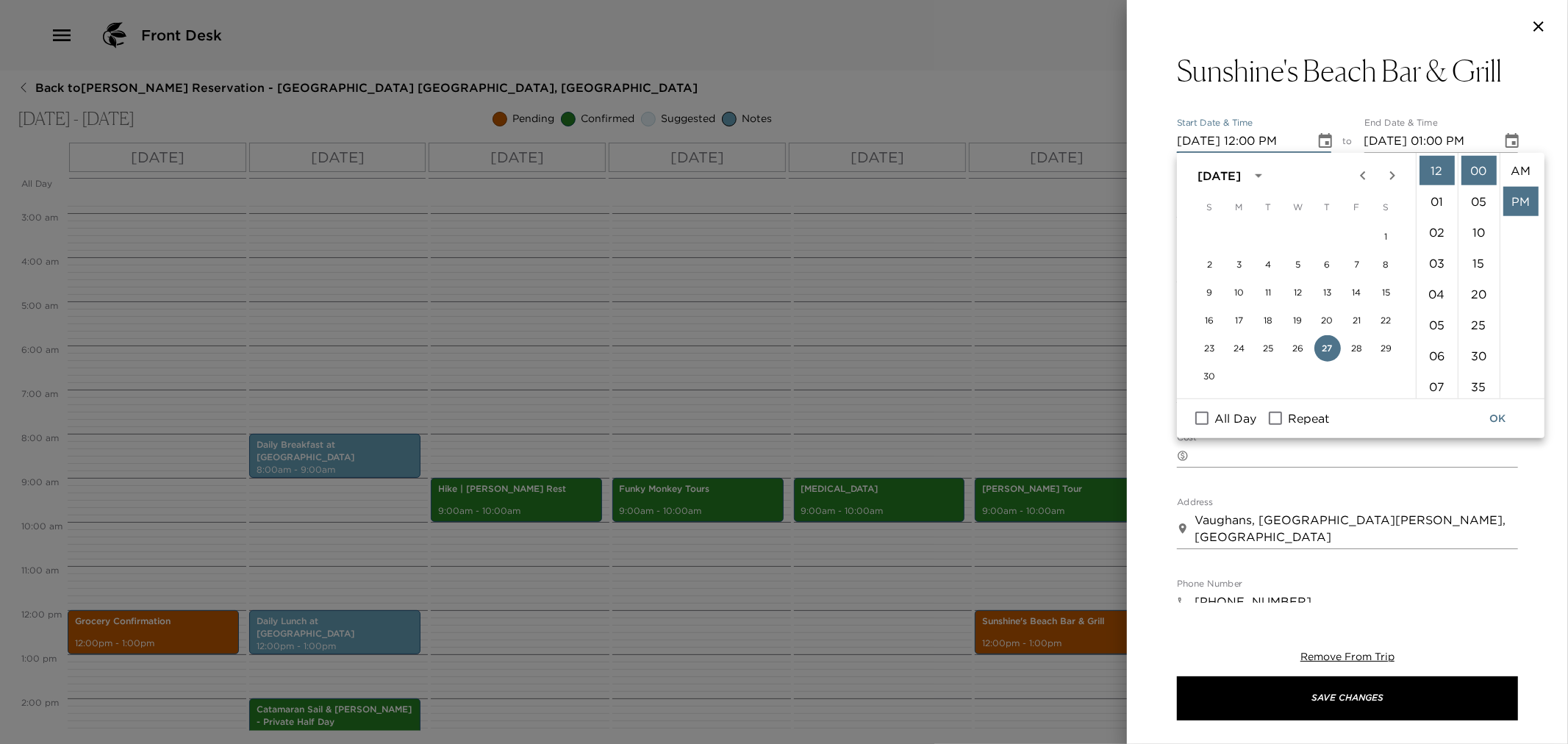
scroll to position [30, 0]
click at [1482, 353] on li "30" at bounding box center [1479, 356] width 36 height 29
type input "[DATE] 12:30 PM"
click at [1498, 420] on button "OK" at bounding box center [1498, 418] width 47 height 27
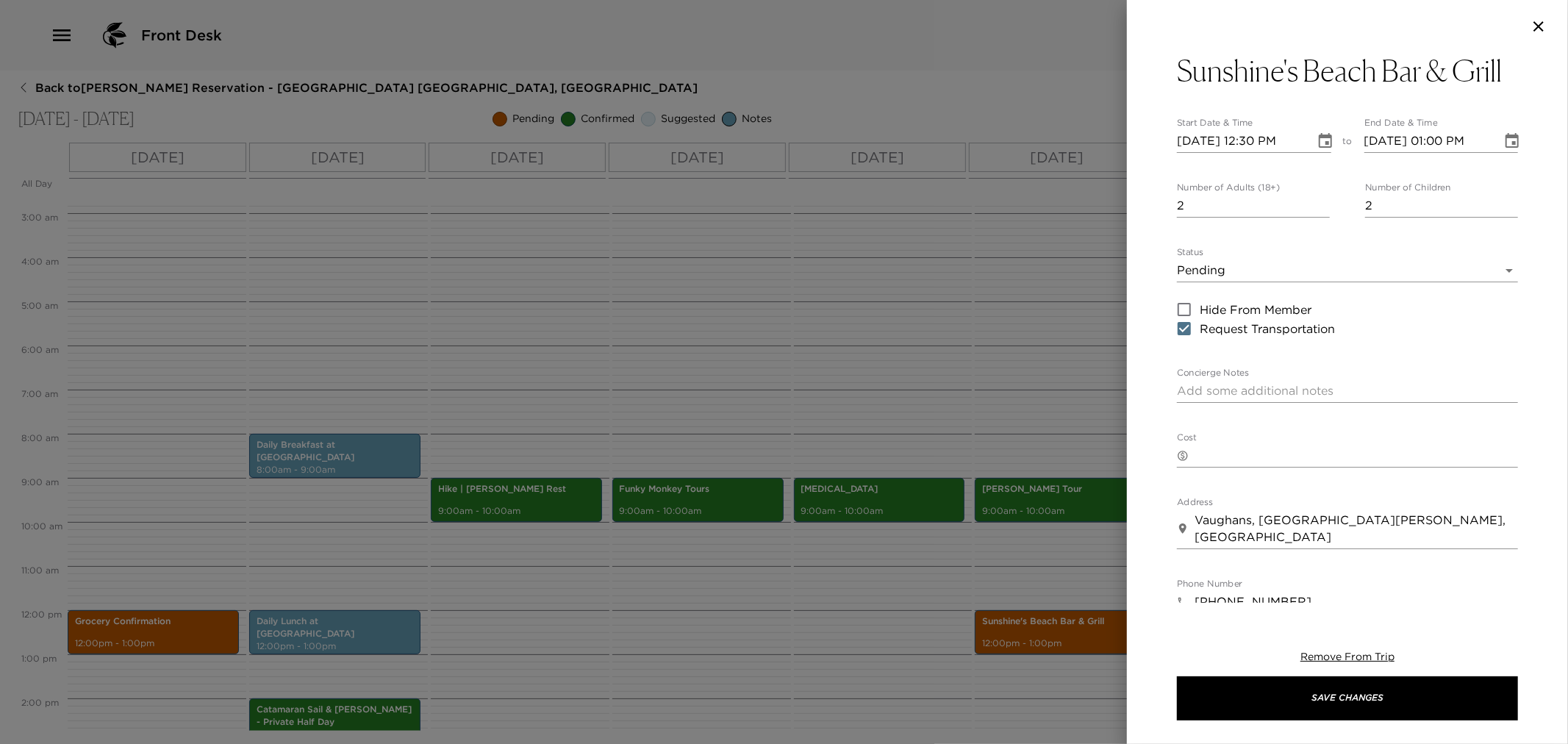
click at [1503, 140] on icon "Choose date, selected date is Nov 27, 2025" at bounding box center [1512, 141] width 17 height 17
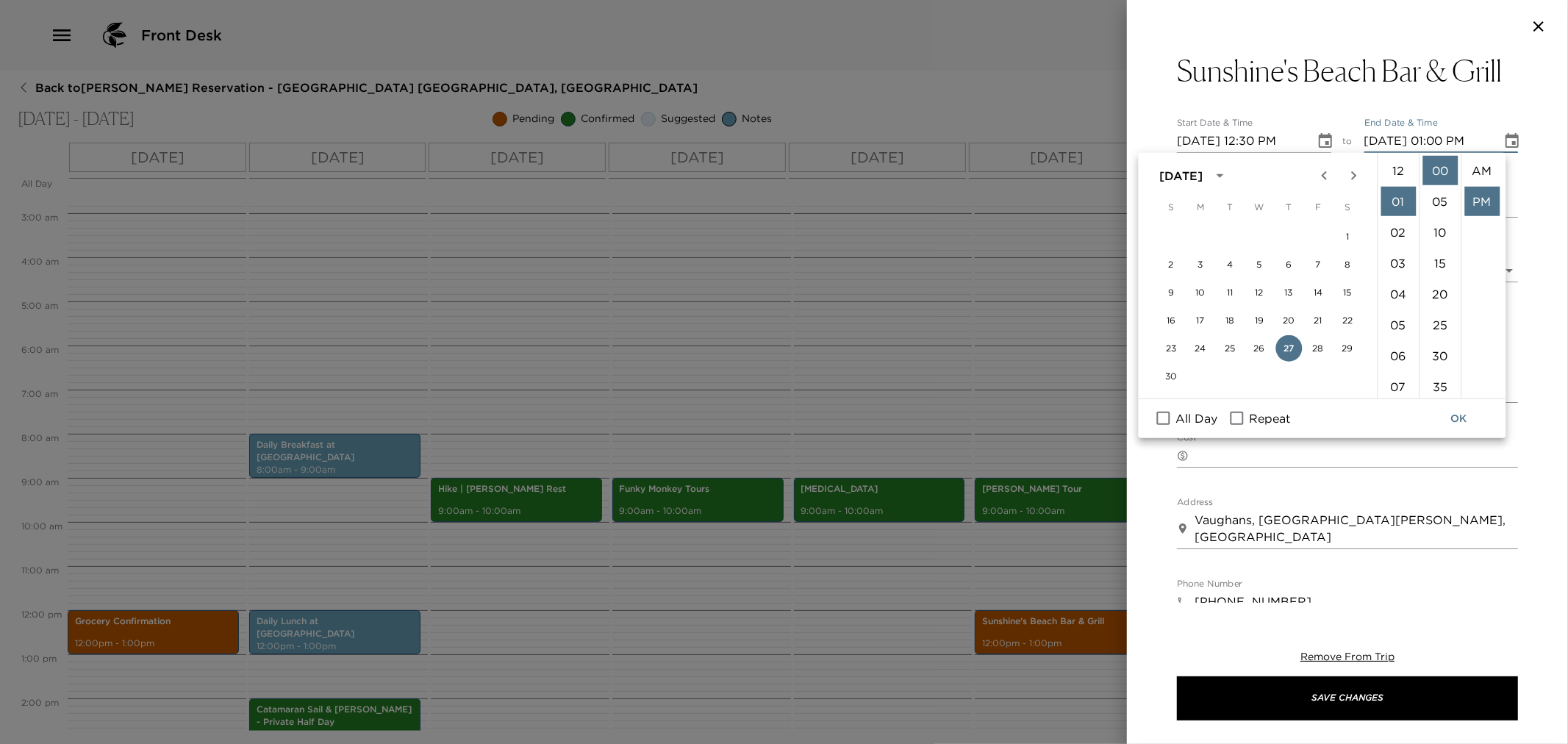
scroll to position [30, 0]
click at [1437, 357] on li "30" at bounding box center [1440, 356] width 36 height 29
type input "[DATE] 01:30 PM"
click at [1470, 421] on button "OK" at bounding box center [1459, 418] width 47 height 27
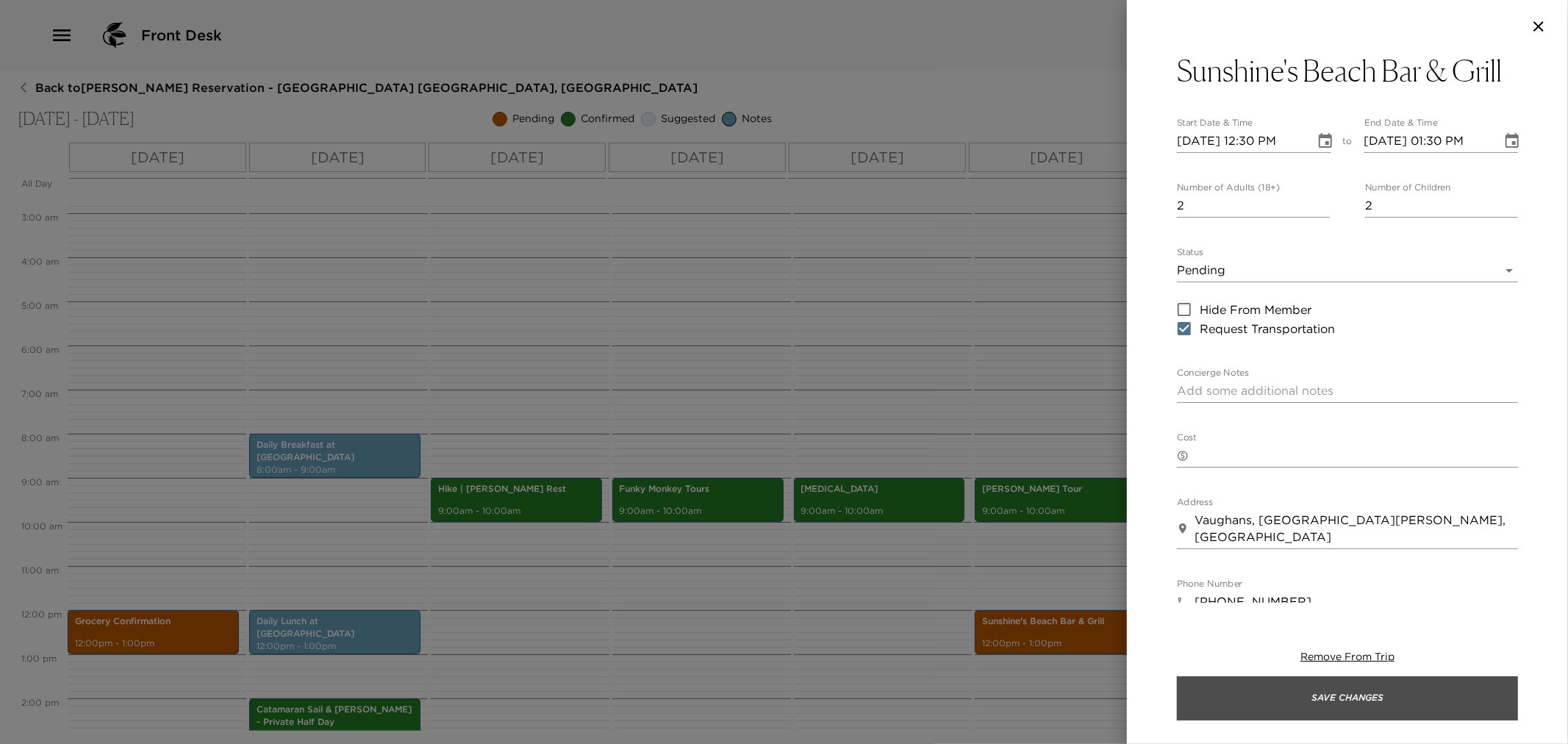
drag, startPoint x: 1383, startPoint y: 692, endPoint x: 982, endPoint y: 651, distance: 403.1
click at [1382, 692] on button "Save Changes" at bounding box center [1348, 698] width 341 height 44
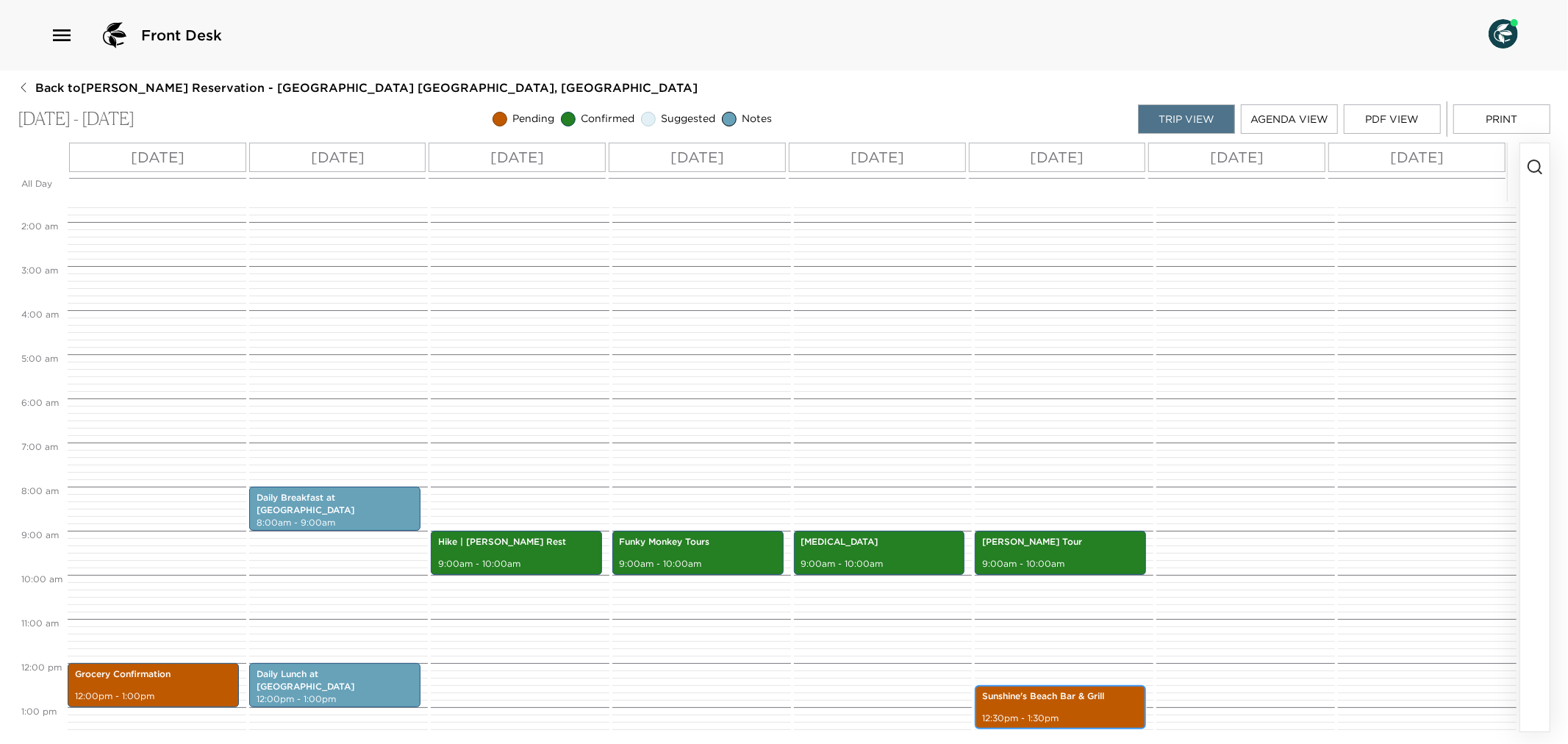
scroll to position [0, 0]
